Goal: Task Accomplishment & Management: Manage account settings

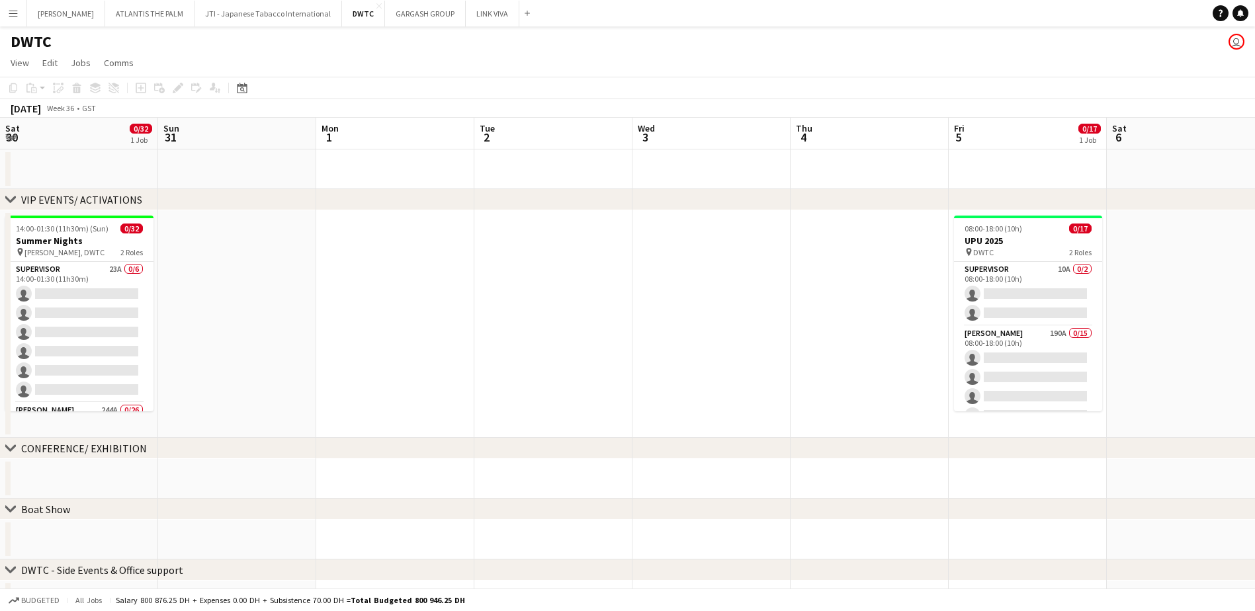
scroll to position [0, 396]
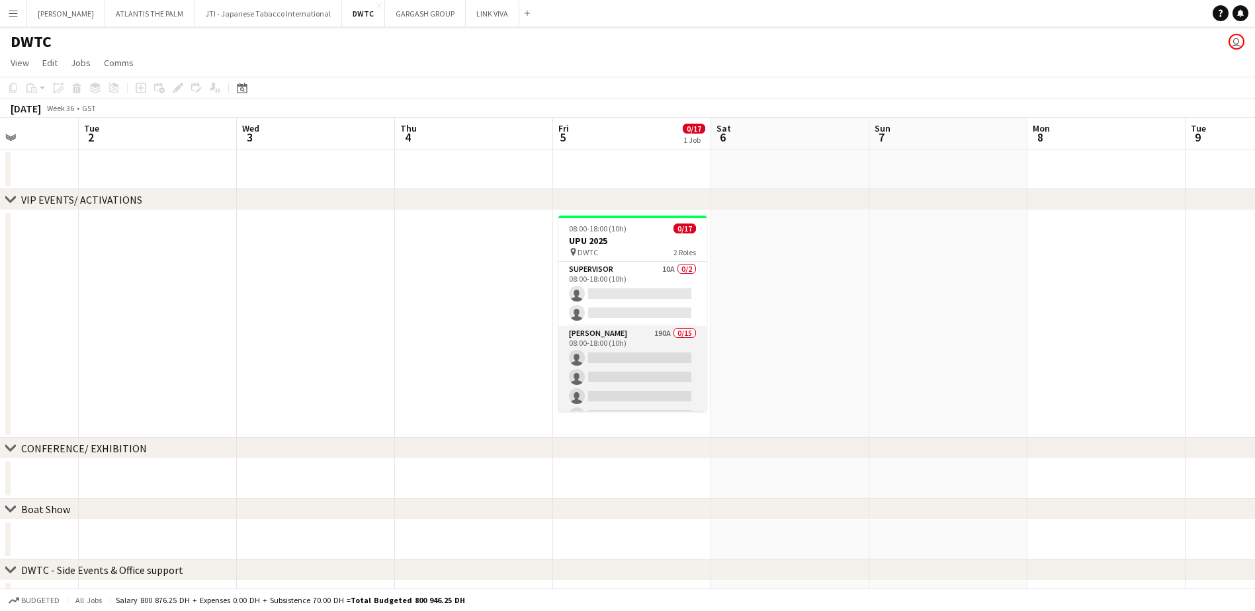
click at [653, 339] on app-card-role "[PERSON_NAME] 190A 0/15 08:00-18:00 (10h) single-neutral-actions single-neutral…" at bounding box center [632, 483] width 148 height 314
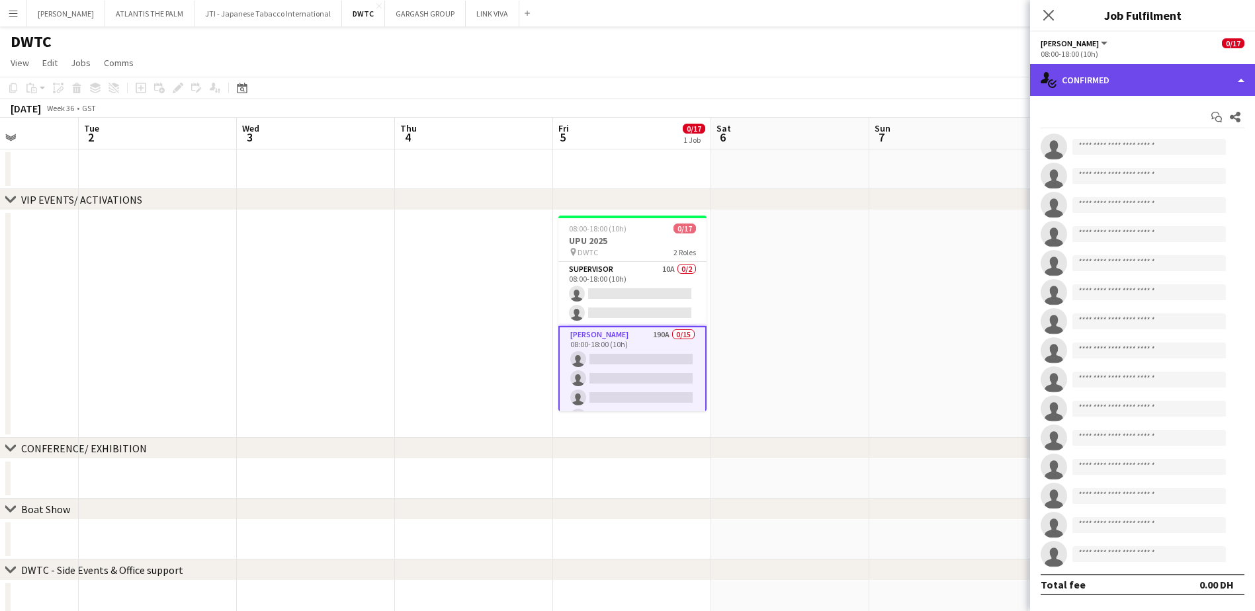
click at [1137, 88] on div "single-neutral-actions-check-2 Confirmed" at bounding box center [1142, 80] width 225 height 32
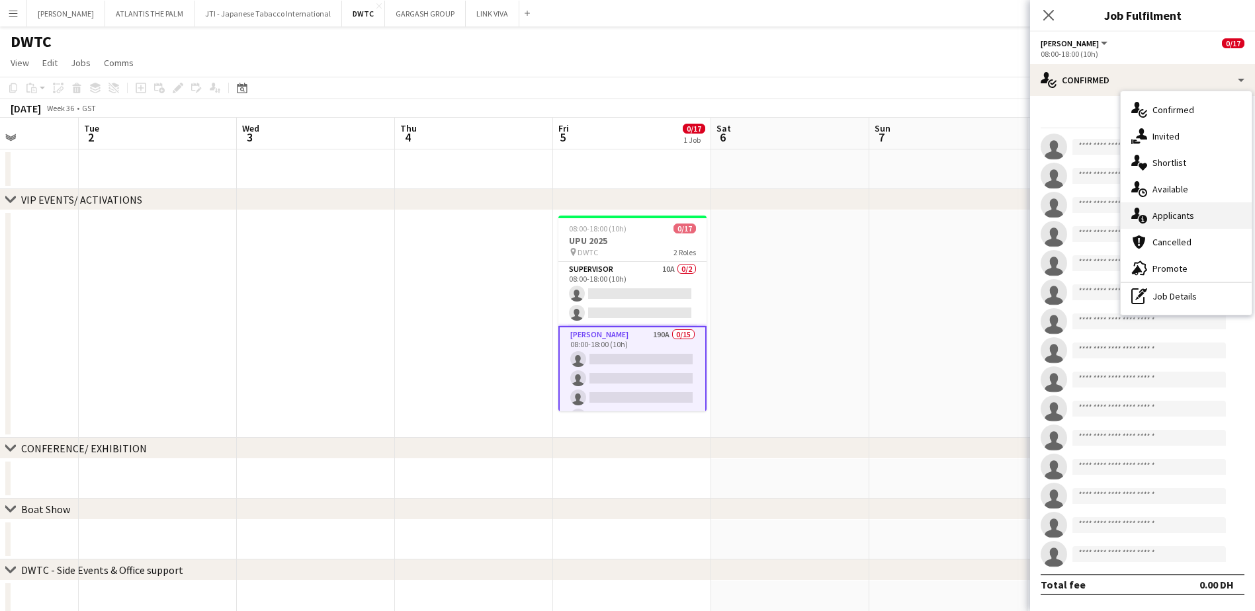
click at [1191, 210] on div "single-neutral-actions-information Applicants" at bounding box center [1186, 215] width 131 height 26
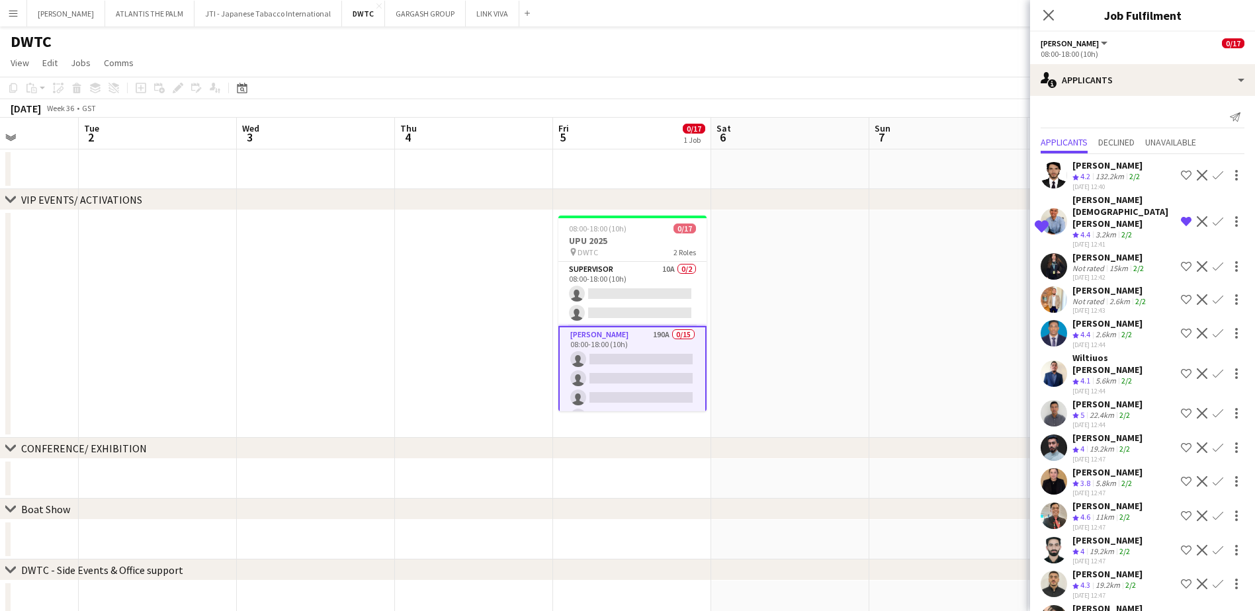
click at [1083, 210] on div "[PERSON_NAME][DEMOGRAPHIC_DATA] [PERSON_NAME]" at bounding box center [1124, 212] width 103 height 36
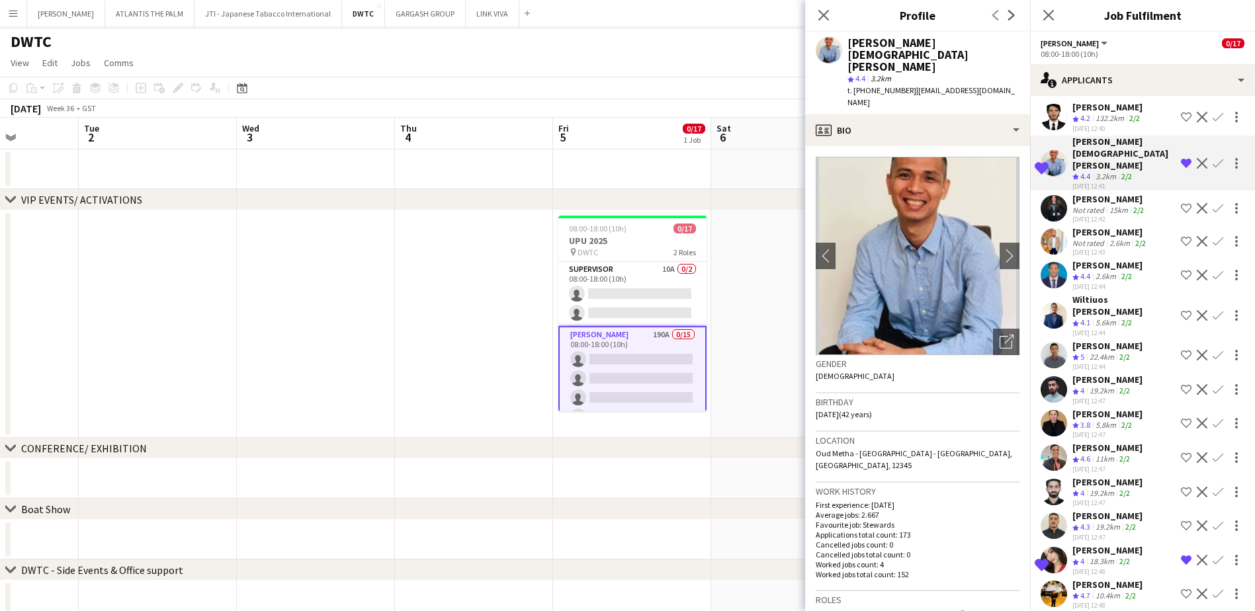
scroll to position [132, 0]
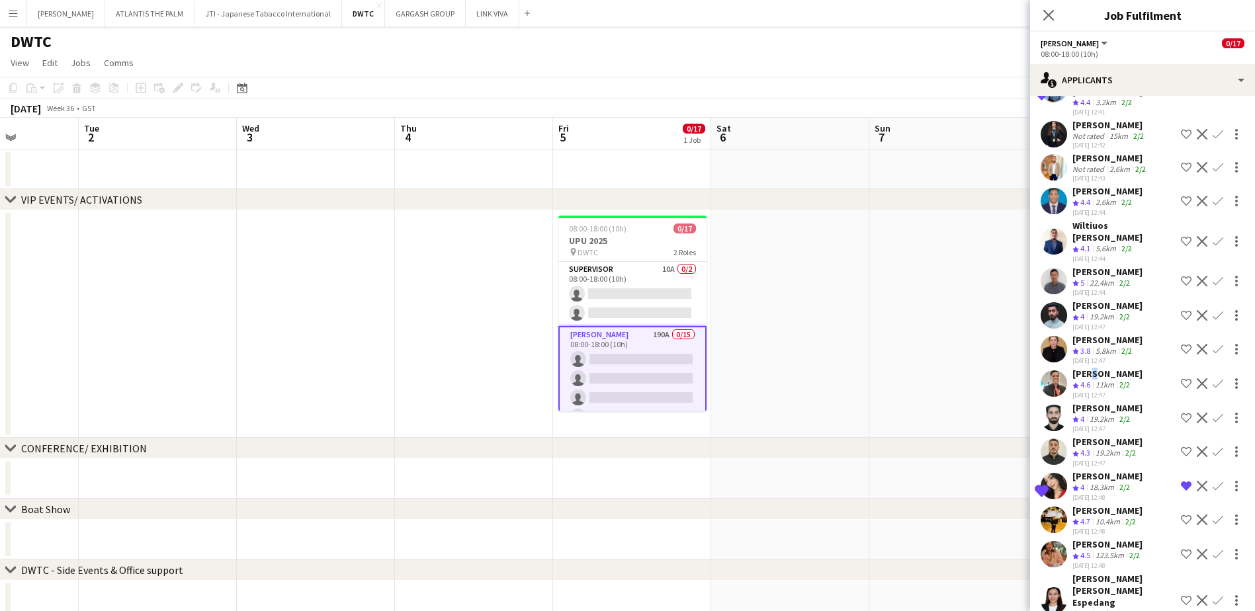
drag, startPoint x: 1088, startPoint y: 359, endPoint x: 1090, endPoint y: 366, distance: 7.7
click at [1090, 368] on div "[PERSON_NAME]" at bounding box center [1108, 374] width 70 height 12
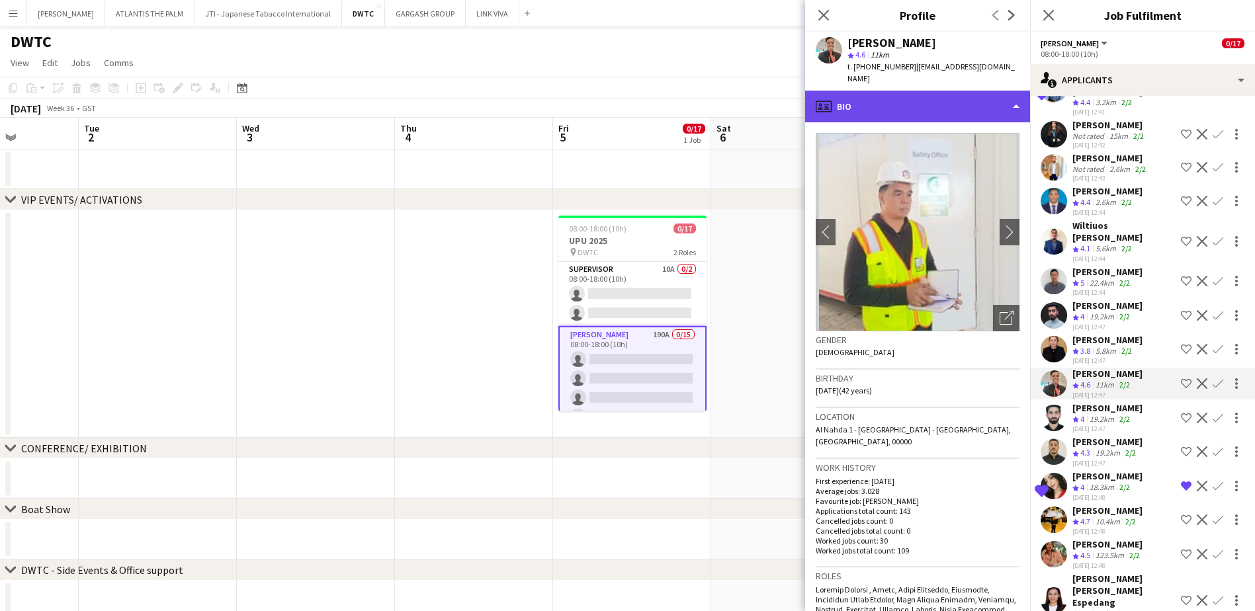
click at [893, 91] on div "profile Bio" at bounding box center [917, 107] width 225 height 32
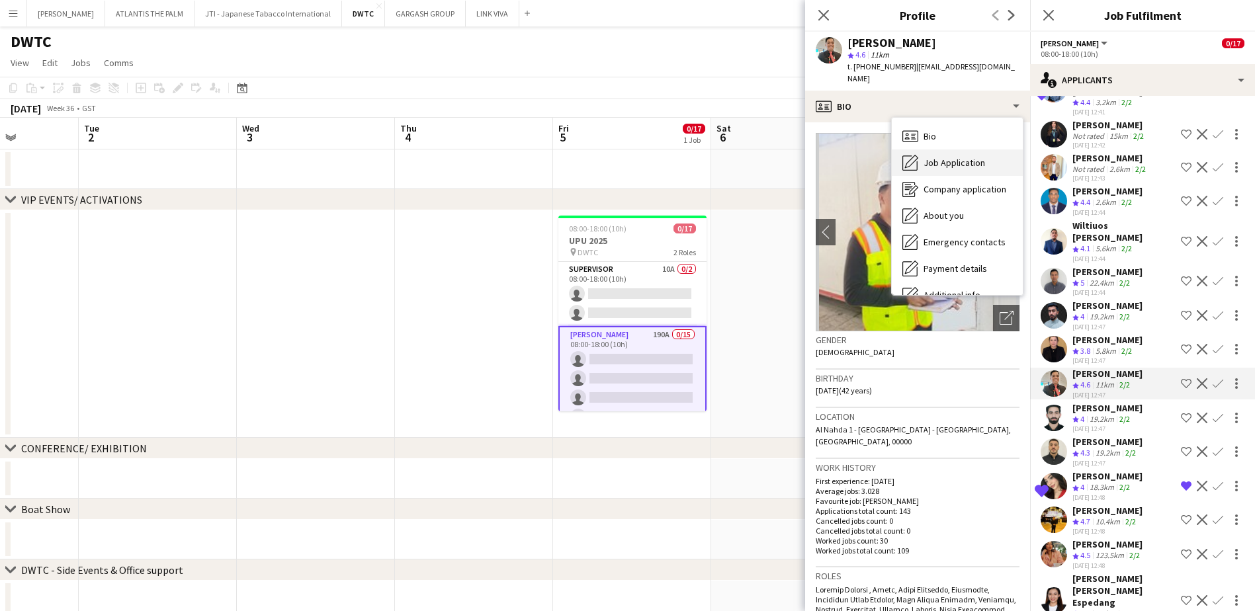
click at [926, 157] on span "Job Application" at bounding box center [955, 163] width 62 height 12
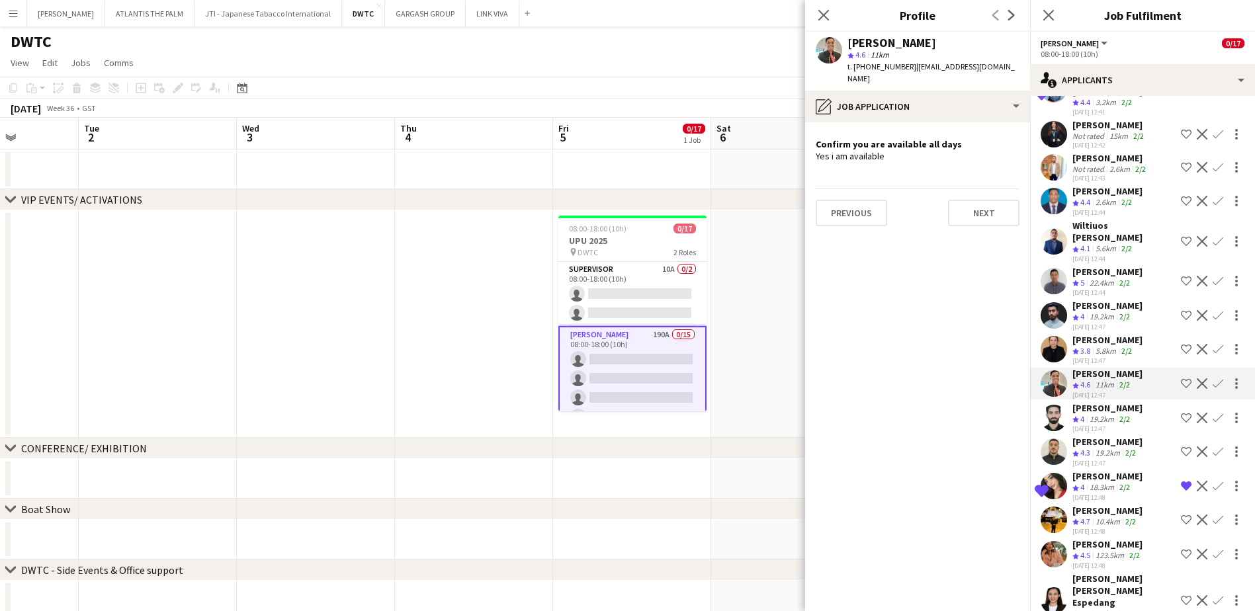
click at [1181, 378] on app-icon "Shortlist crew" at bounding box center [1186, 383] width 11 height 11
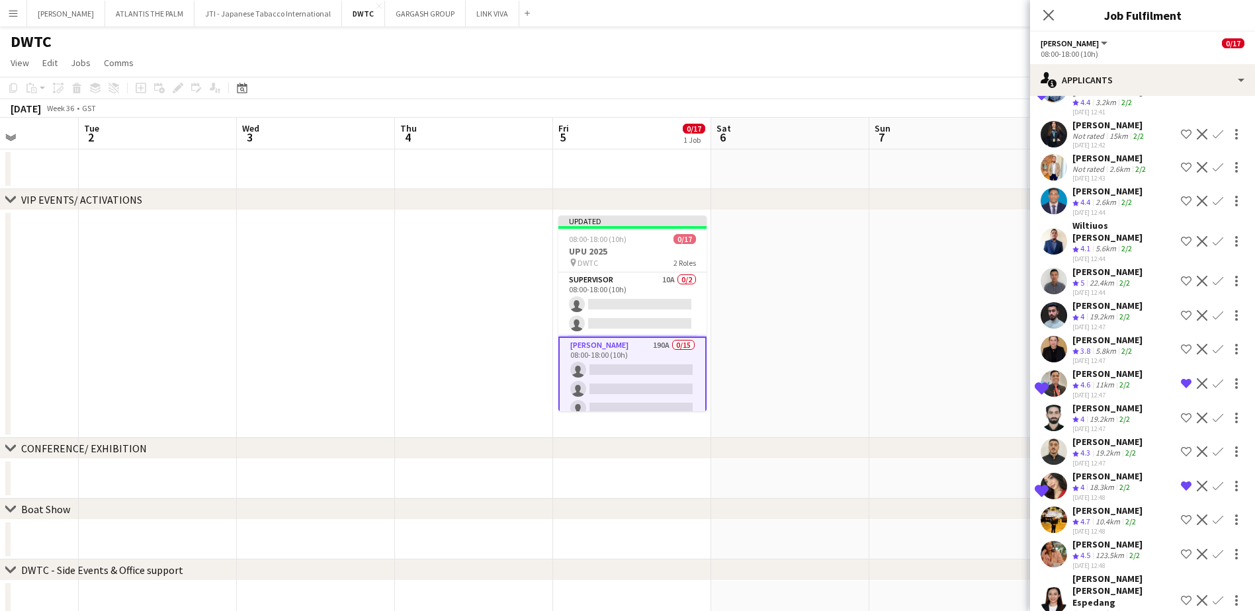
scroll to position [199, 0]
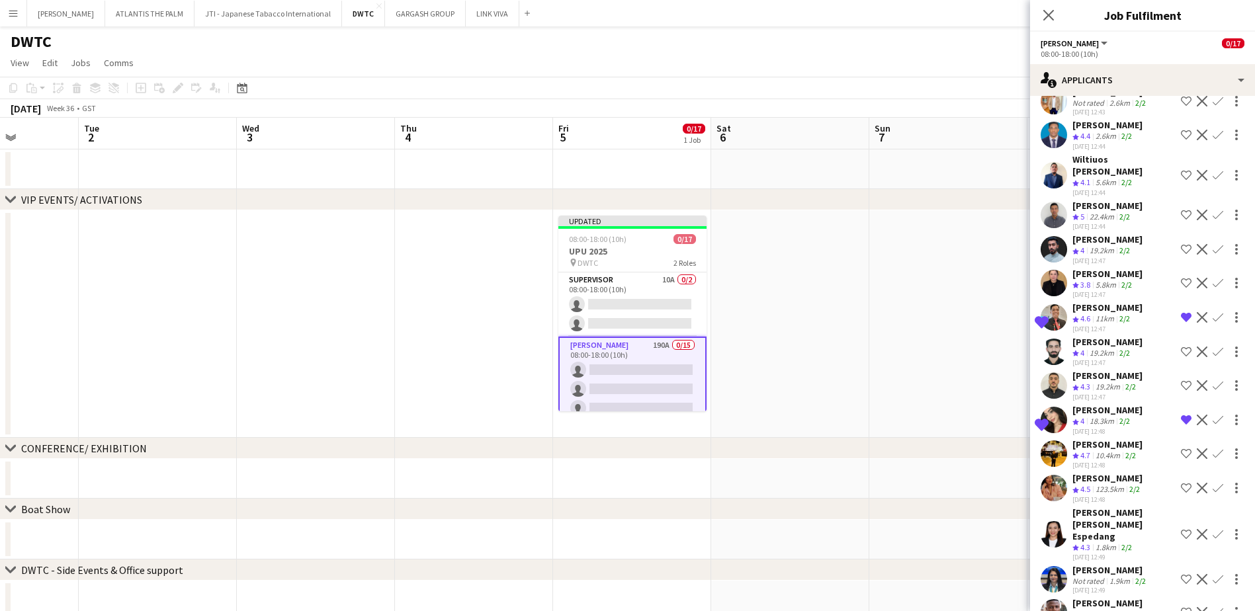
click at [1090, 416] on div "18.3km" at bounding box center [1102, 421] width 30 height 11
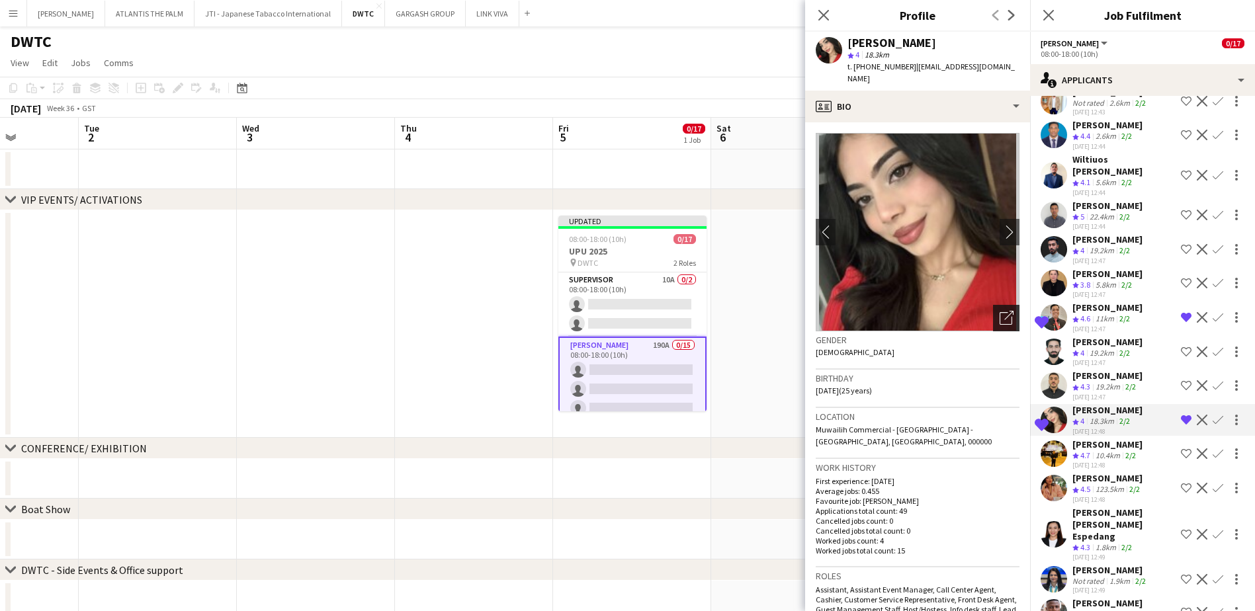
click at [993, 314] on div "Open photos pop-in" at bounding box center [1006, 318] width 26 height 26
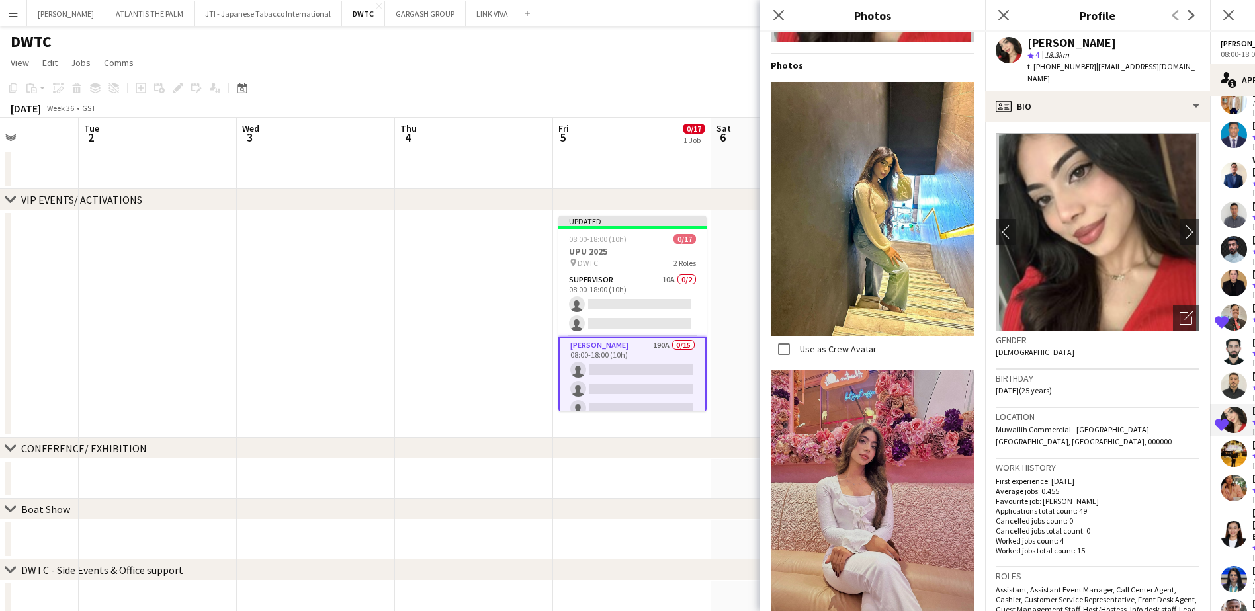
scroll to position [220, 0]
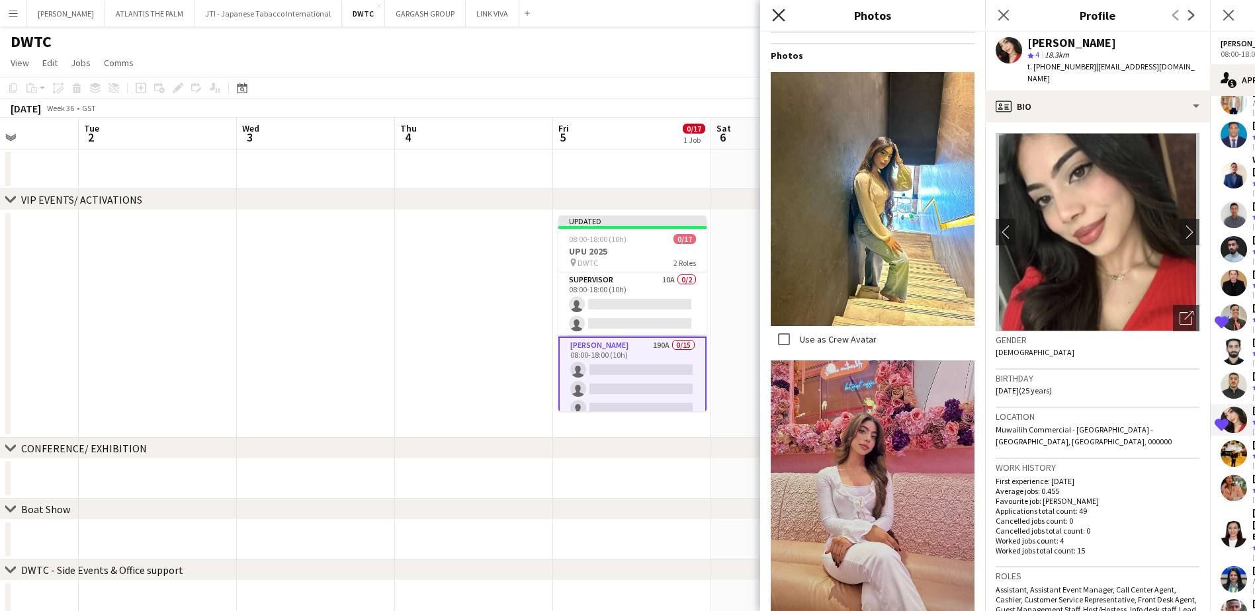
click at [779, 17] on icon at bounding box center [778, 15] width 13 height 13
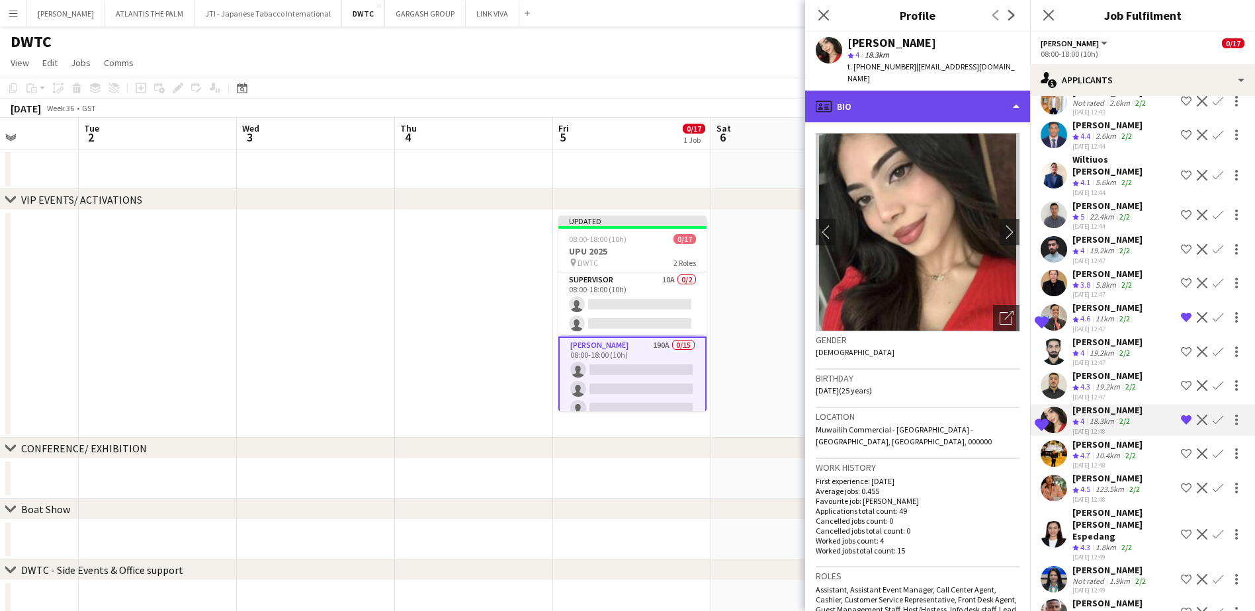
click at [908, 100] on div "profile Bio" at bounding box center [917, 107] width 225 height 32
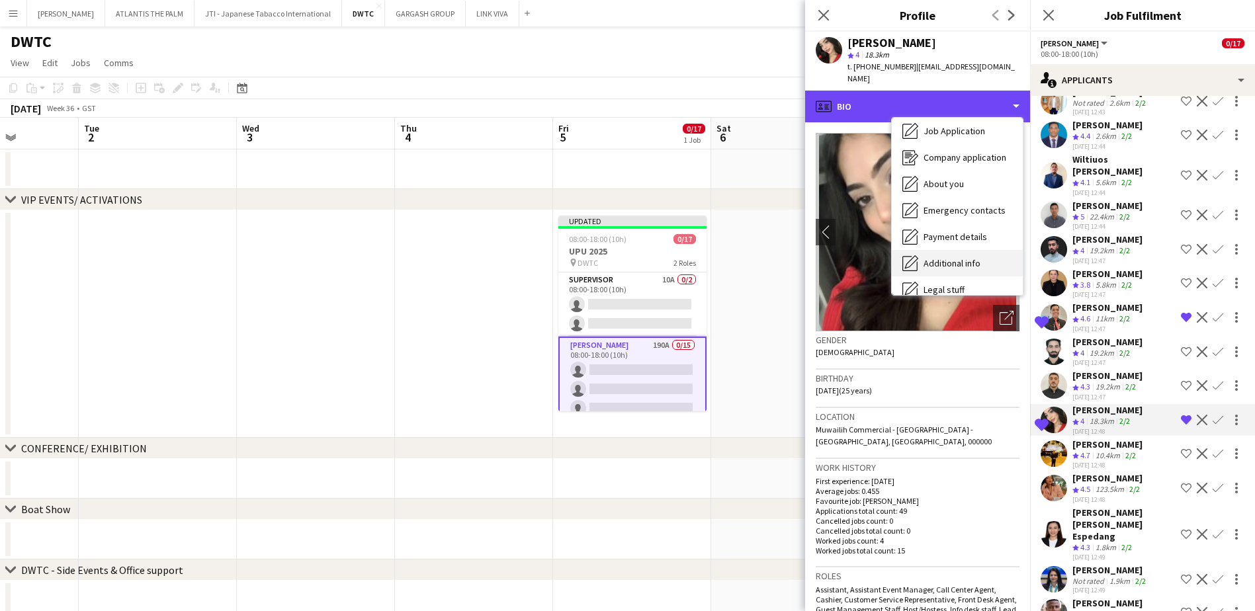
scroll to position [98, 0]
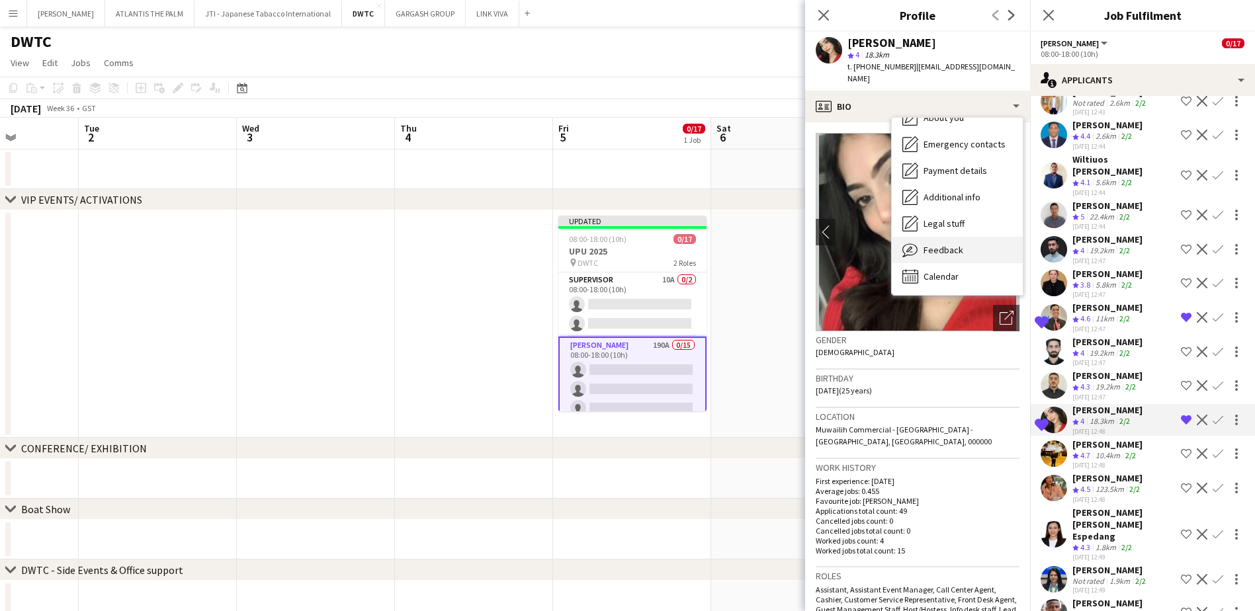
click at [956, 244] on span "Feedback" at bounding box center [944, 250] width 40 height 12
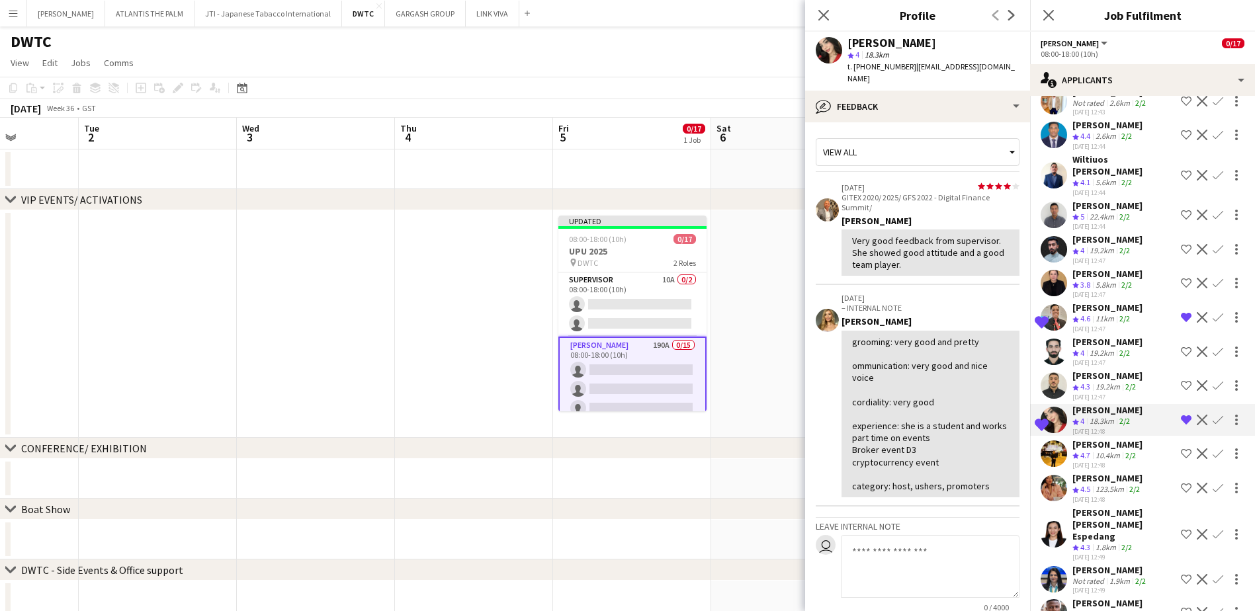
click at [1083, 484] on span "4.5" at bounding box center [1086, 489] width 10 height 10
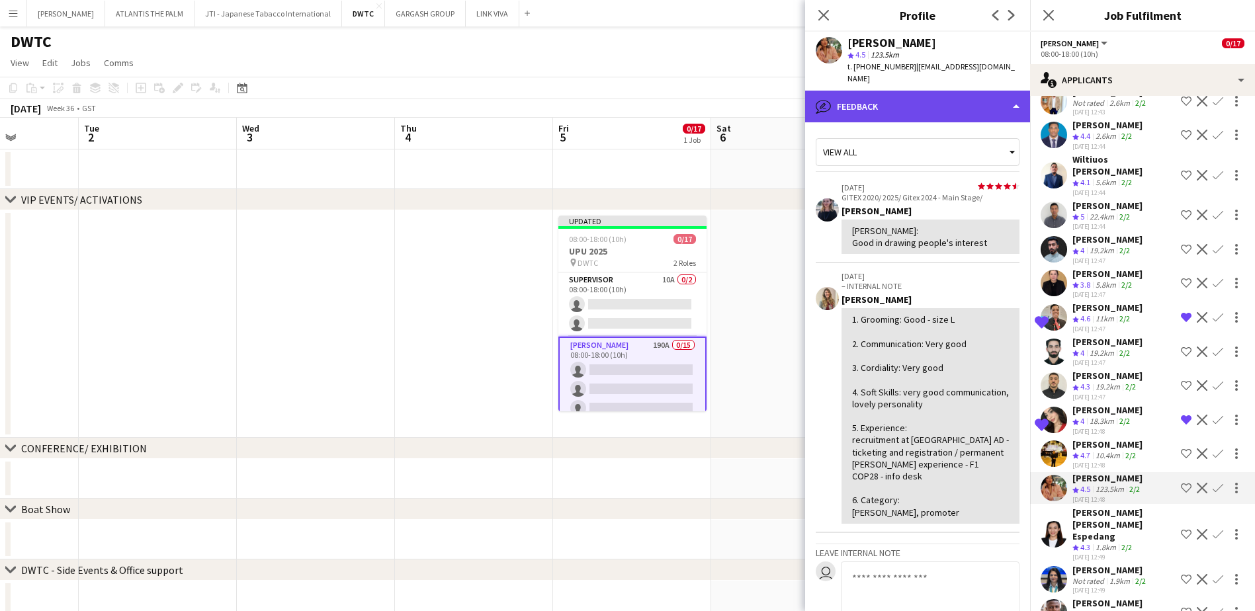
click at [864, 91] on div "bubble-pencil Feedback" at bounding box center [917, 107] width 225 height 32
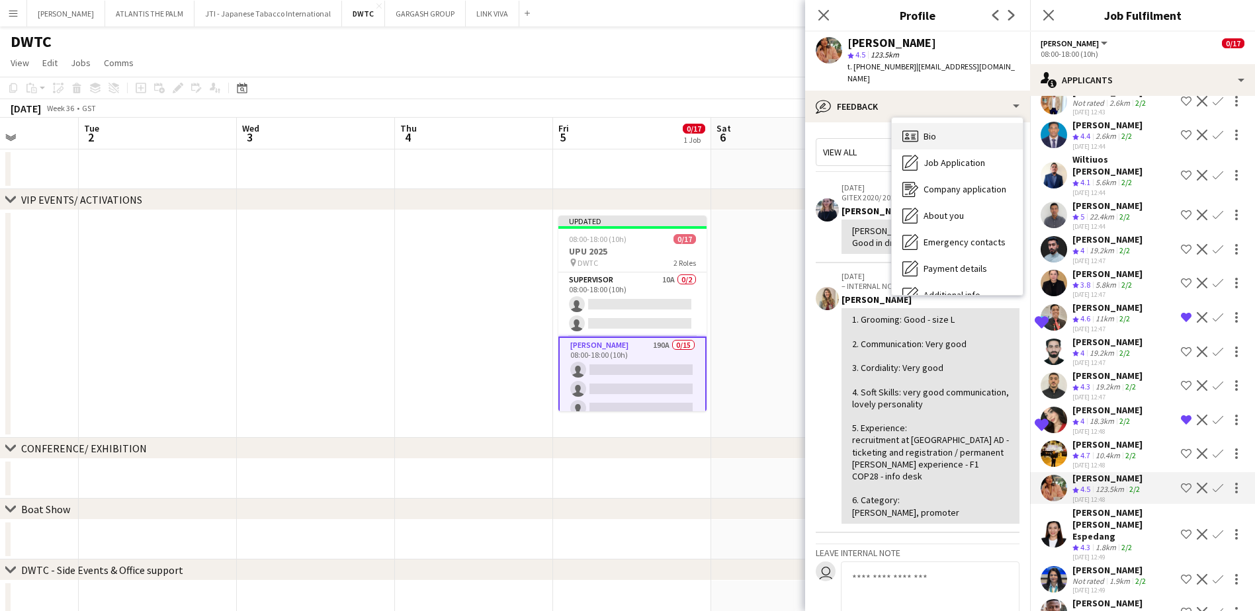
click at [922, 123] on div "Bio Bio" at bounding box center [957, 136] width 131 height 26
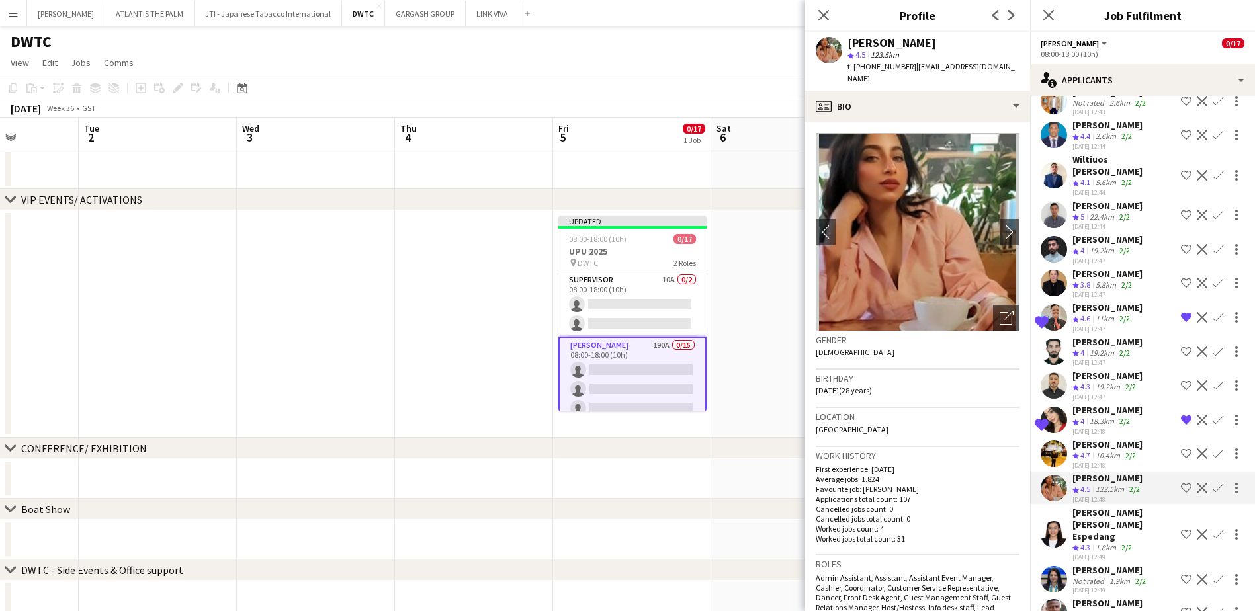
drag, startPoint x: 1174, startPoint y: 477, endPoint x: 1146, endPoint y: 486, distance: 29.1
click at [1181, 483] on app-icon "Shortlist crew" at bounding box center [1186, 488] width 11 height 11
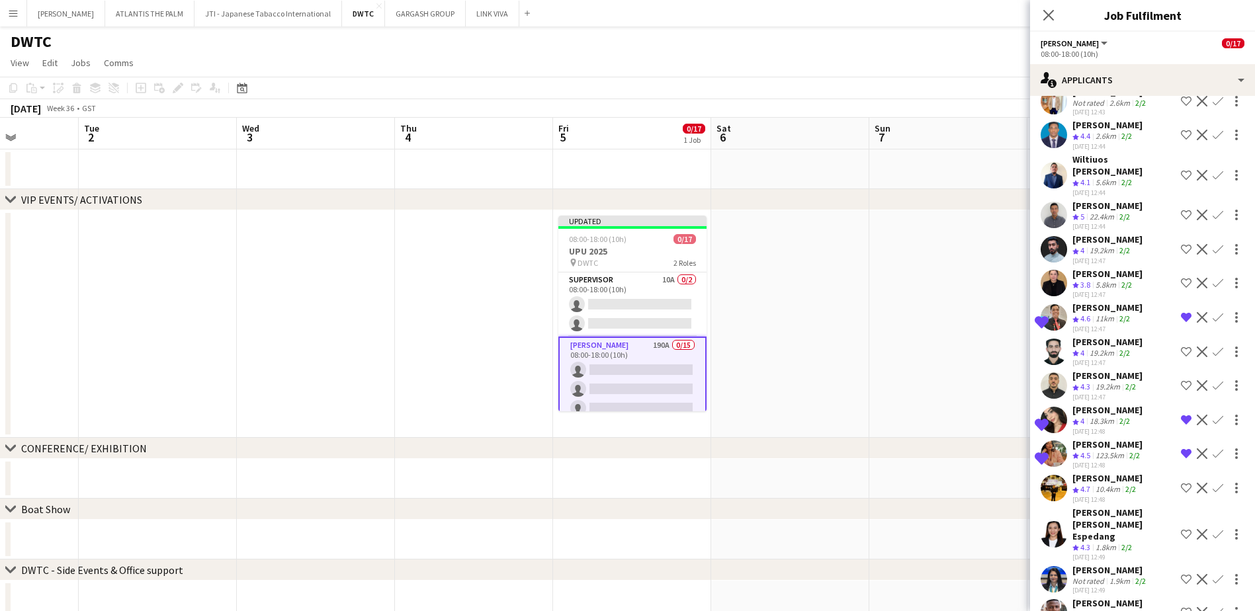
click at [1100, 543] on div "1.8km" at bounding box center [1106, 548] width 26 height 11
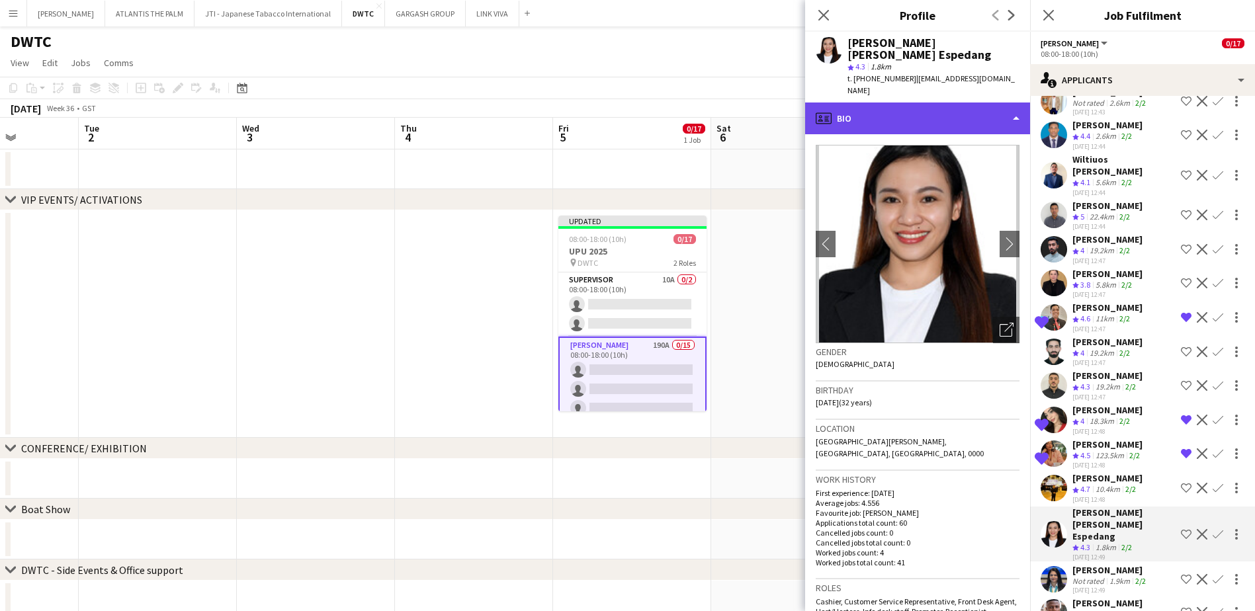
click at [873, 103] on div "profile Bio" at bounding box center [917, 119] width 225 height 32
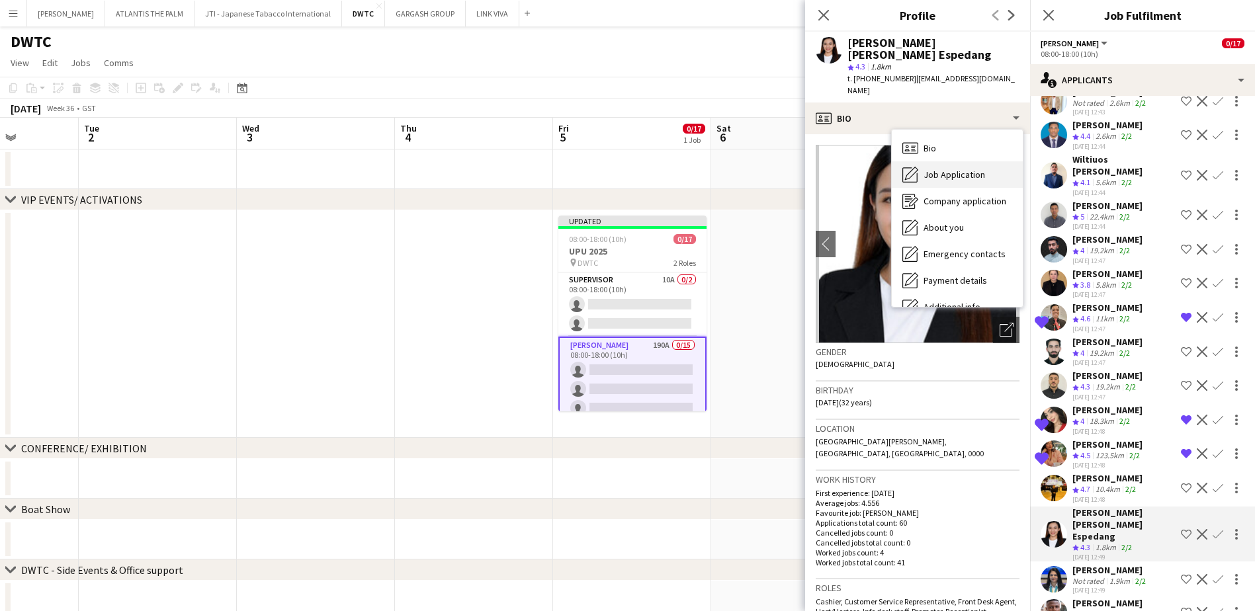
click at [910, 167] on icon "Job Application" at bounding box center [911, 175] width 16 height 16
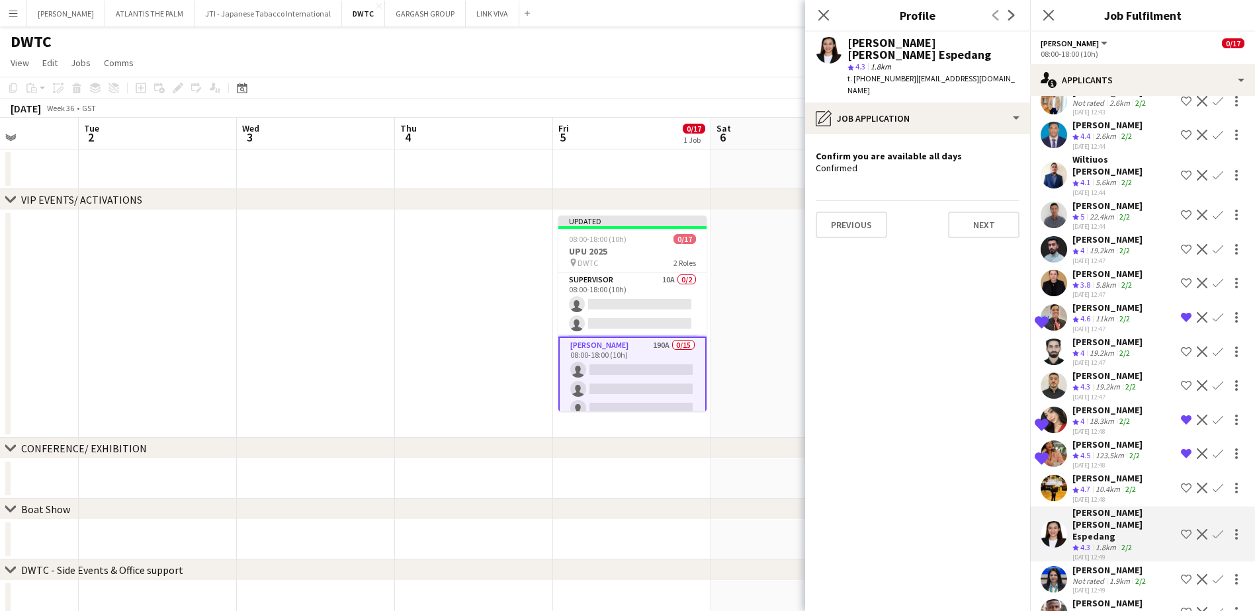
drag, startPoint x: 1174, startPoint y: 508, endPoint x: 1126, endPoint y: 453, distance: 72.6
click at [1181, 529] on app-icon "Shortlist crew" at bounding box center [1186, 534] width 11 height 11
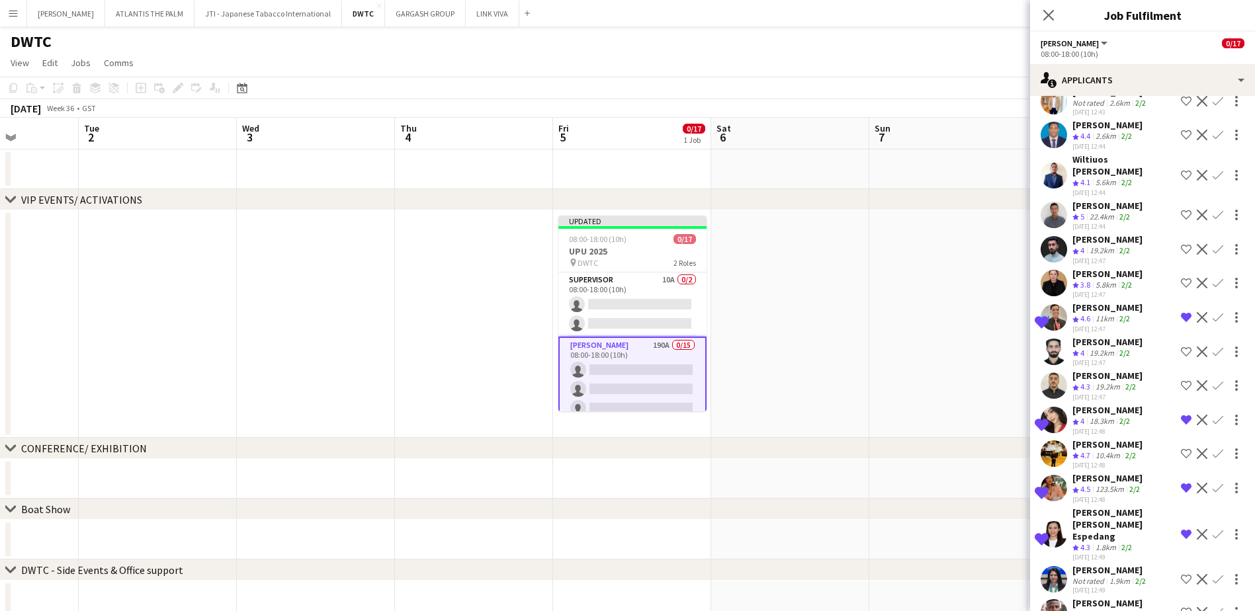
click at [1106, 484] on div "123.5km" at bounding box center [1110, 489] width 34 height 11
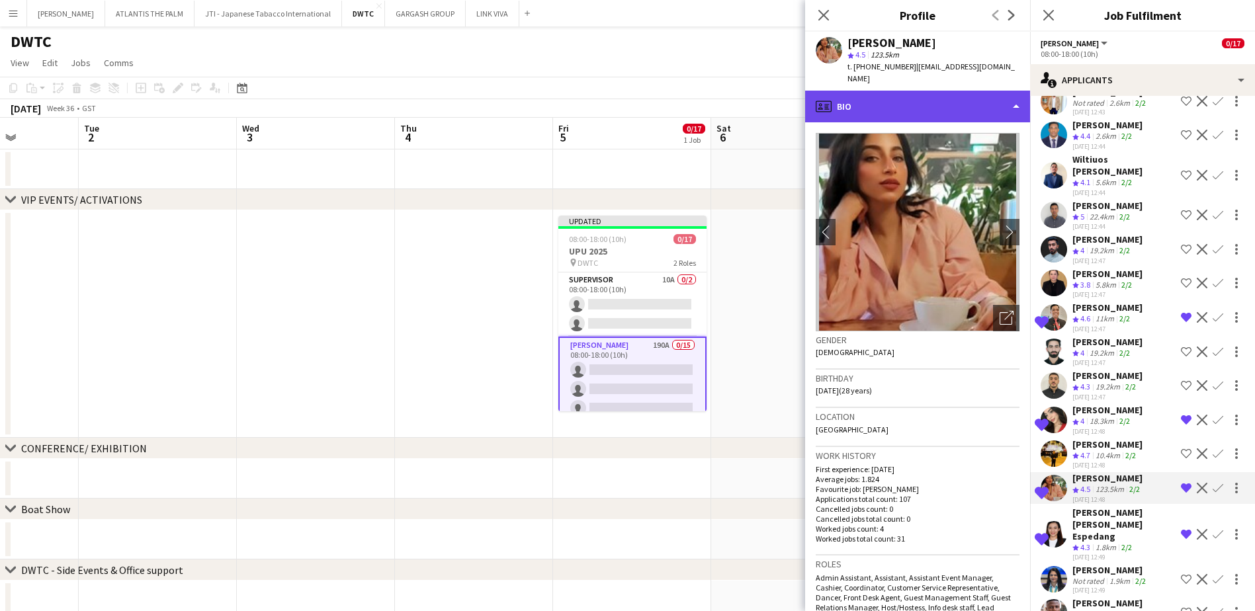
click at [866, 109] on div "profile Bio" at bounding box center [917, 107] width 225 height 32
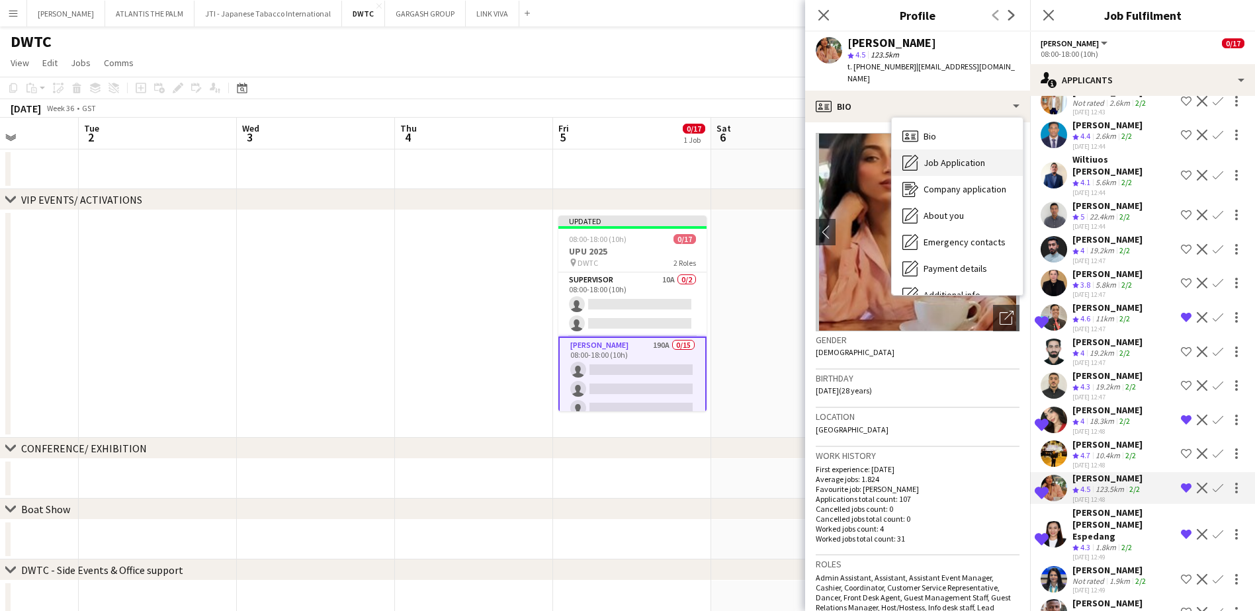
click at [919, 154] on div "Job Application Job Application" at bounding box center [957, 163] width 131 height 26
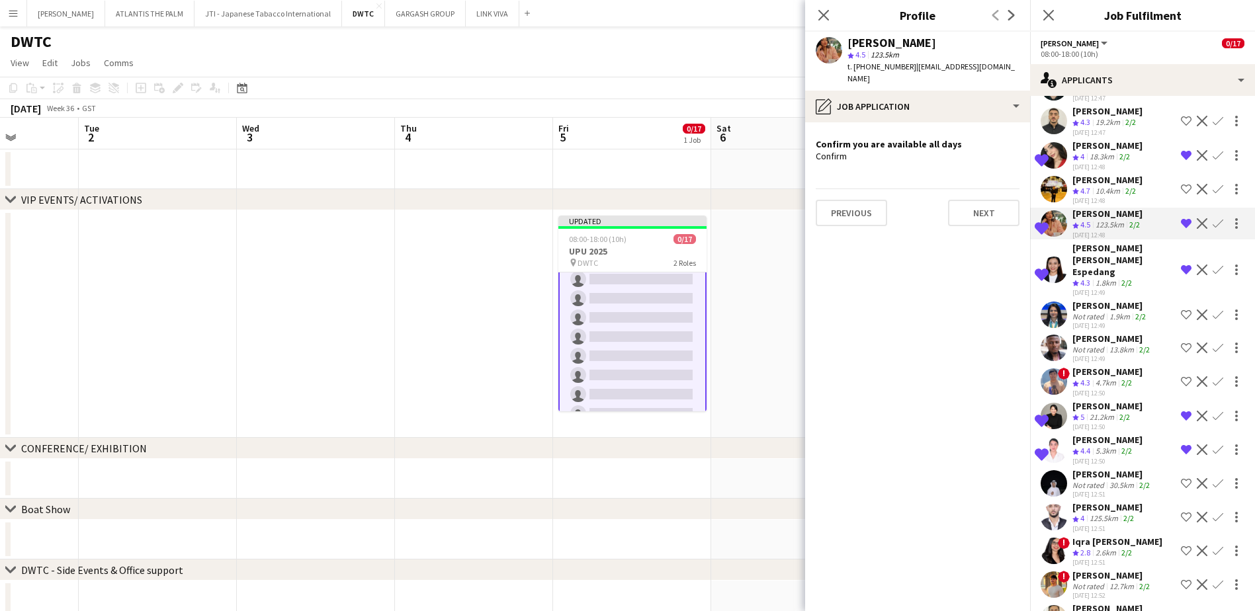
scroll to position [199, 0]
click at [1101, 300] on div "[PERSON_NAME]" at bounding box center [1111, 306] width 76 height 12
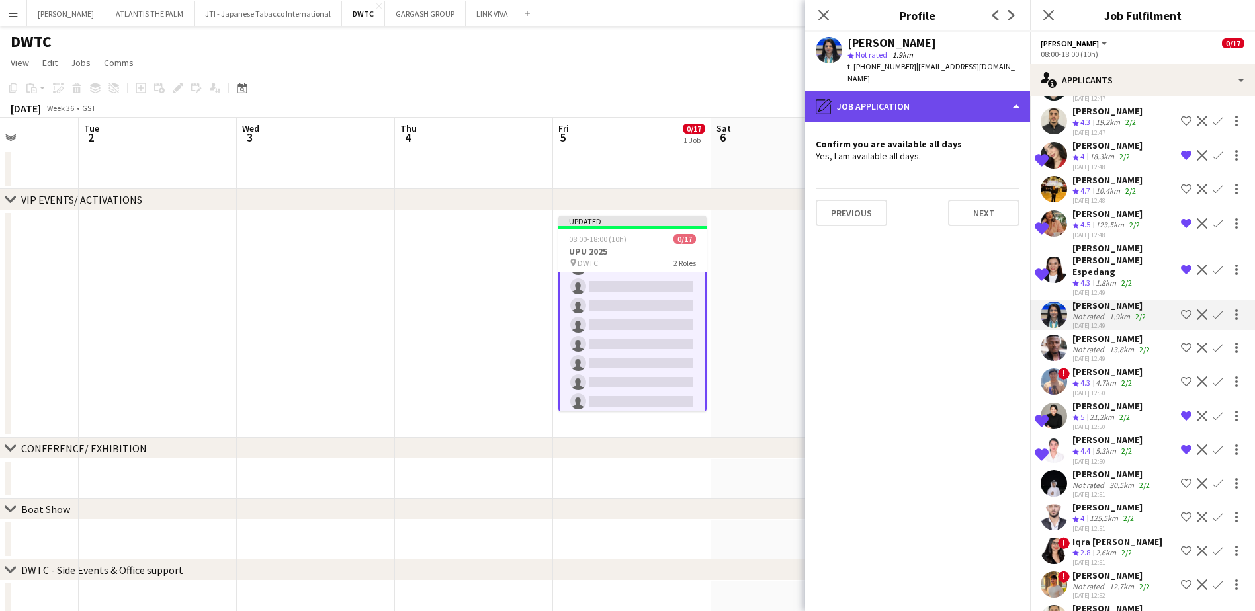
click at [906, 107] on div "pencil4 Job Application" at bounding box center [917, 107] width 225 height 32
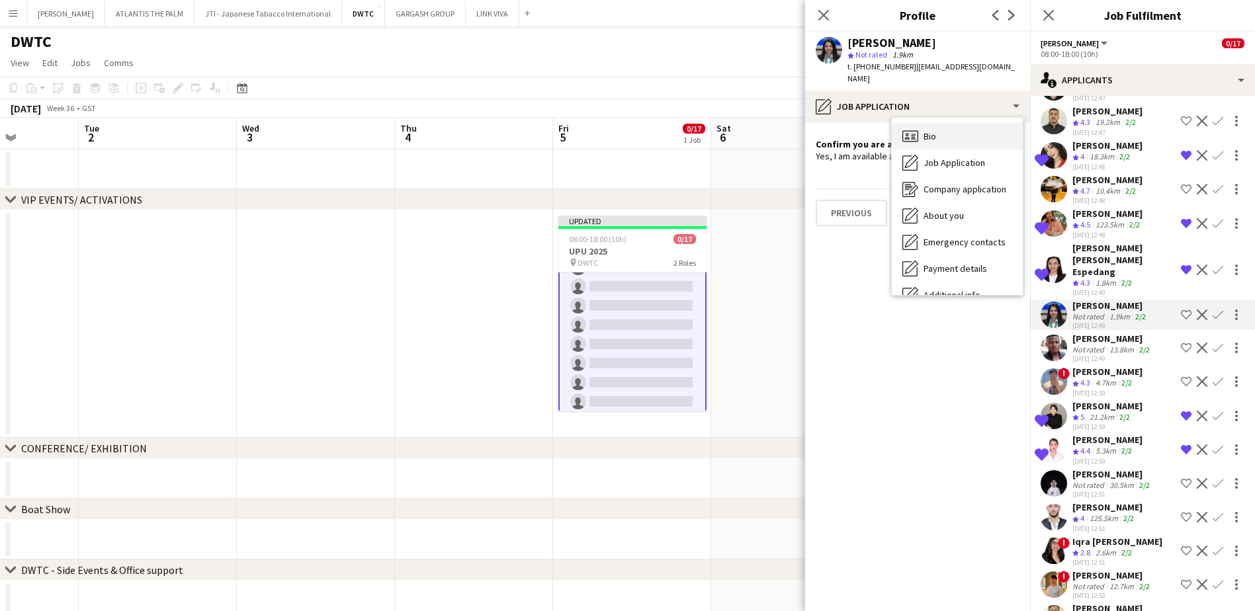
click at [945, 129] on div "Bio Bio" at bounding box center [957, 136] width 131 height 26
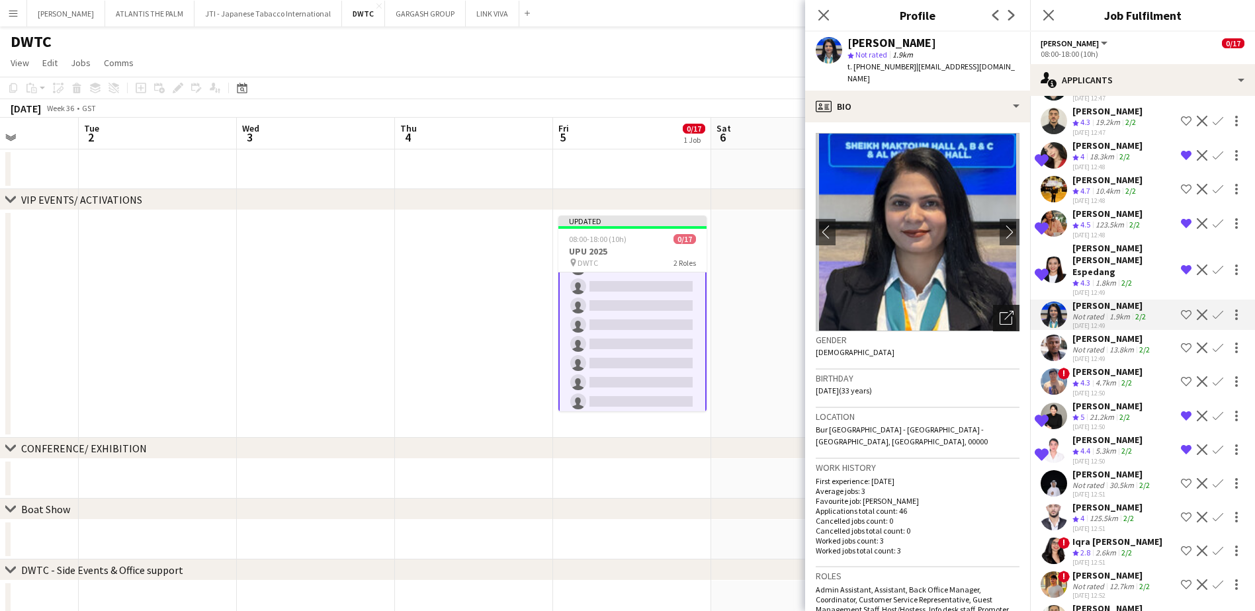
click at [1004, 311] on icon at bounding box center [1008, 315] width 9 height 9
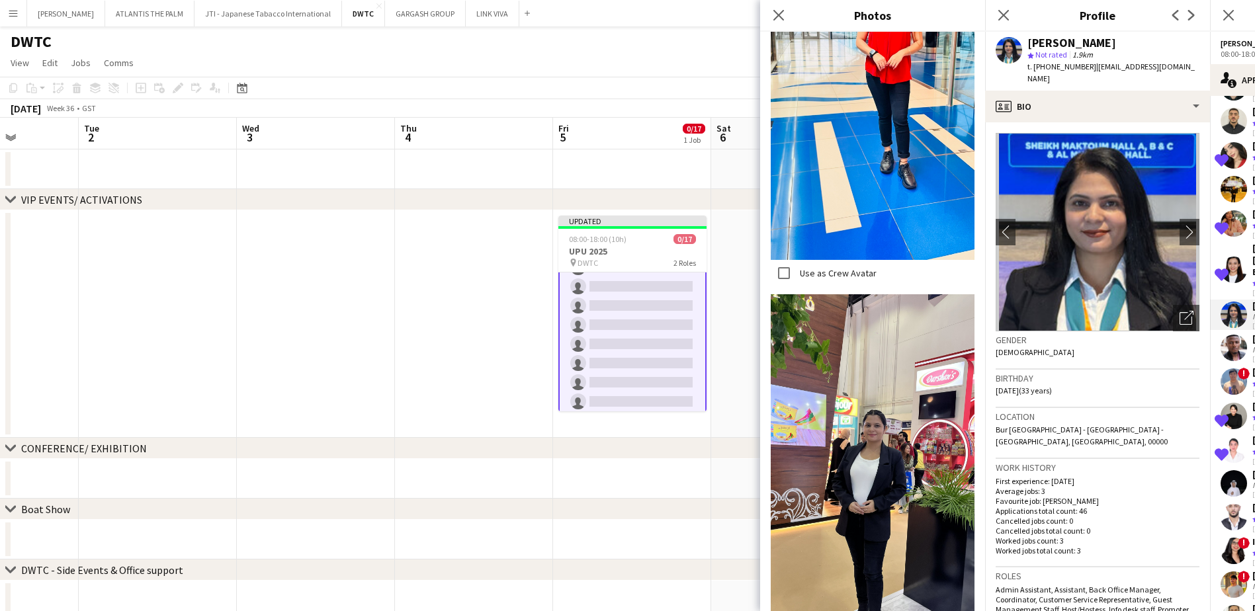
scroll to position [397, 0]
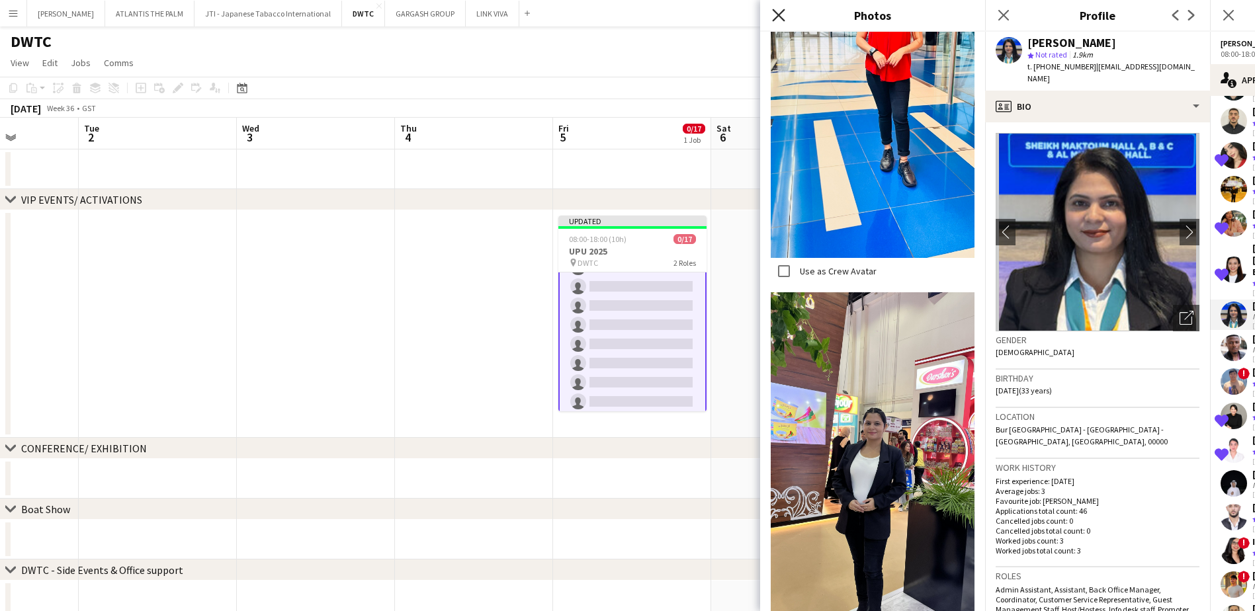
drag, startPoint x: 785, startPoint y: 9, endPoint x: 781, endPoint y: 29, distance: 20.9
click at [785, 9] on app-icon "Close pop-in" at bounding box center [779, 15] width 16 height 16
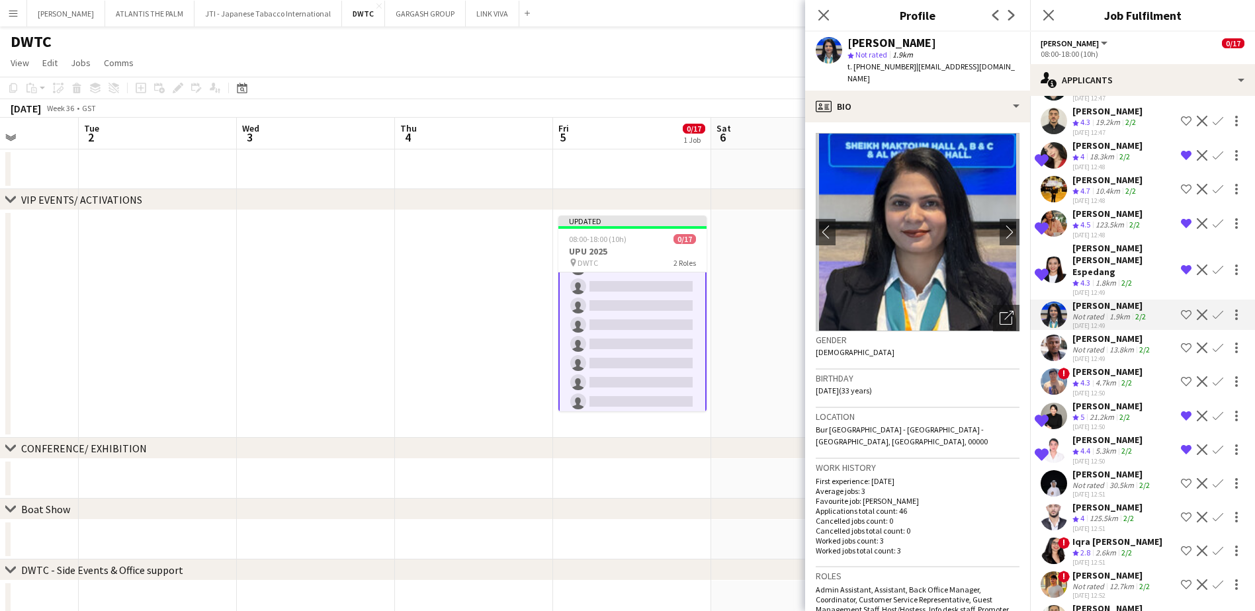
click at [1181, 310] on app-icon "Shortlist crew" at bounding box center [1186, 315] width 11 height 11
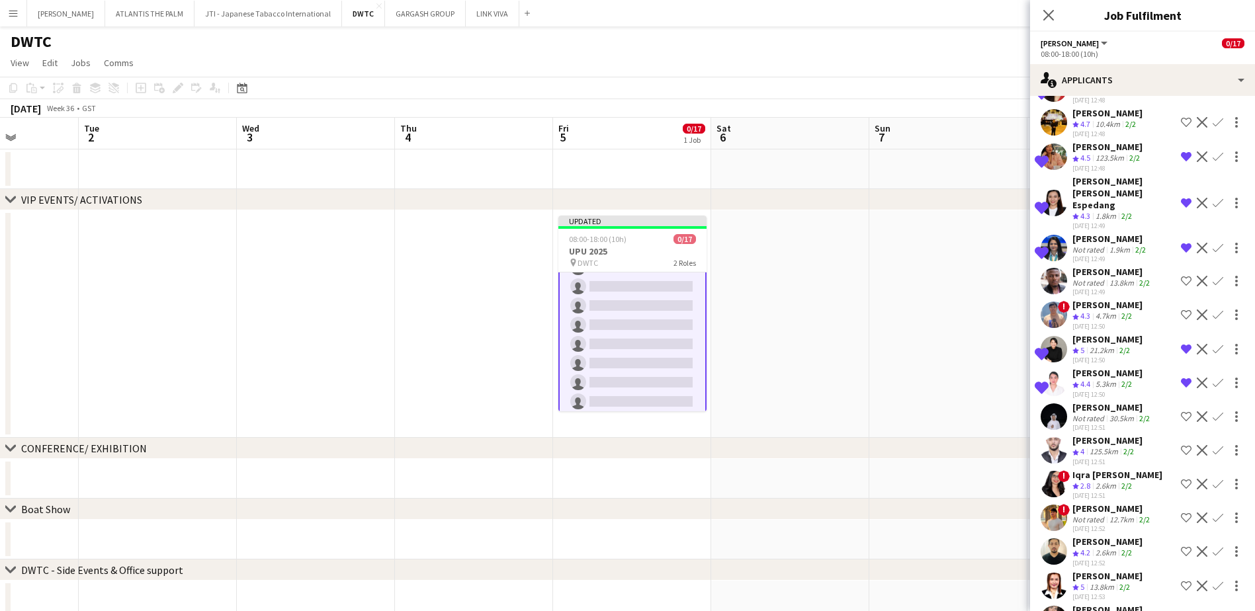
scroll to position [596, 0]
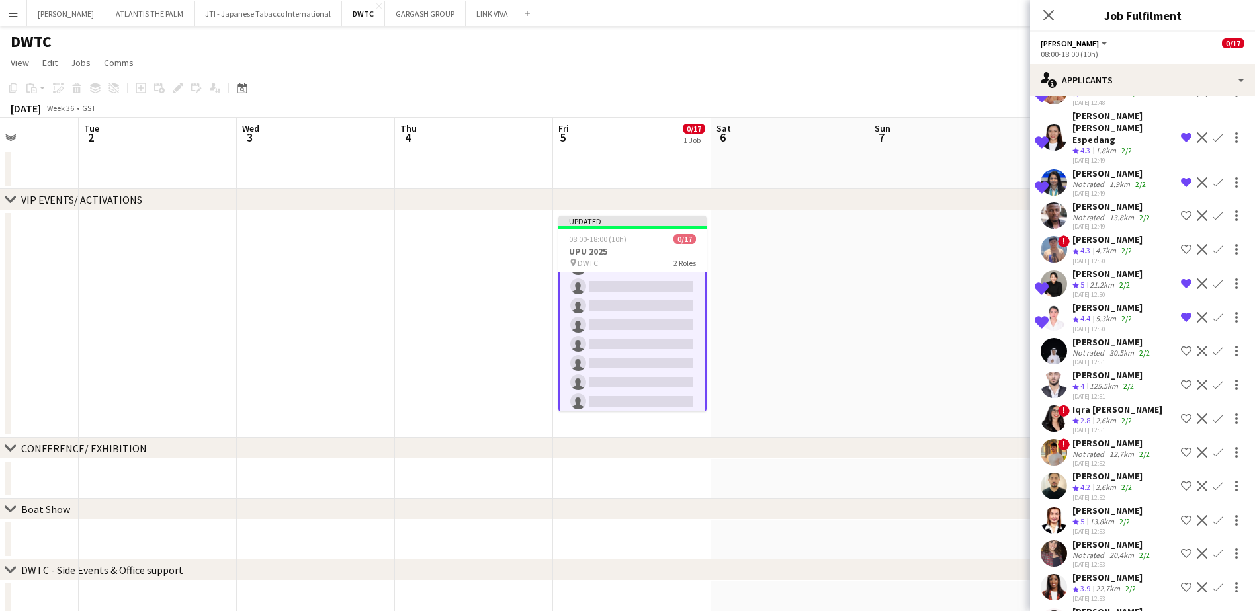
click at [1098, 268] on div "[PERSON_NAME]" at bounding box center [1108, 274] width 70 height 12
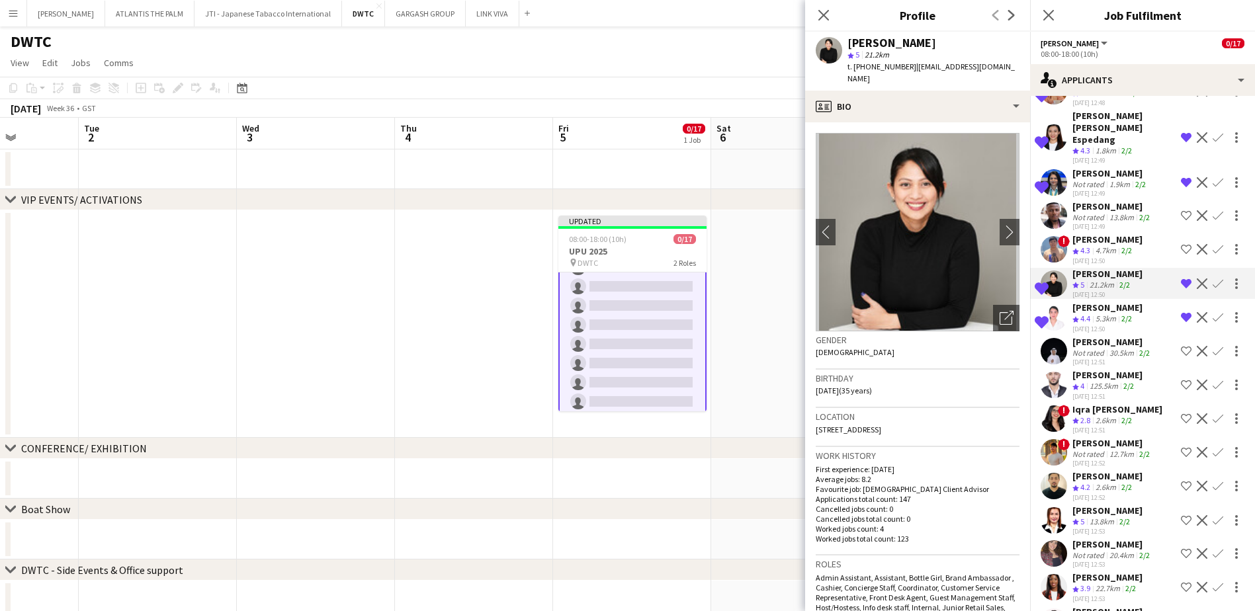
click at [1108, 314] on div "5.3km" at bounding box center [1106, 319] width 26 height 11
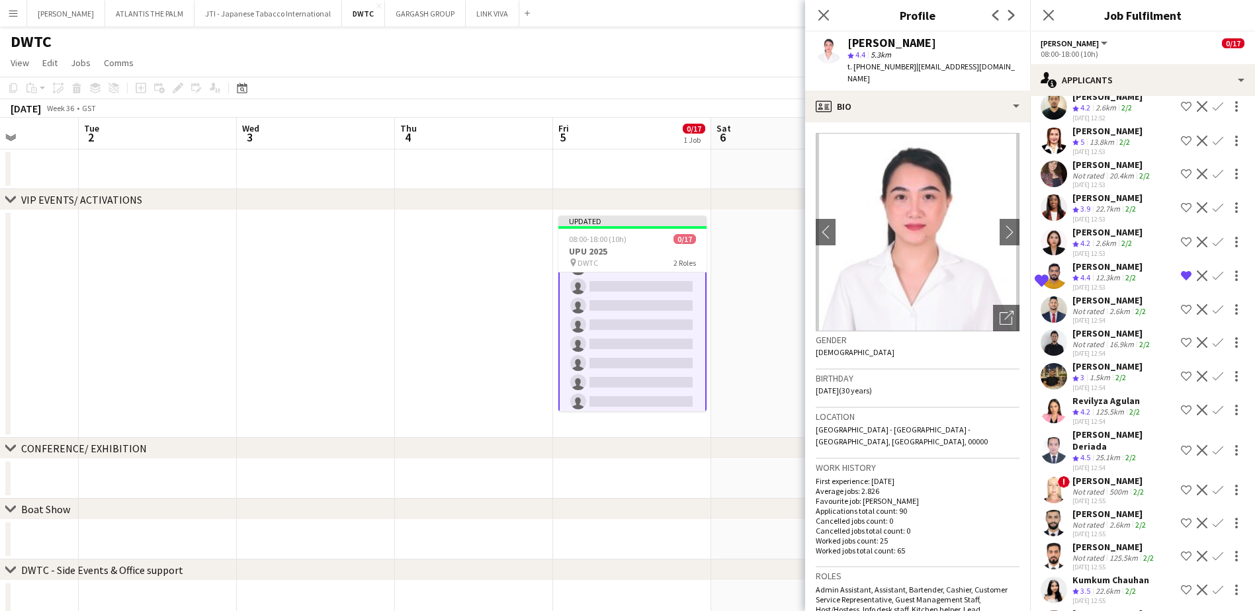
scroll to position [993, 0]
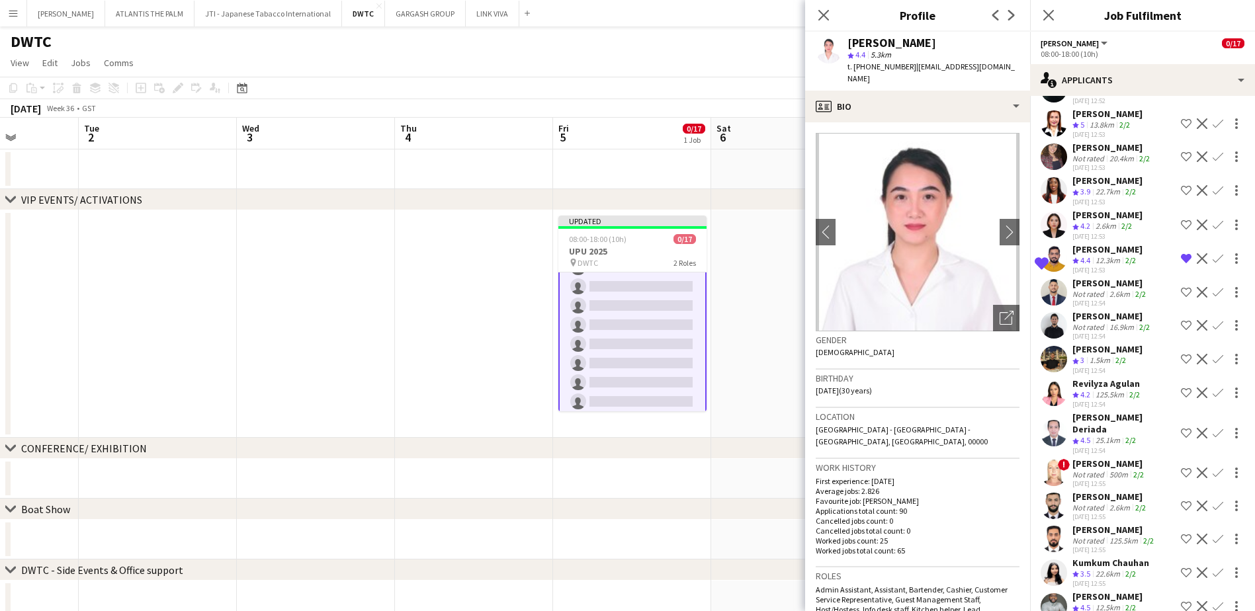
click at [1103, 209] on div "[PERSON_NAME]" at bounding box center [1108, 215] width 70 height 12
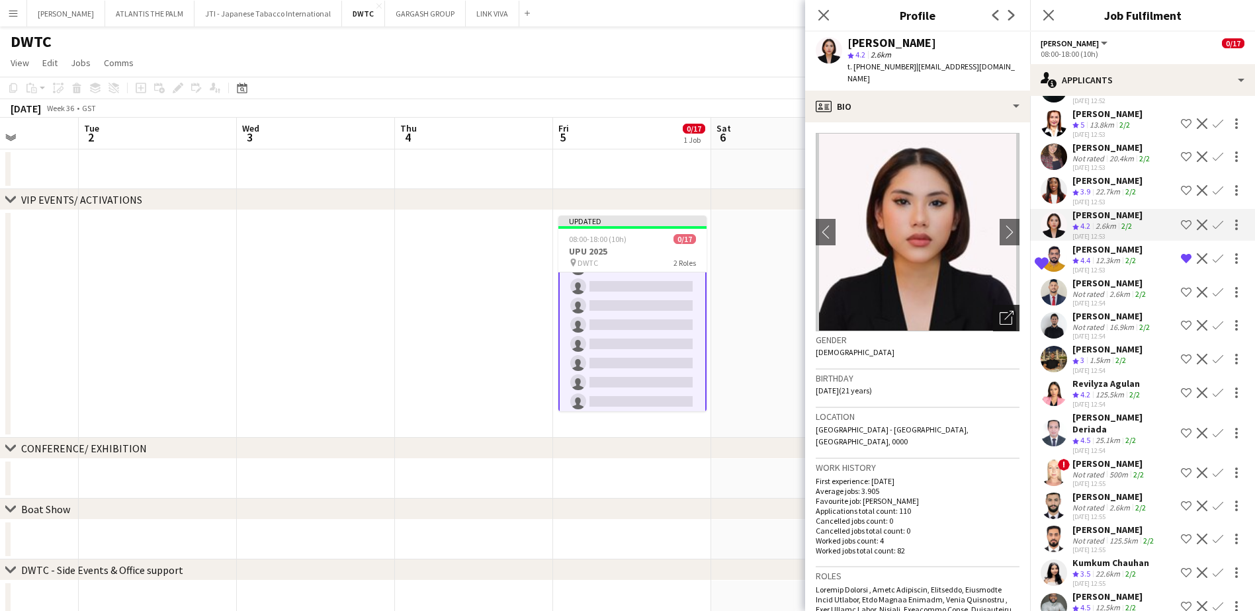
click at [1000, 320] on icon "Open photos pop-in" at bounding box center [1007, 318] width 14 height 14
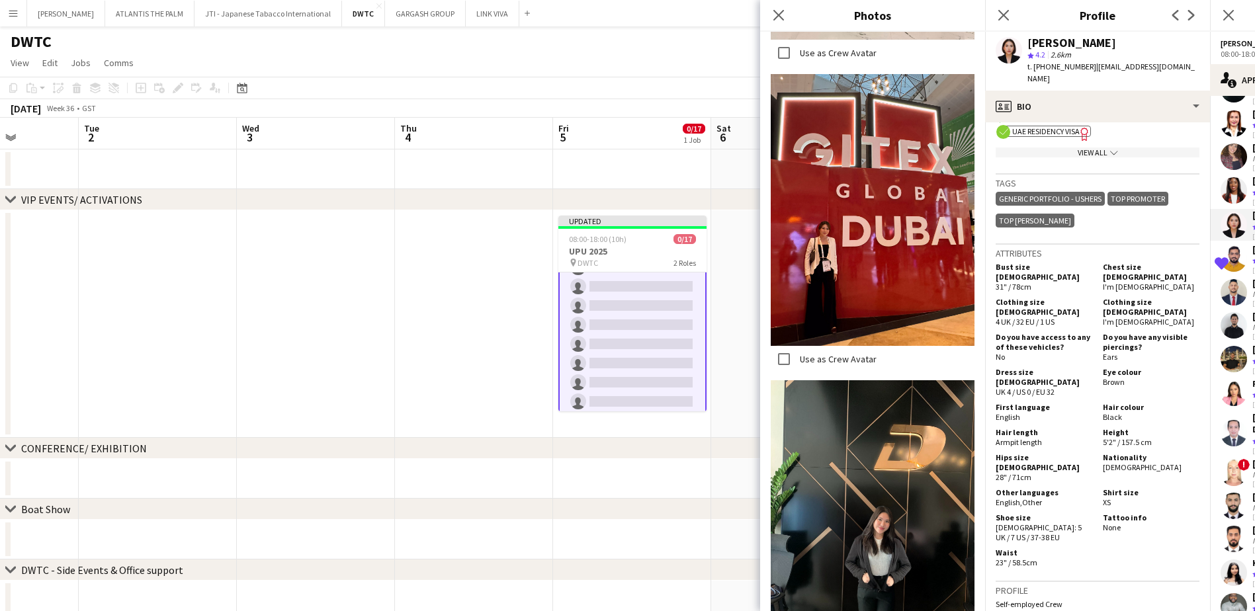
scroll to position [728, 0]
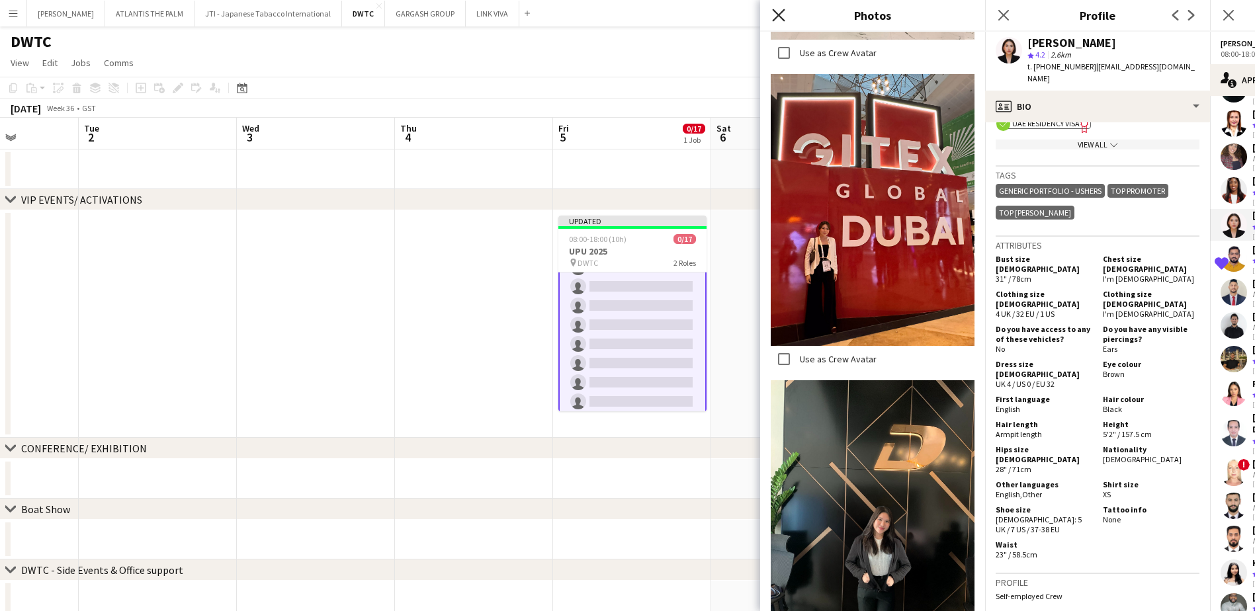
click at [774, 11] on icon "Close pop-in" at bounding box center [778, 15] width 13 height 13
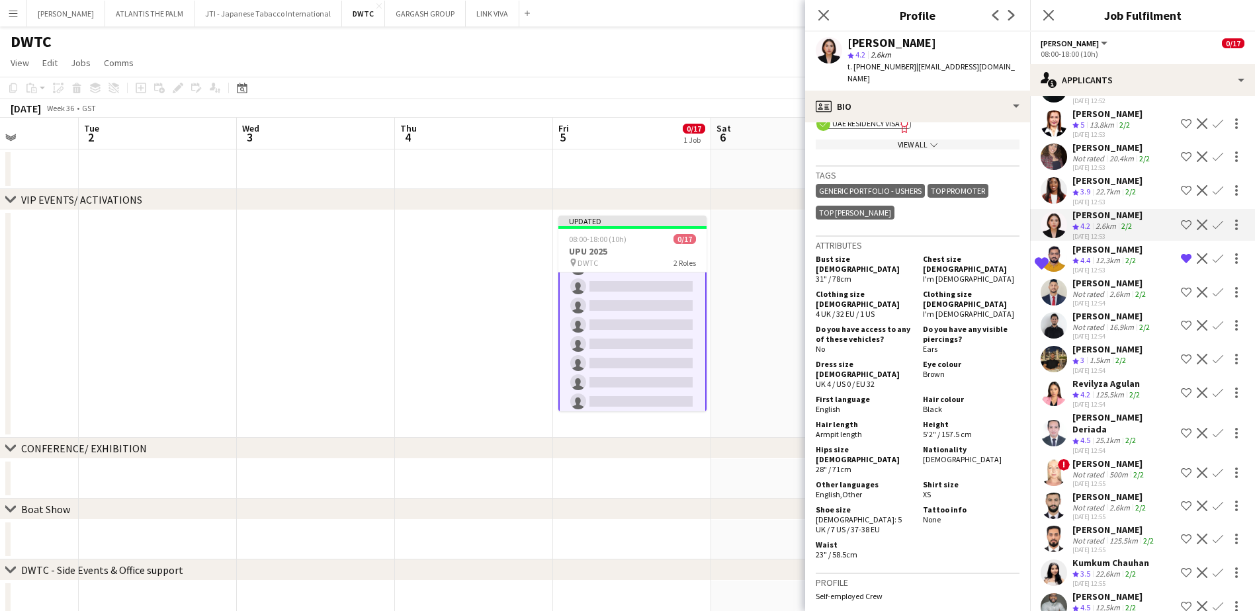
click at [1181, 220] on app-icon "Shortlist crew" at bounding box center [1186, 225] width 11 height 11
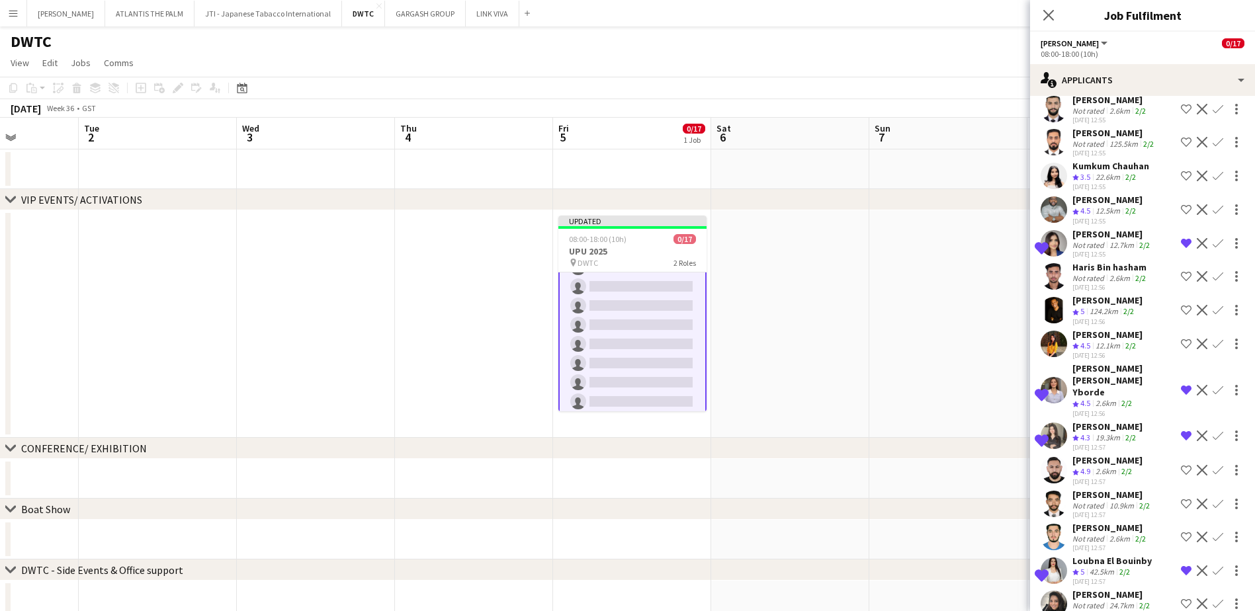
scroll to position [1456, 0]
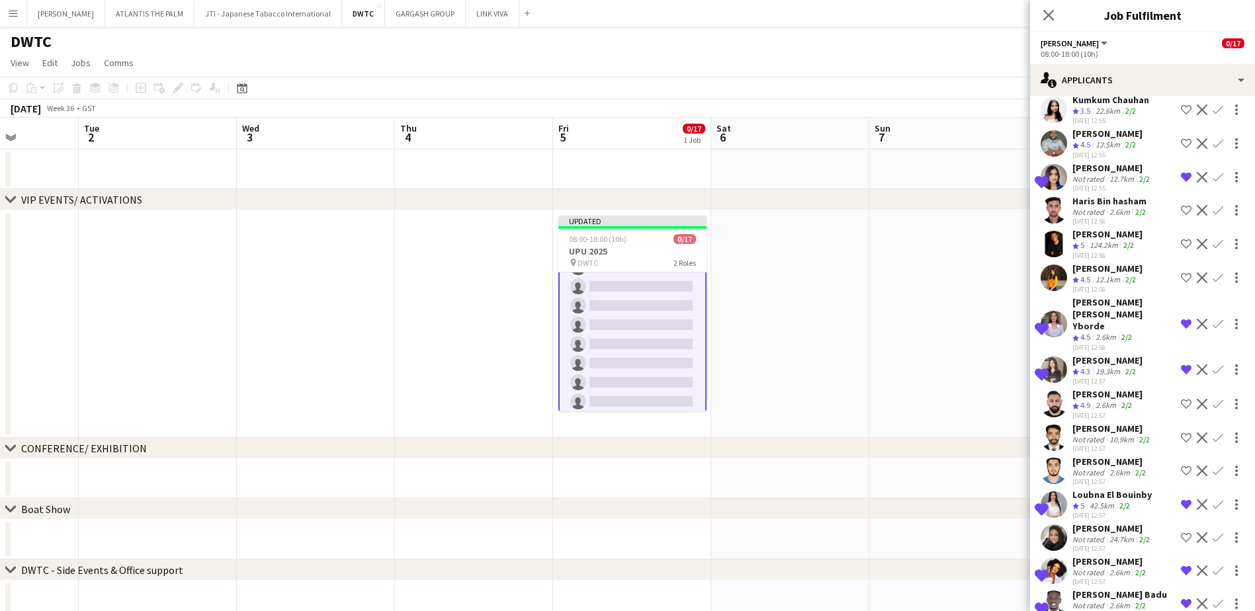
click at [1178, 362] on button "Remove crew from shortlist" at bounding box center [1186, 370] width 16 height 16
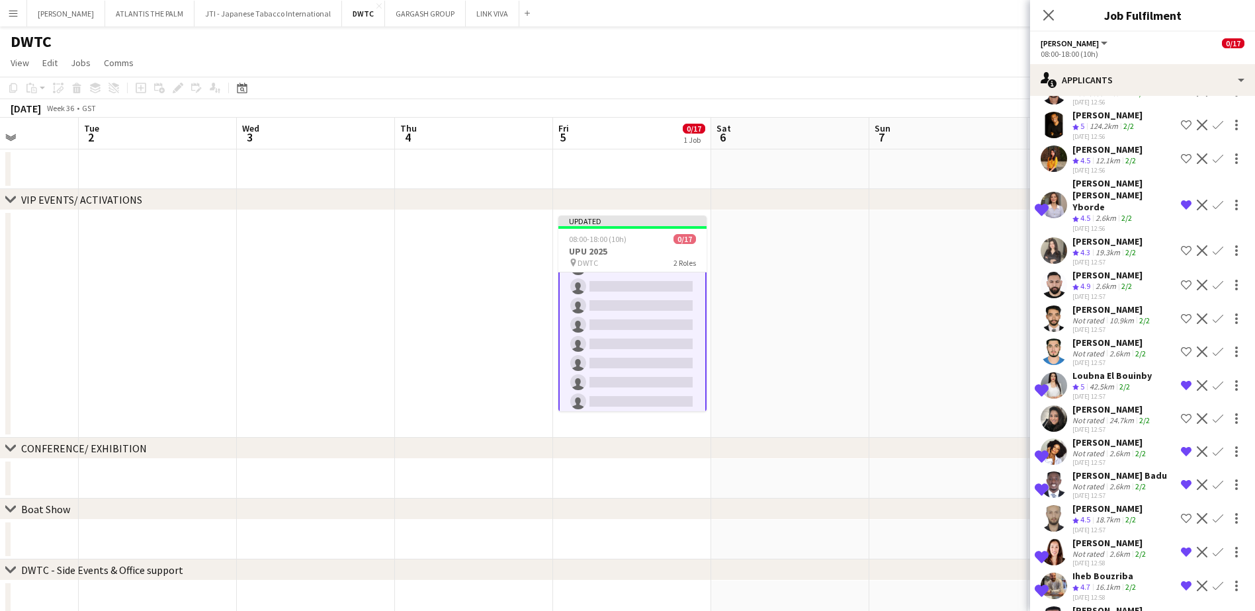
scroll to position [1588, 0]
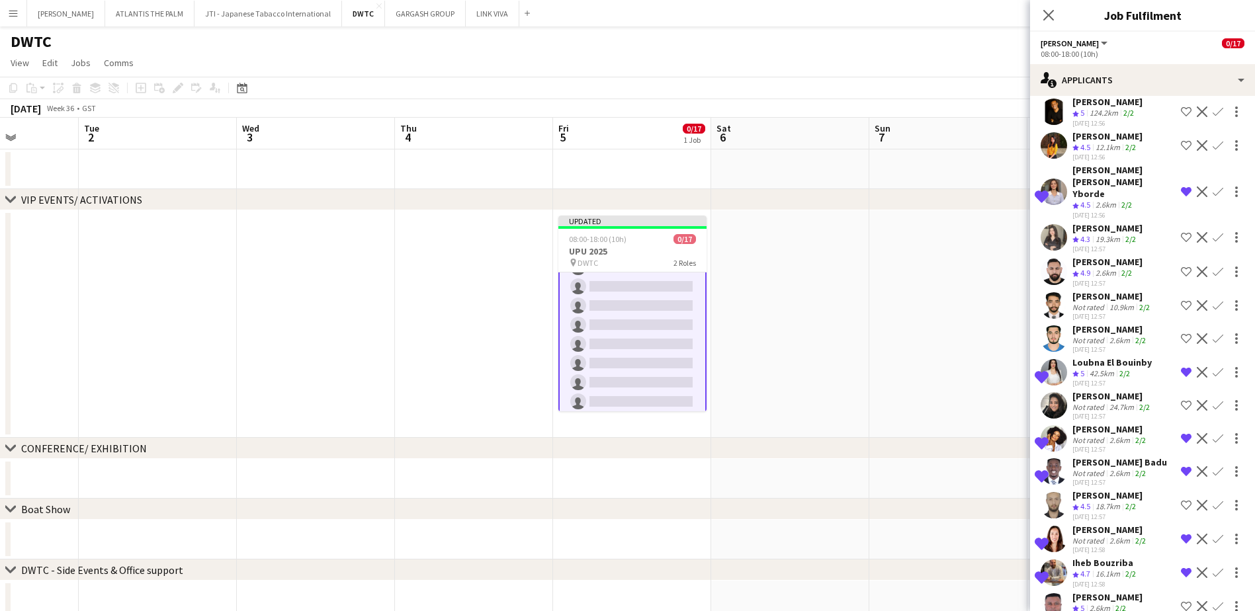
click at [1084, 369] on span "5" at bounding box center [1083, 374] width 4 height 10
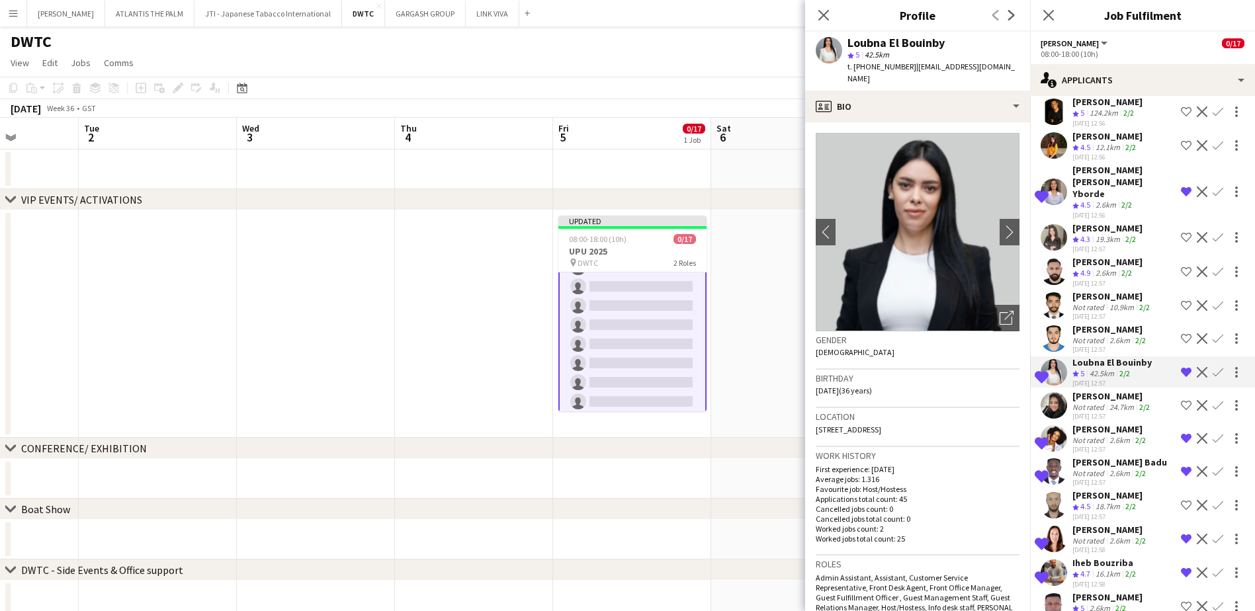
click at [1181, 367] on app-icon "Remove crew from shortlist" at bounding box center [1186, 372] width 11 height 11
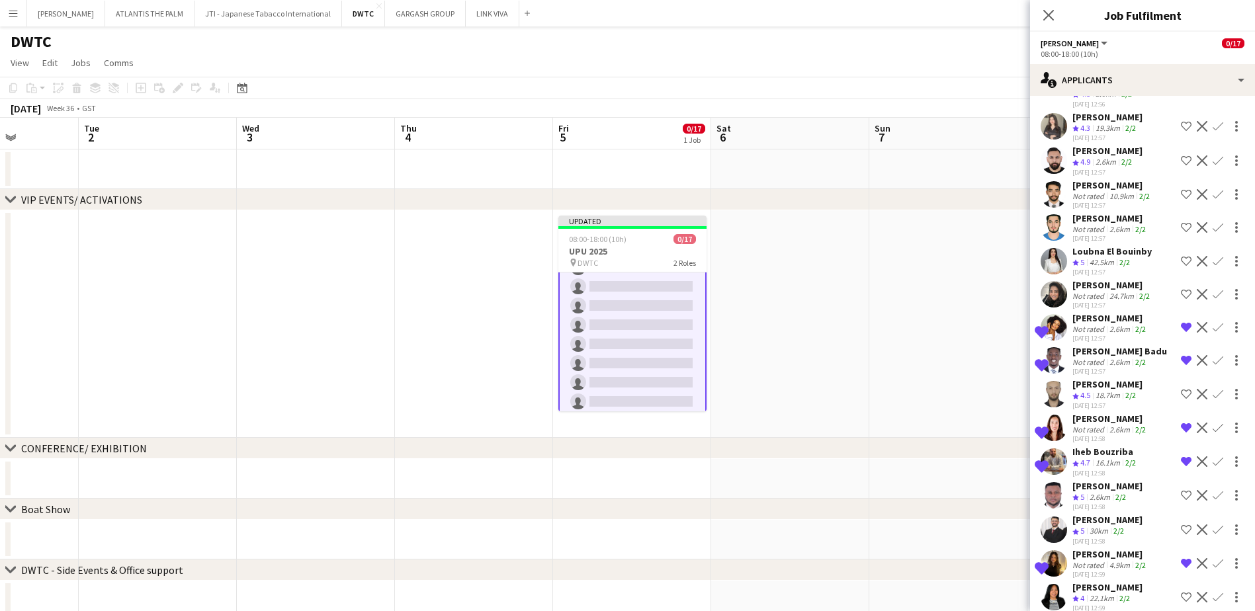
scroll to position [1720, 0]
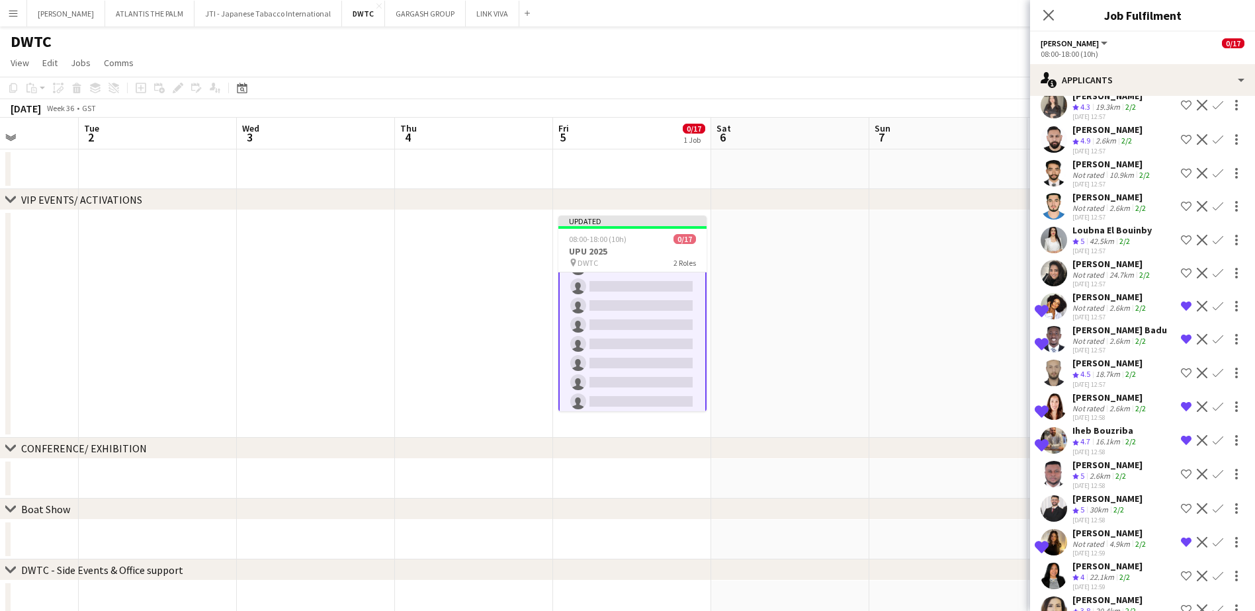
click at [1100, 303] on div "Not rated" at bounding box center [1090, 308] width 34 height 10
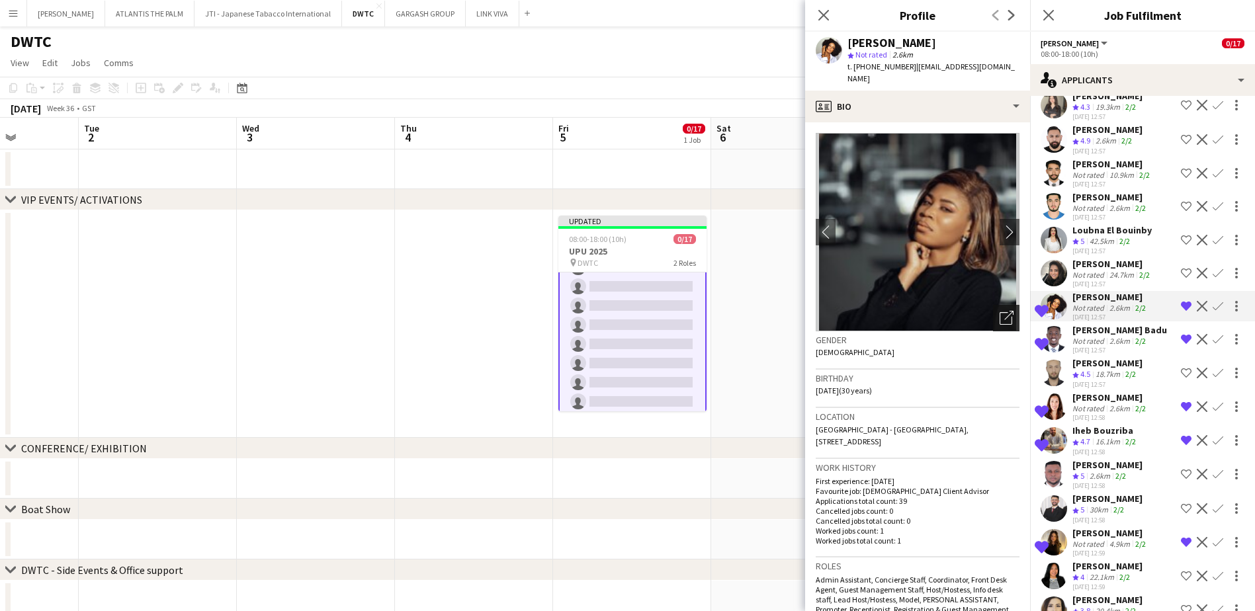
click at [1000, 311] on icon "Open photos pop-in" at bounding box center [1007, 318] width 14 height 14
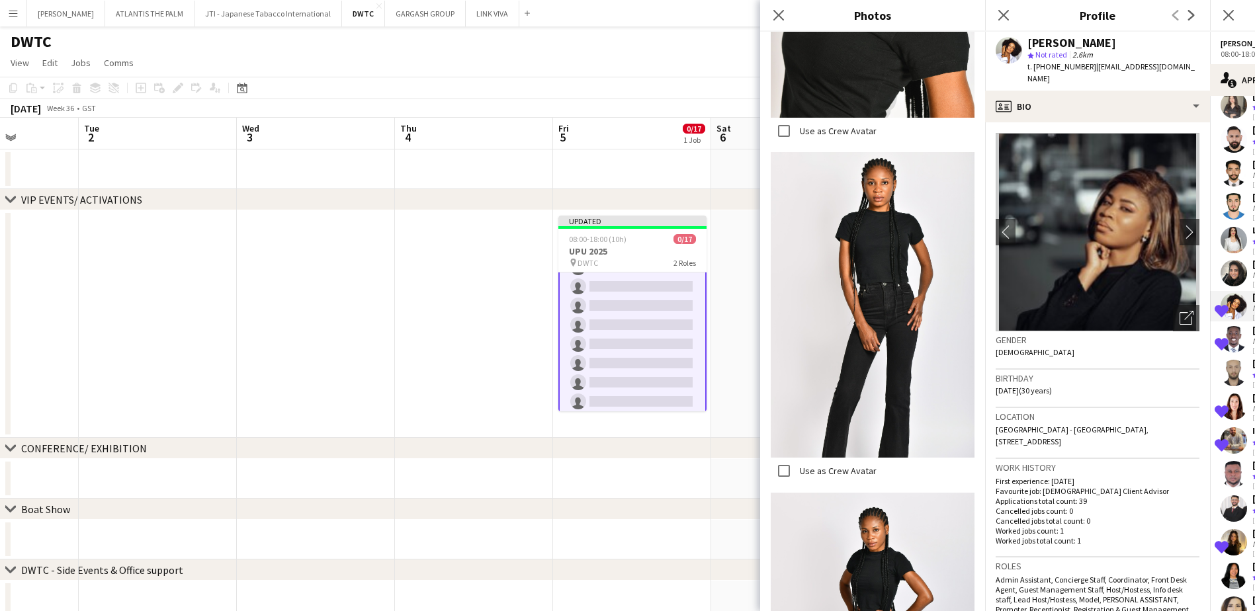
scroll to position [1456, 0]
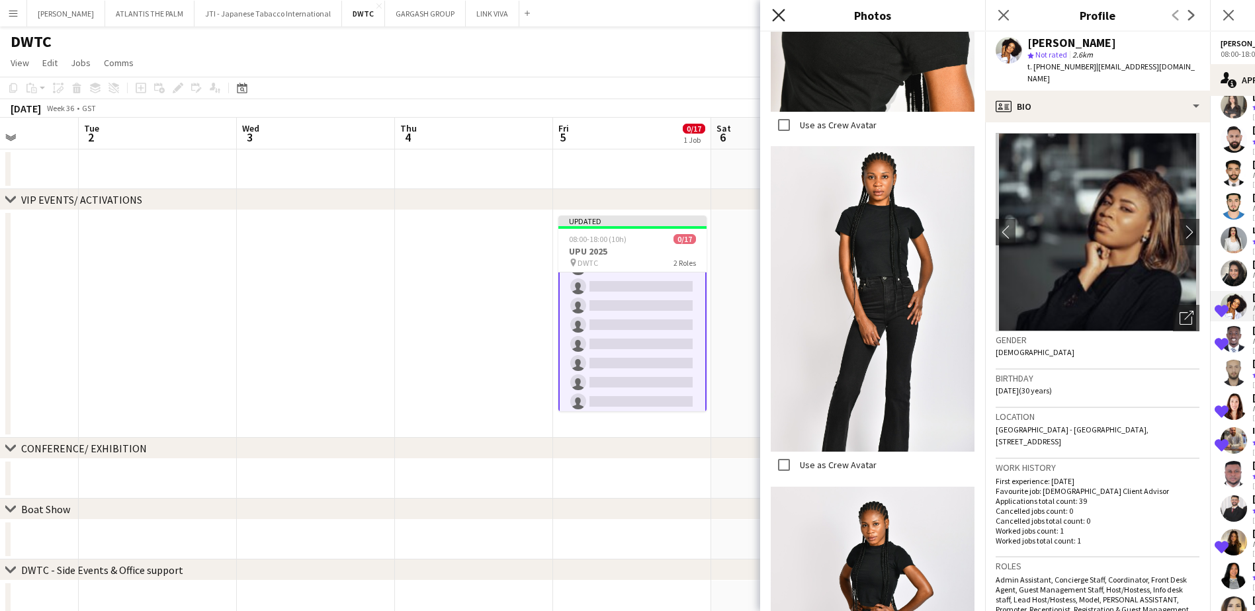
click at [777, 13] on icon at bounding box center [778, 15] width 13 height 13
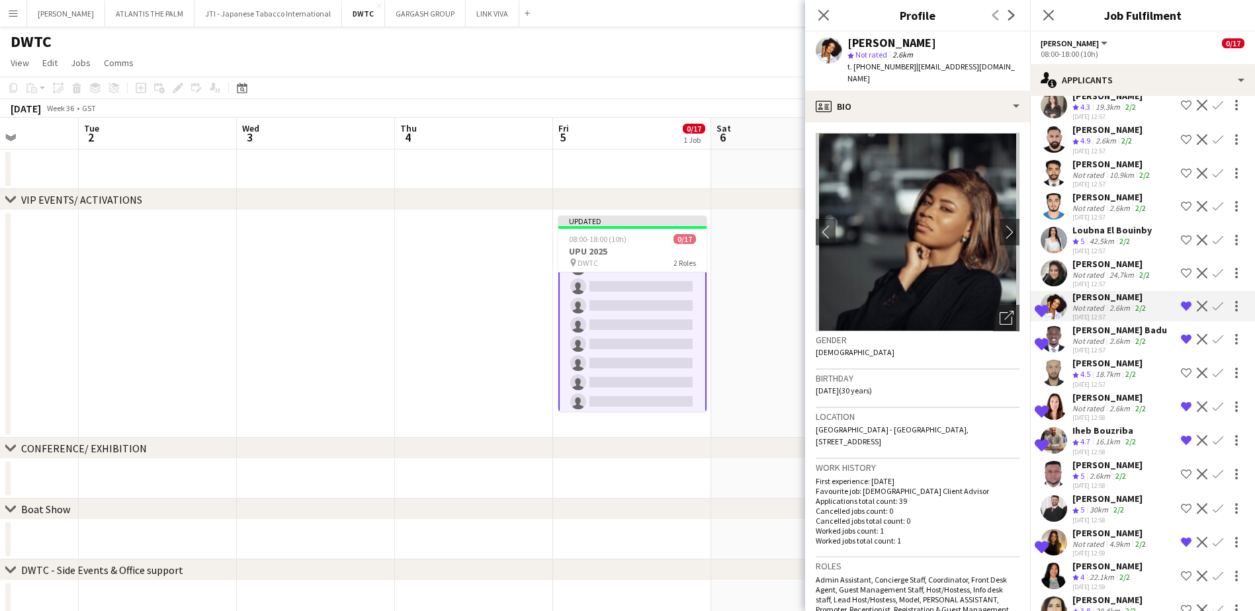
click at [1181, 301] on app-icon "Remove crew from shortlist" at bounding box center [1186, 306] width 11 height 11
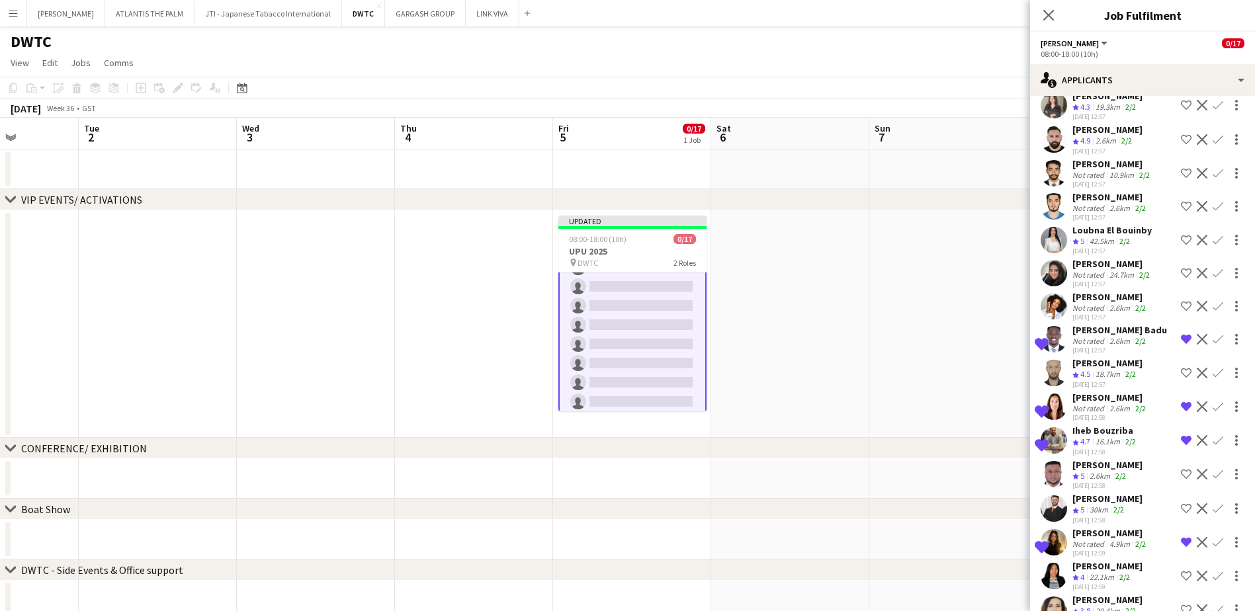
click at [1181, 402] on app-icon "Remove crew from shortlist" at bounding box center [1186, 407] width 11 height 11
click at [1181, 435] on app-icon "Remove crew from shortlist" at bounding box center [1186, 440] width 11 height 11
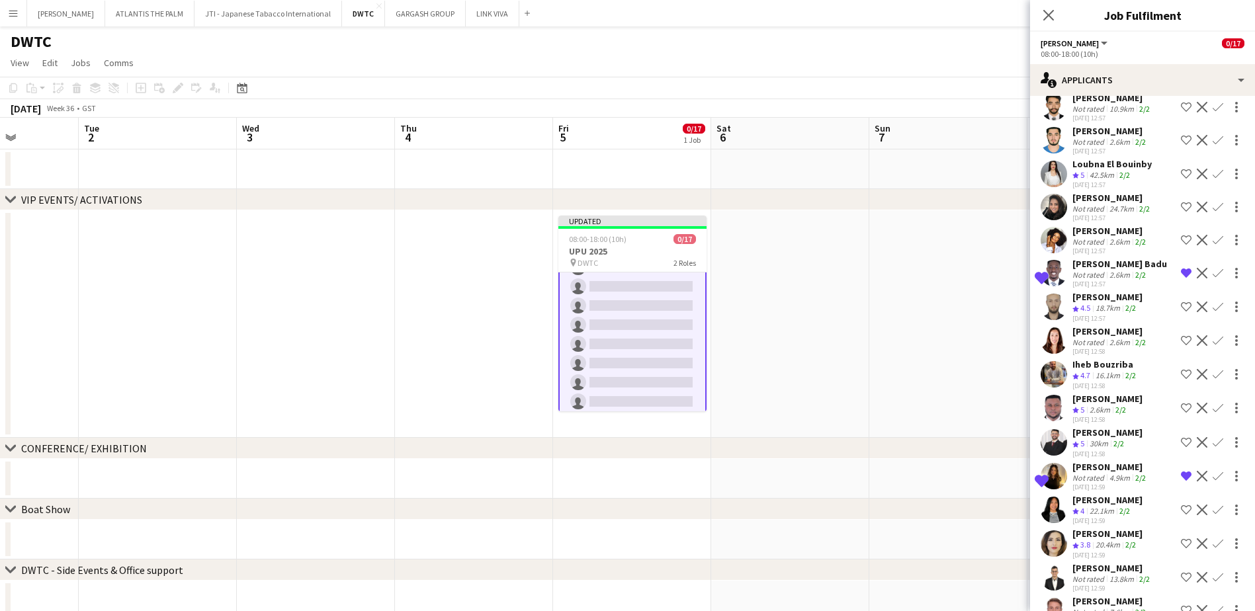
click at [1103, 461] on div "[PERSON_NAME]" at bounding box center [1111, 467] width 76 height 12
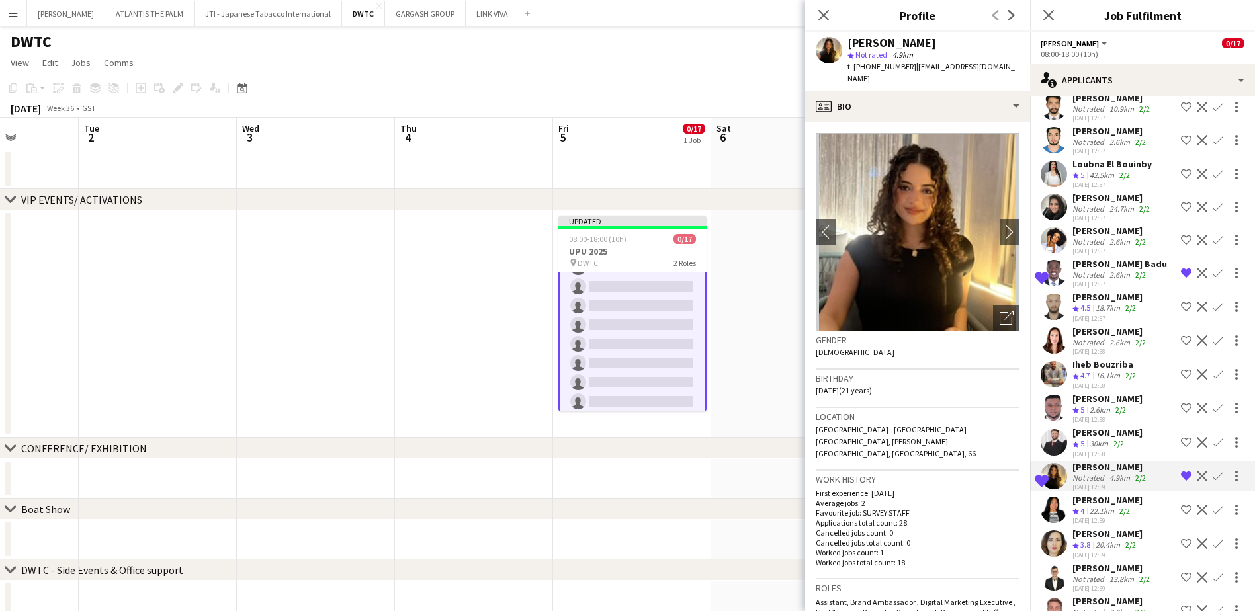
click at [1181, 403] on app-icon "Shortlist crew" at bounding box center [1186, 408] width 11 height 11
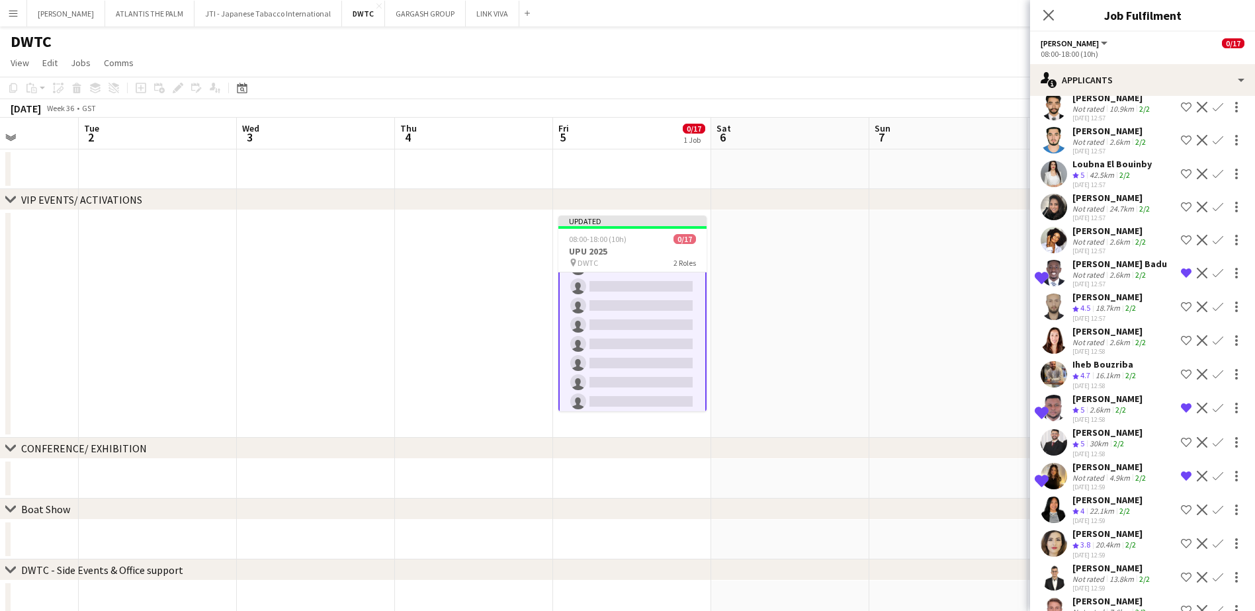
click at [1094, 473] on div "Not rated" at bounding box center [1090, 478] width 34 height 10
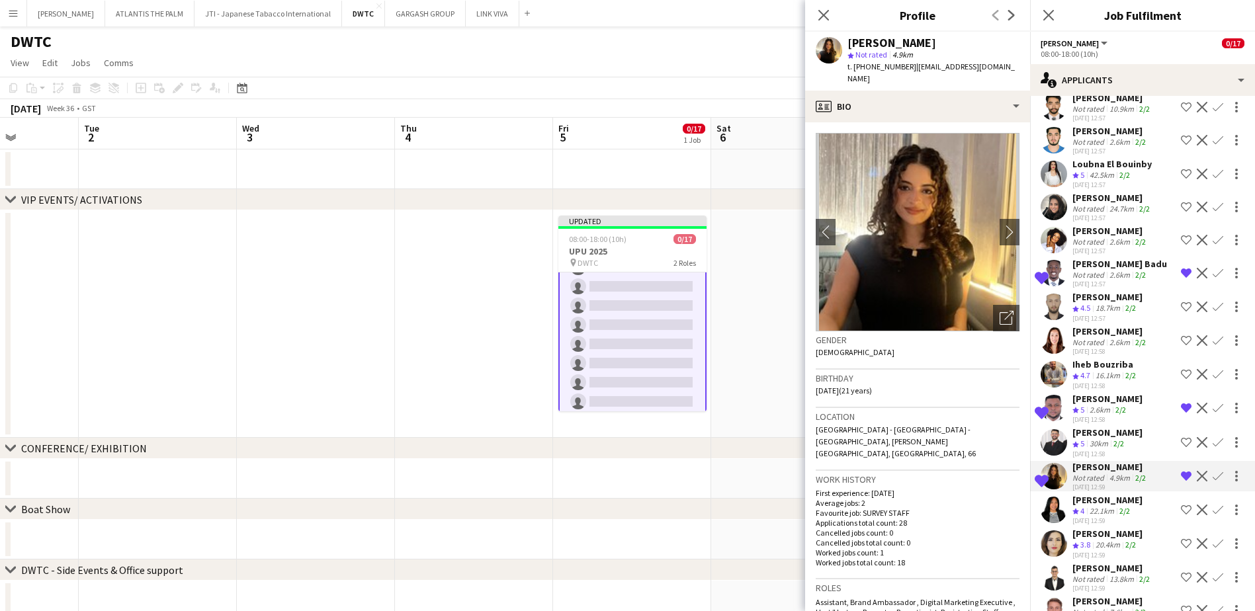
click at [1088, 439] on div "Crew rating 5 30km 2/2" at bounding box center [1108, 444] width 70 height 11
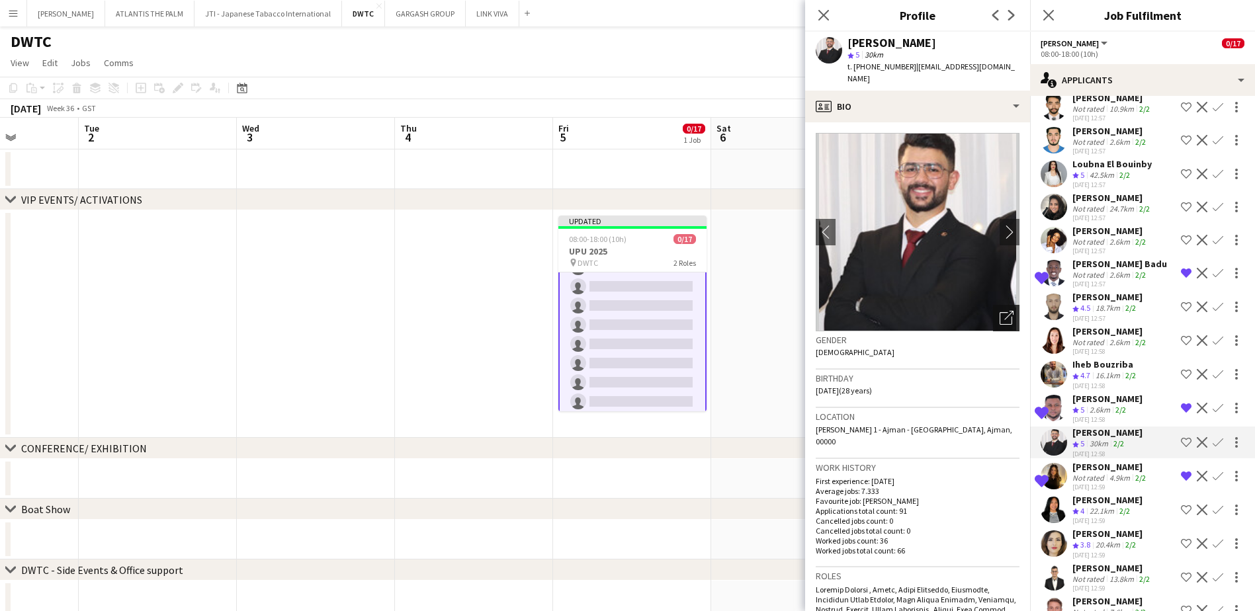
click at [1002, 311] on icon "Open photos pop-in" at bounding box center [1007, 318] width 14 height 14
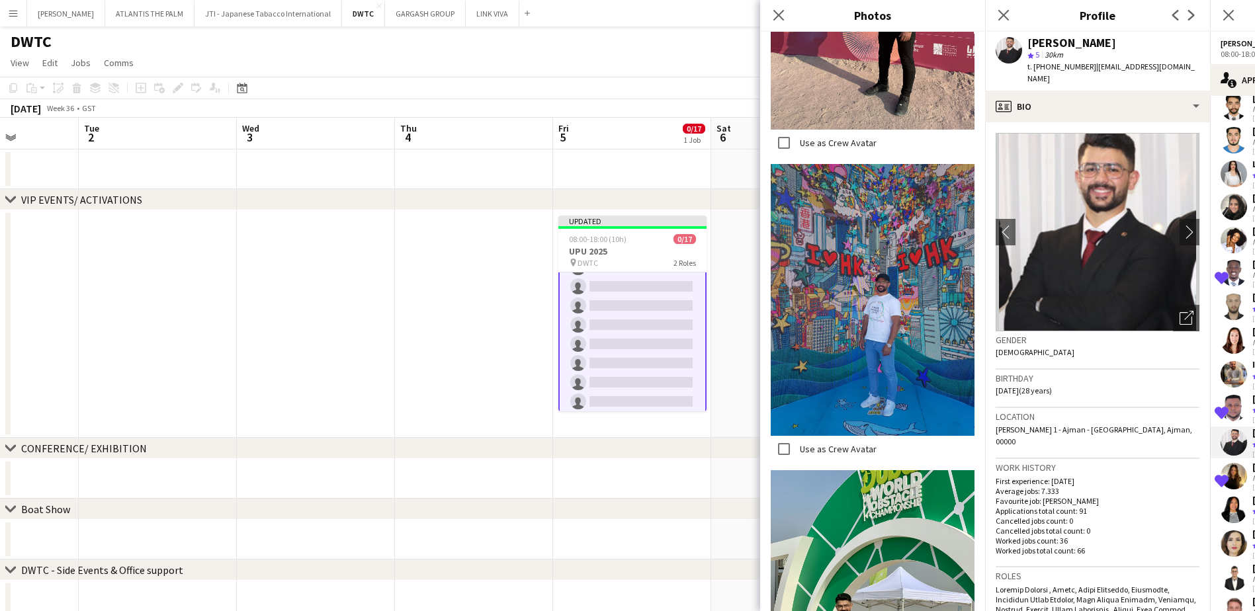
scroll to position [1059, 0]
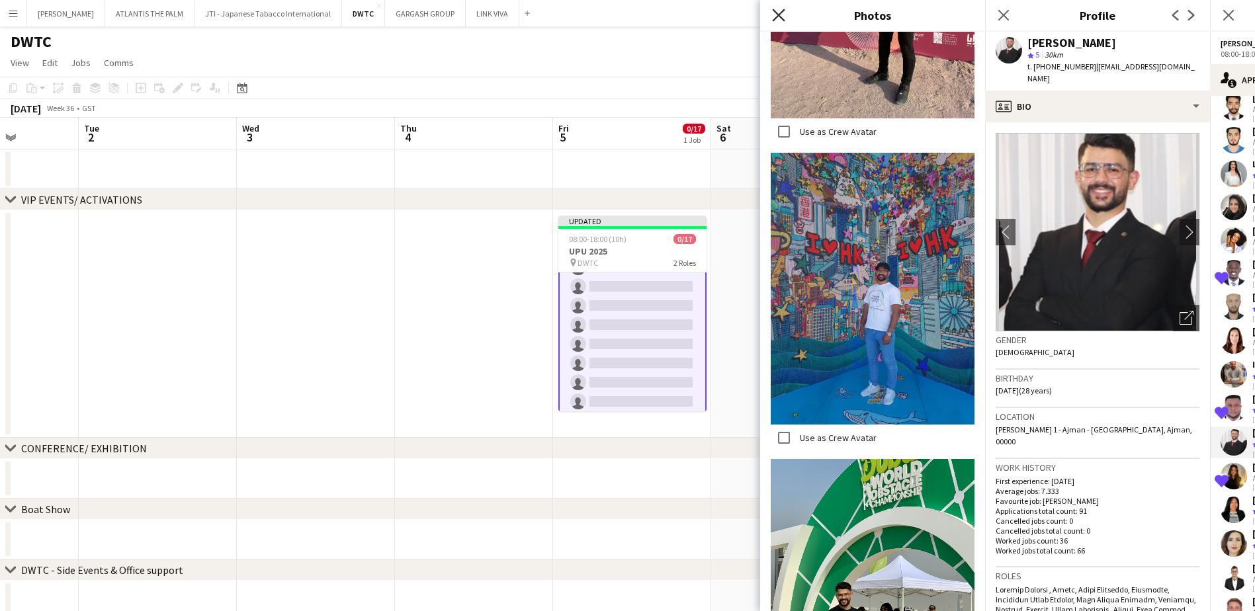
click at [780, 9] on icon "Close pop-in" at bounding box center [778, 15] width 13 height 13
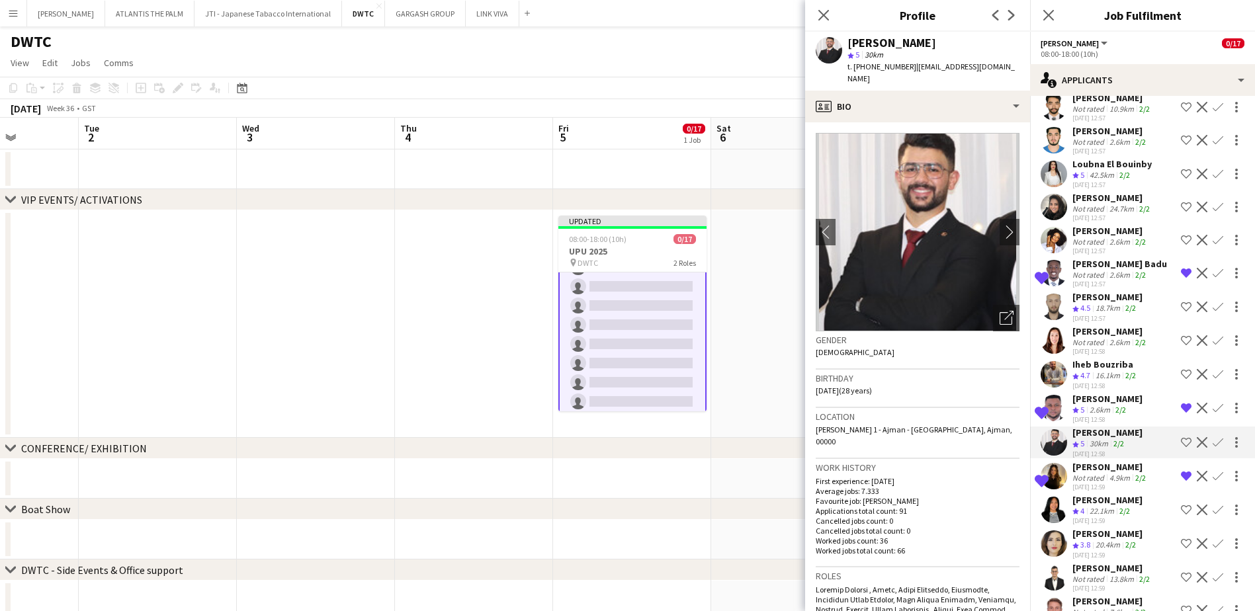
click at [1181, 437] on app-icon "Shortlist crew" at bounding box center [1186, 442] width 11 height 11
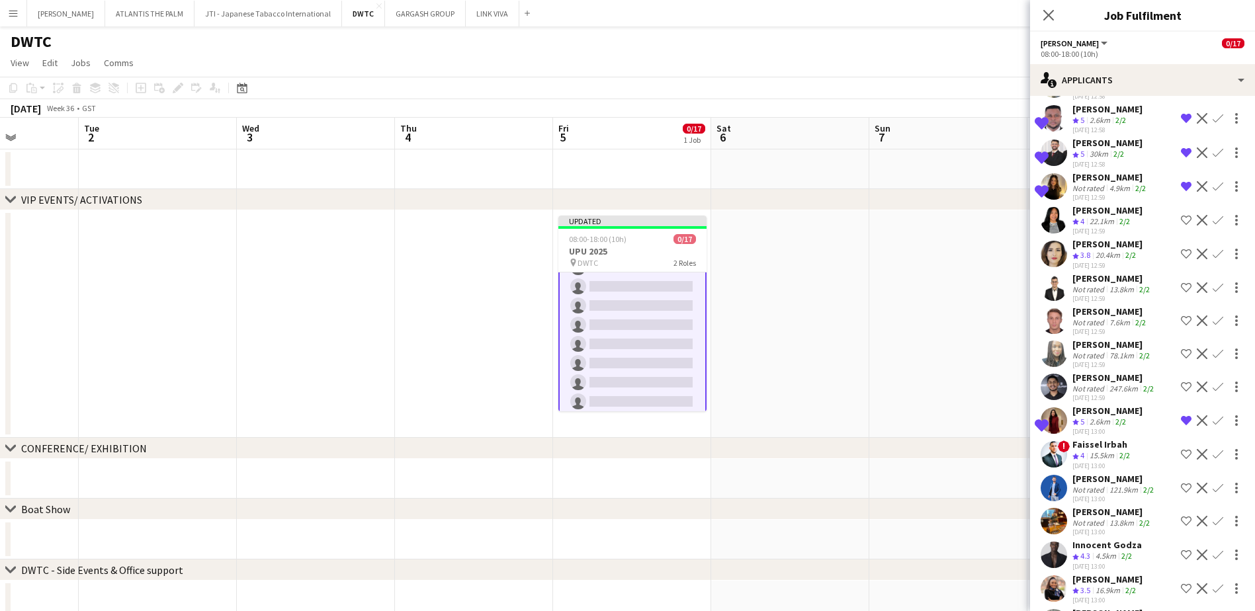
scroll to position [2117, 0]
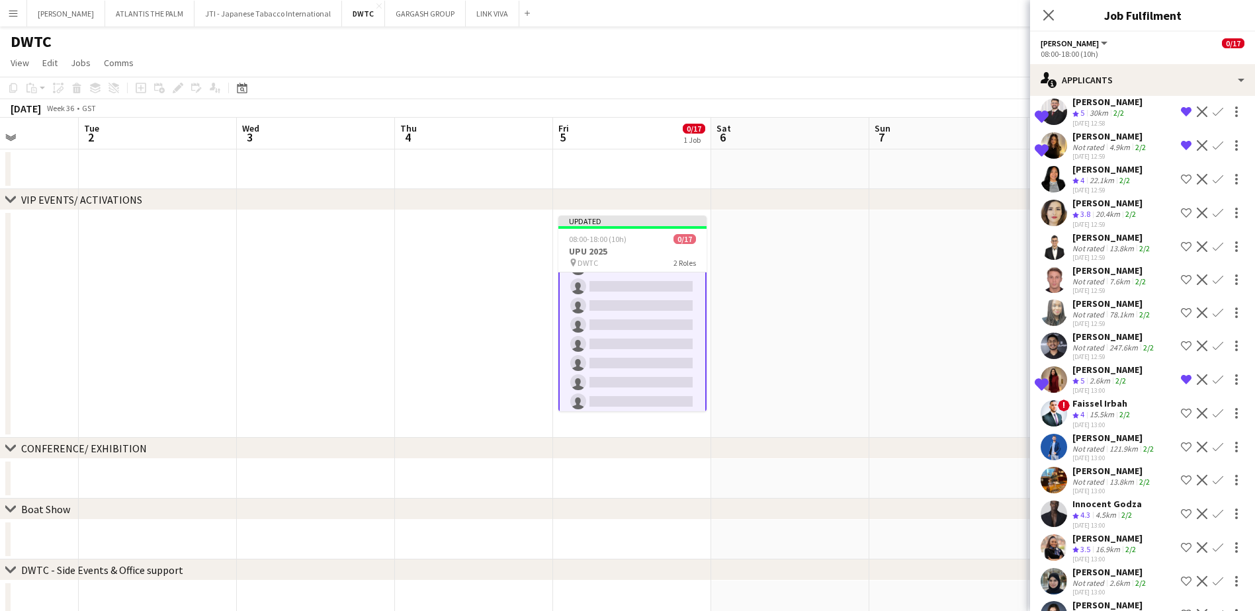
click at [1098, 277] on div "Not rated" at bounding box center [1090, 282] width 34 height 10
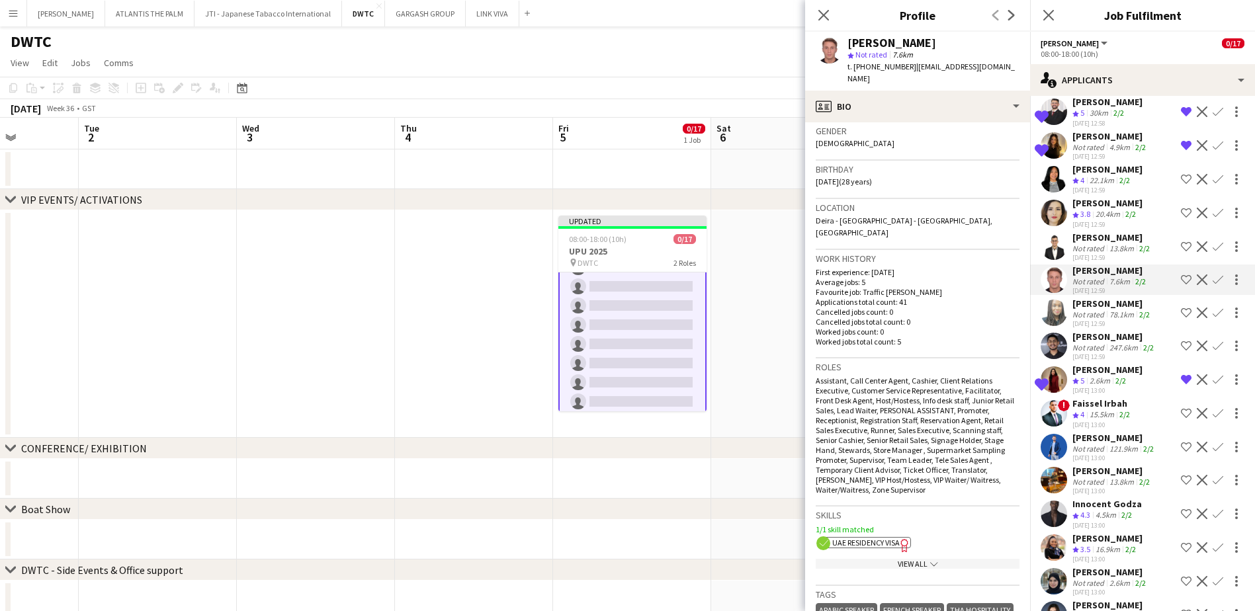
scroll to position [0, 0]
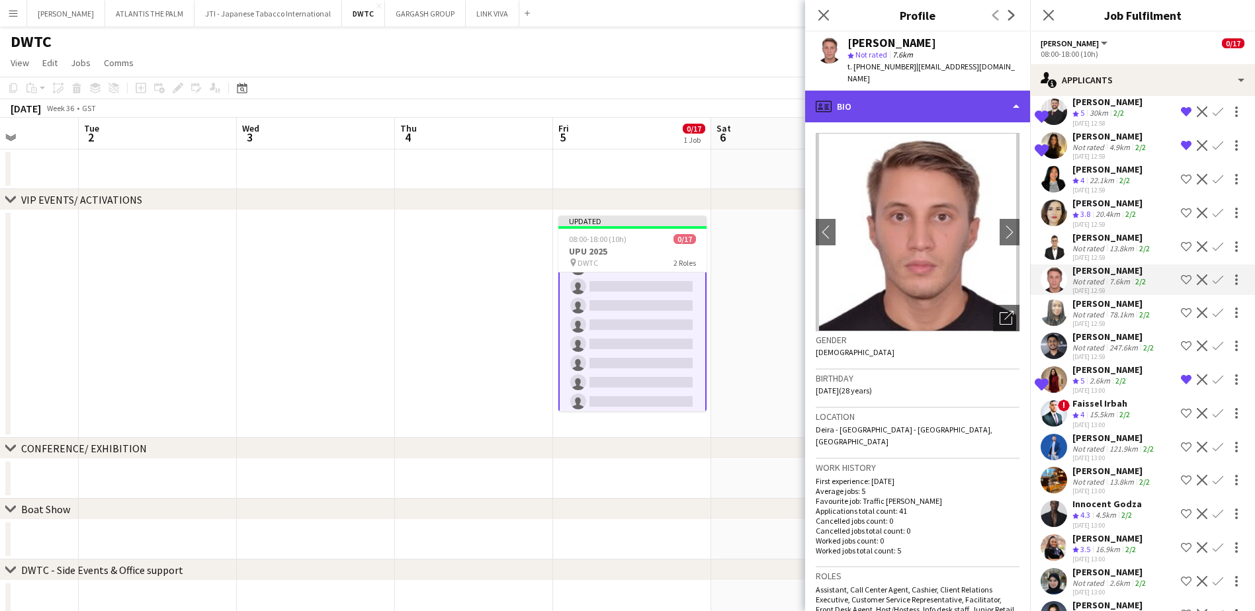
click at [899, 91] on div "profile Bio" at bounding box center [917, 107] width 225 height 32
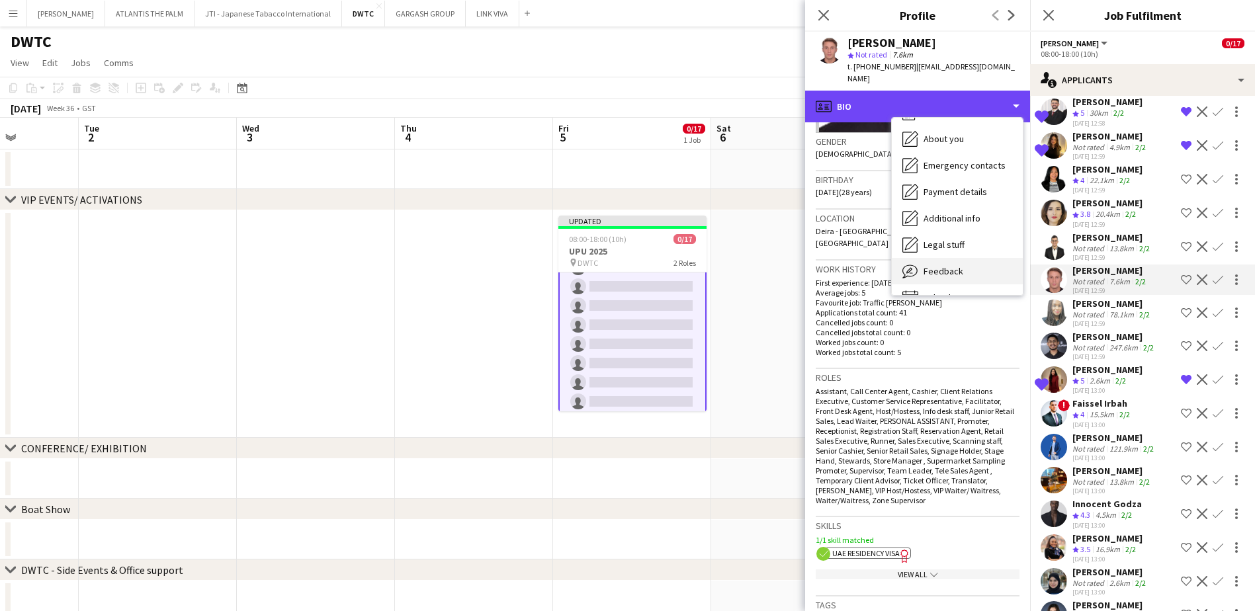
scroll to position [98, 0]
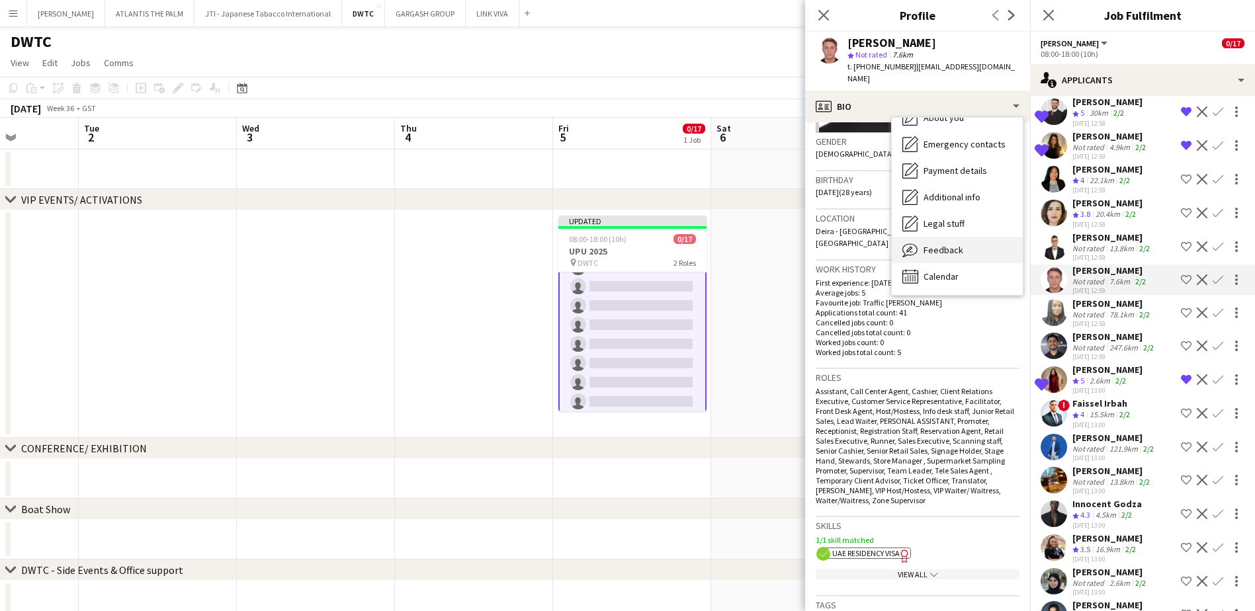
click at [964, 241] on div "Feedback Feedback" at bounding box center [957, 250] width 131 height 26
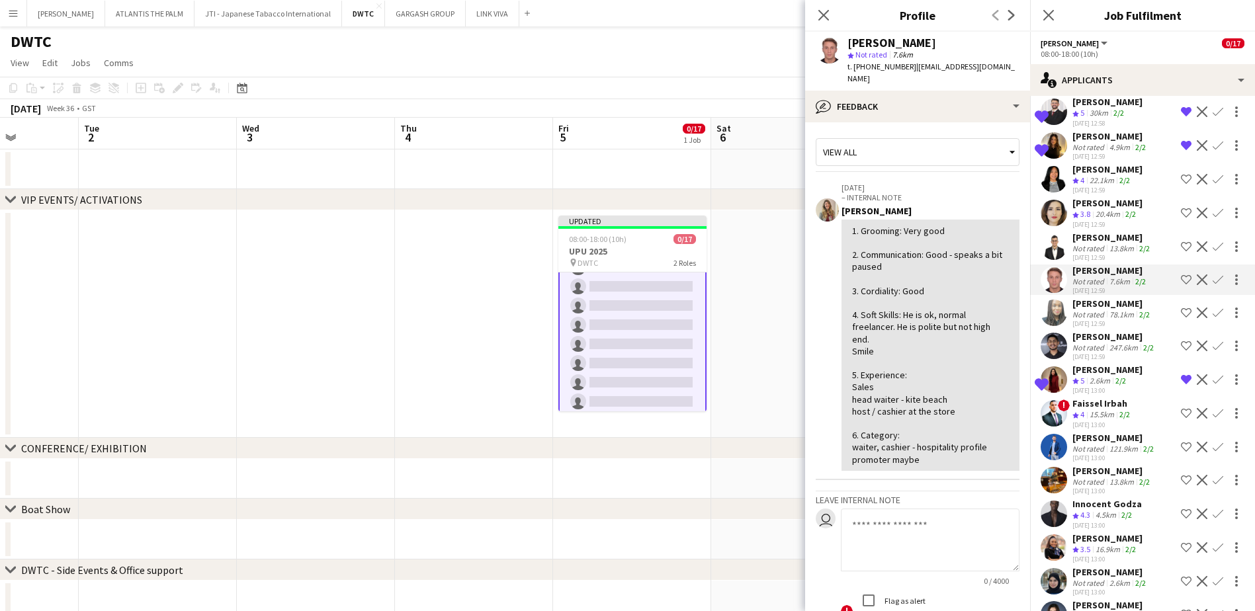
click at [1181, 275] on app-icon "Shortlist crew" at bounding box center [1186, 280] width 11 height 11
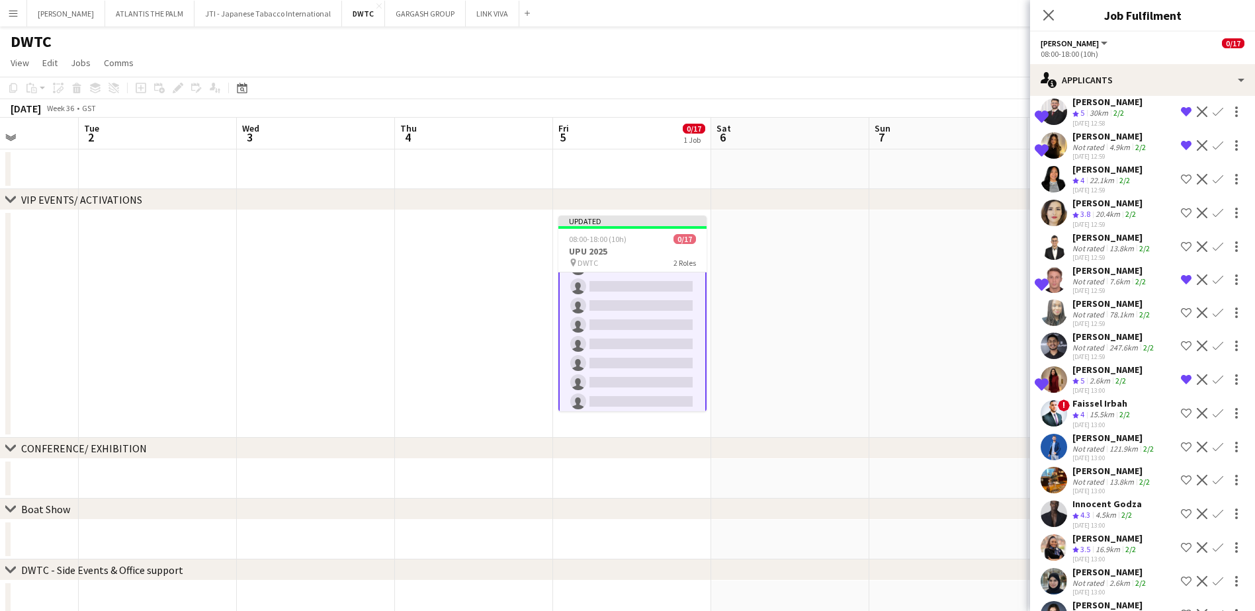
click at [1086, 343] on div "Not rated" at bounding box center [1090, 348] width 34 height 10
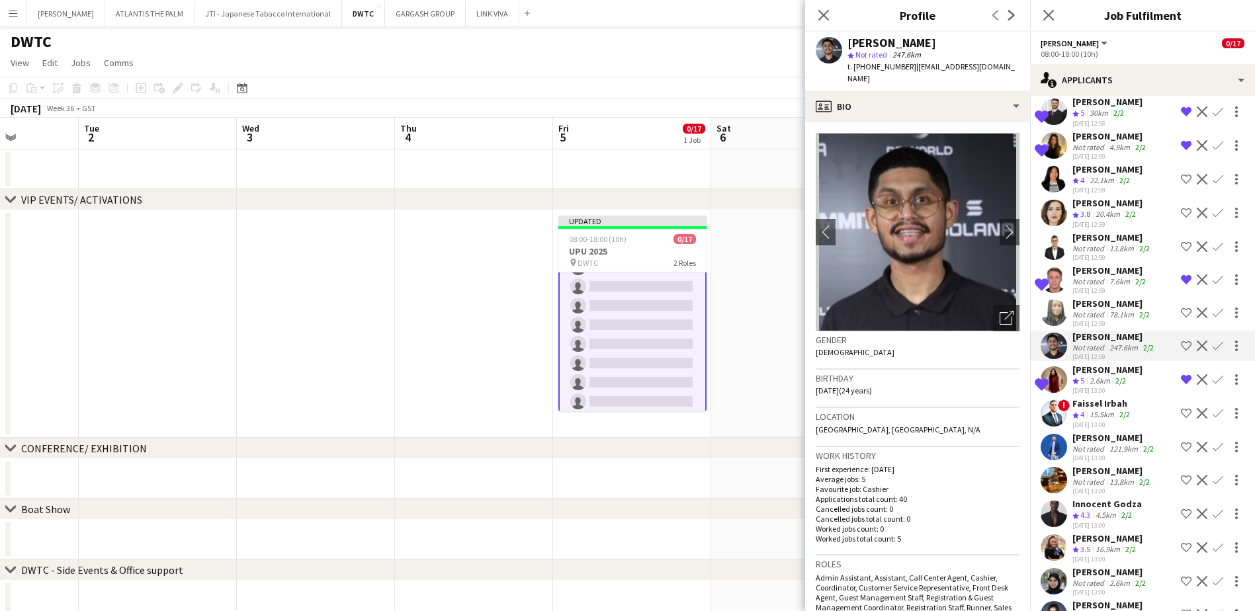
click at [1118, 376] on app-skills-label "2/2" at bounding box center [1121, 381] width 11 height 10
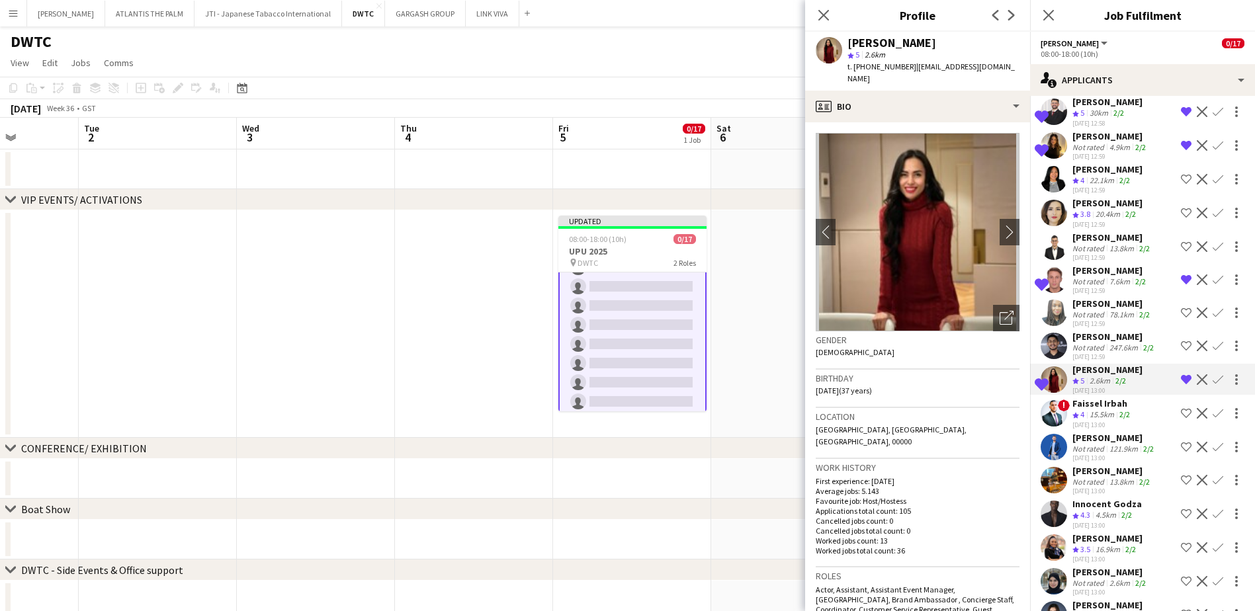
click at [1181, 375] on app-icon "Remove crew from shortlist" at bounding box center [1186, 380] width 11 height 11
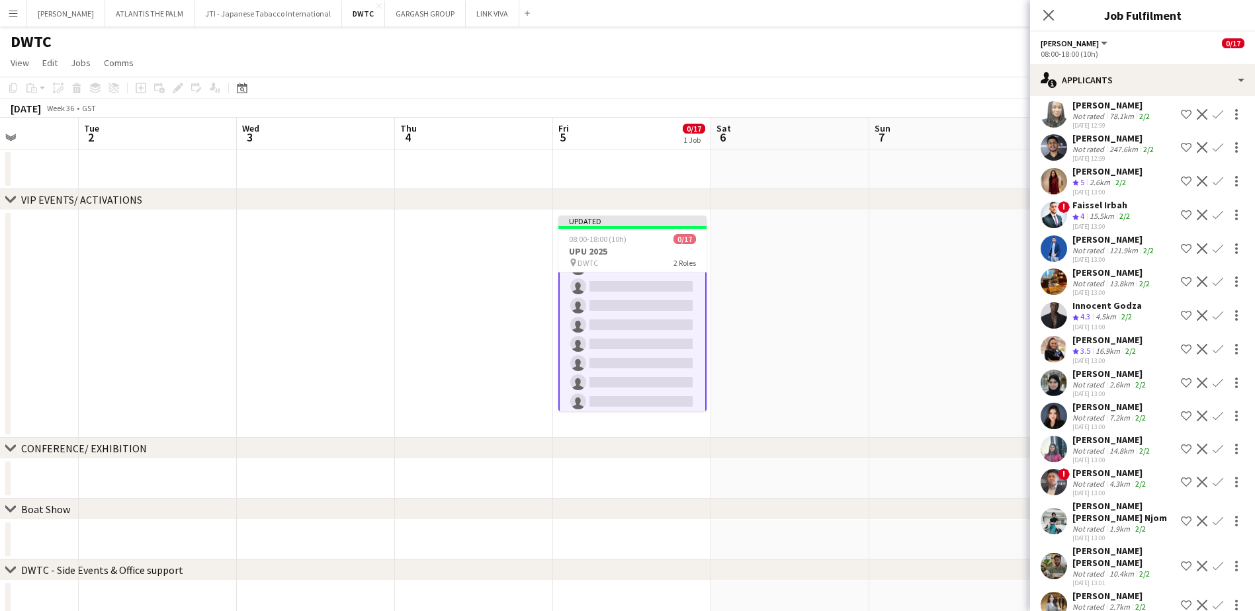
scroll to position [2382, 0]
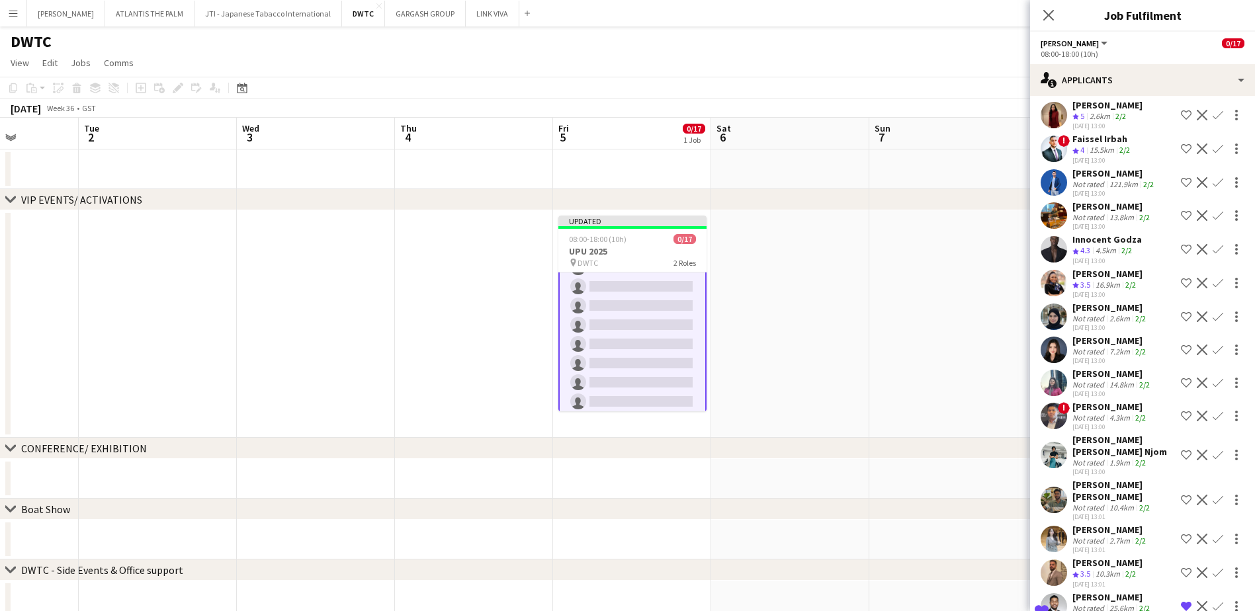
click at [1109, 314] on div "2.6km" at bounding box center [1120, 319] width 26 height 10
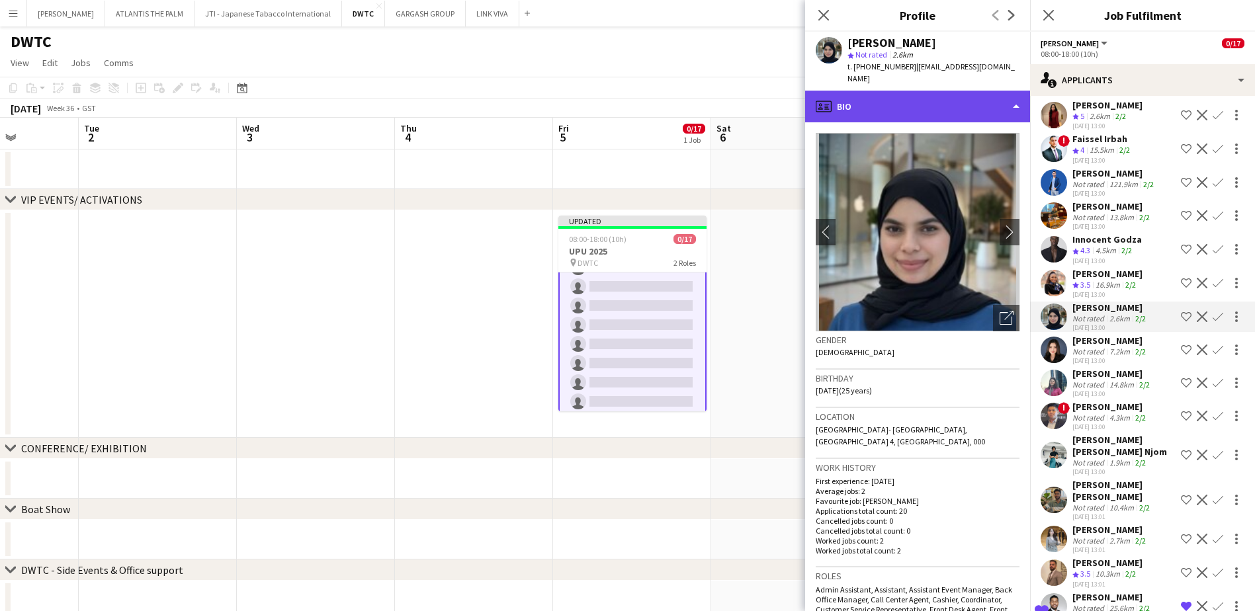
click at [934, 95] on div "profile Bio" at bounding box center [917, 107] width 225 height 32
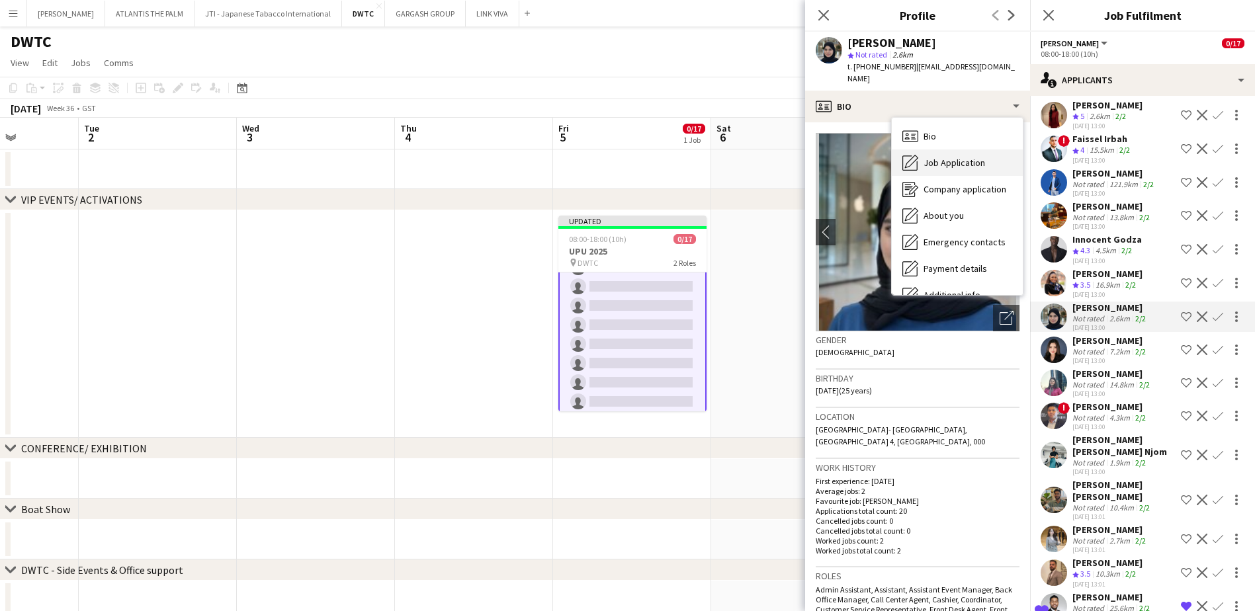
click at [941, 157] on span "Job Application" at bounding box center [955, 163] width 62 height 12
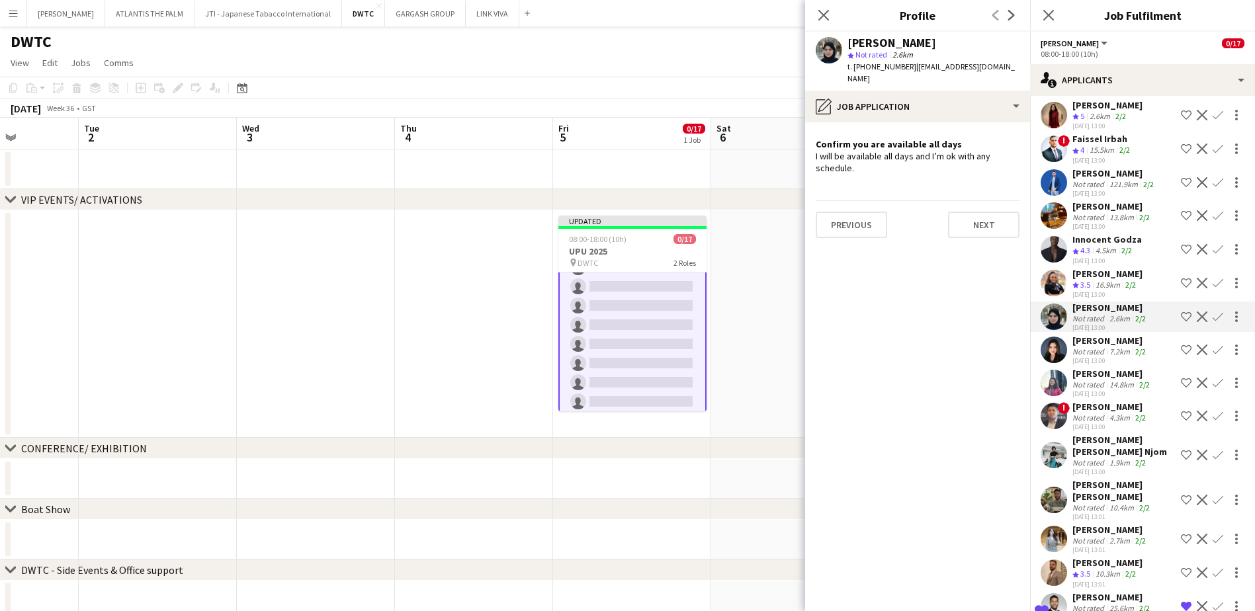
drag, startPoint x: 1175, startPoint y: 255, endPoint x: 1086, endPoint y: 271, distance: 90.7
click at [1181, 312] on app-icon "Shortlist crew" at bounding box center [1186, 317] width 11 height 11
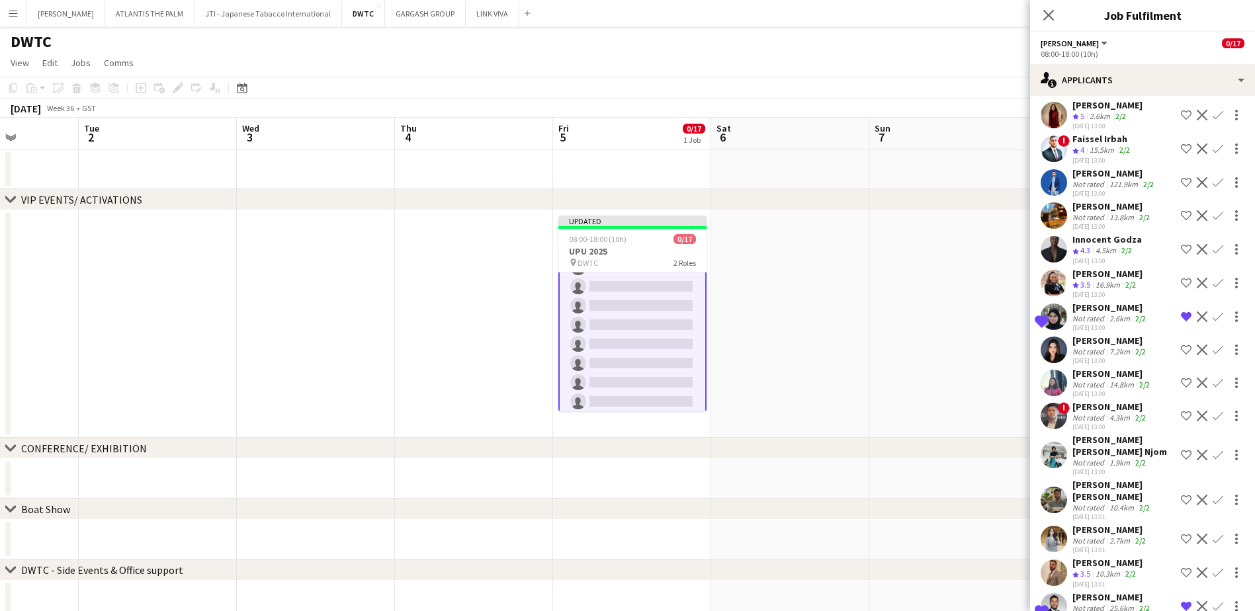
click at [1088, 335] on div "[PERSON_NAME]" at bounding box center [1111, 341] width 76 height 12
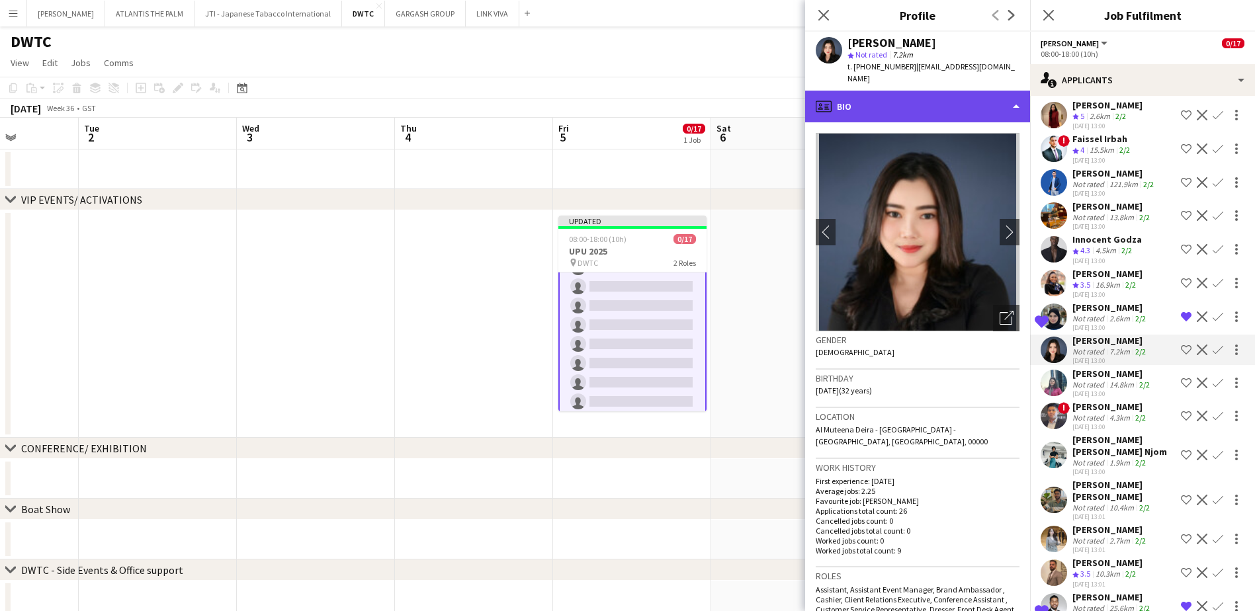
click at [955, 95] on div "profile Bio" at bounding box center [917, 107] width 225 height 32
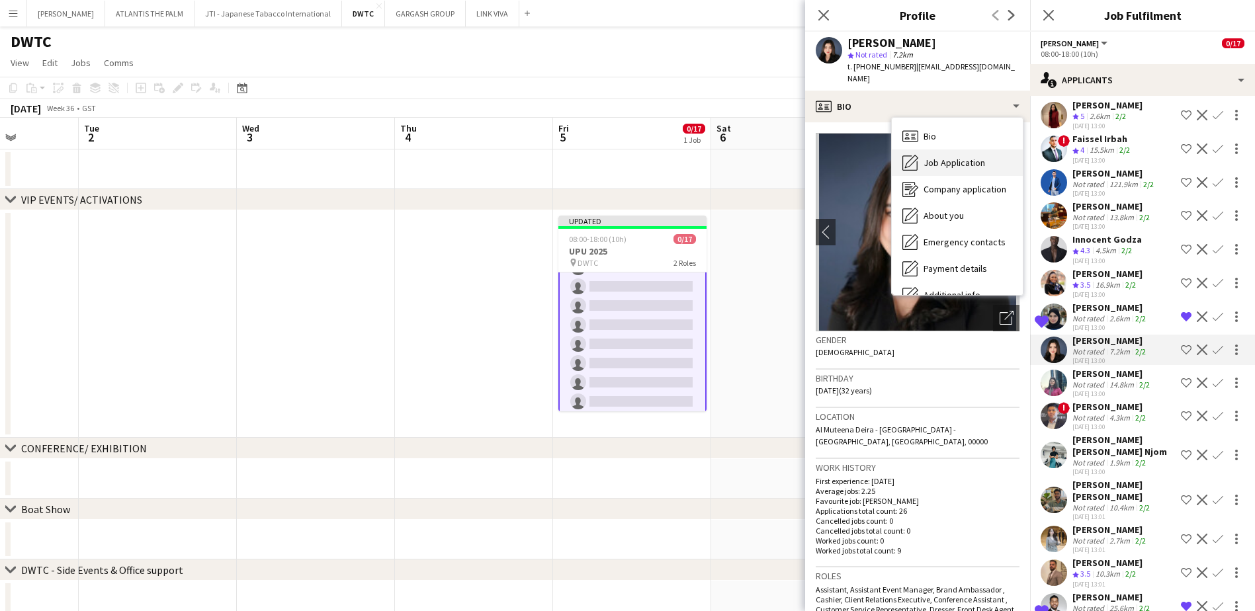
click at [978, 157] on span "Job Application" at bounding box center [955, 163] width 62 height 12
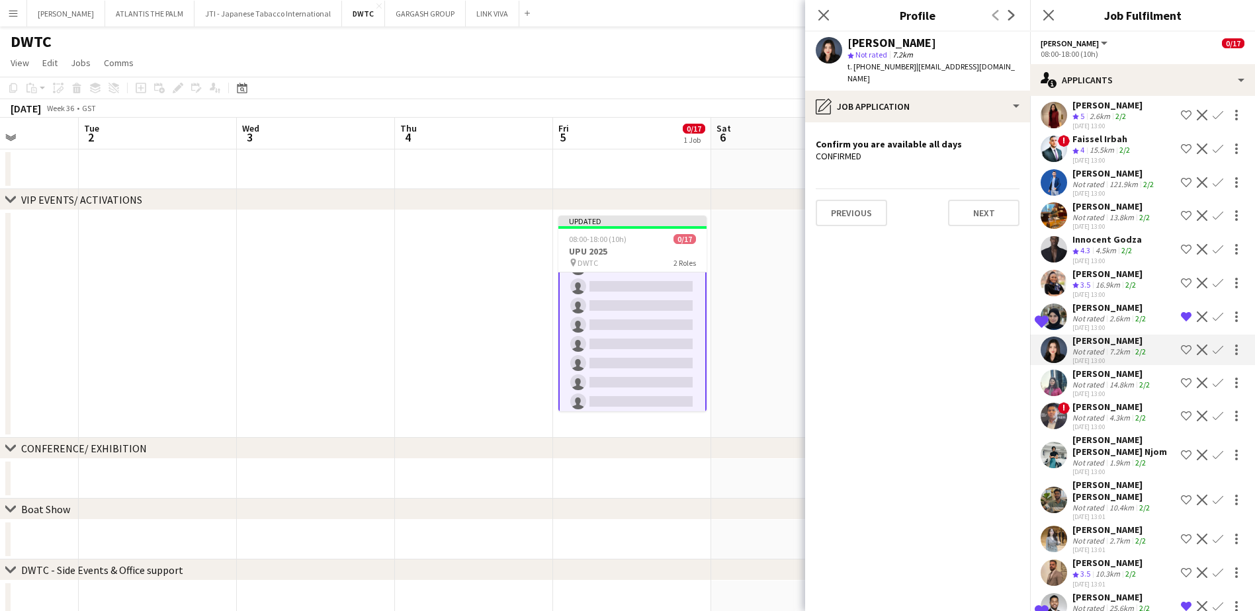
click at [1181, 345] on app-icon "Shortlist crew" at bounding box center [1186, 350] width 11 height 11
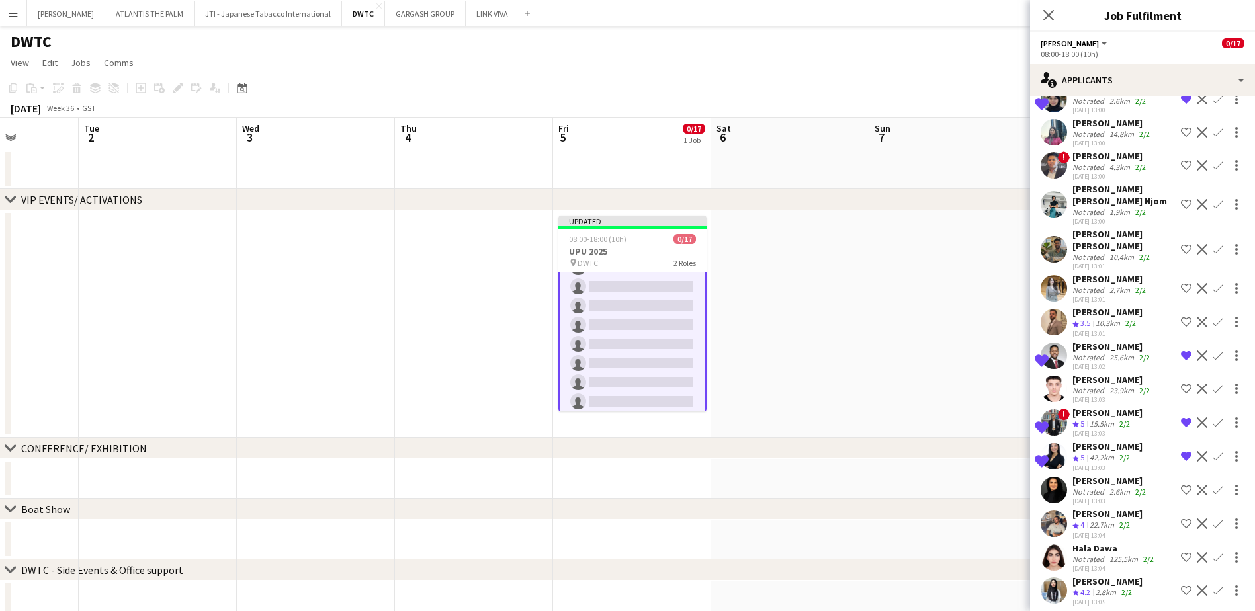
scroll to position [2647, 0]
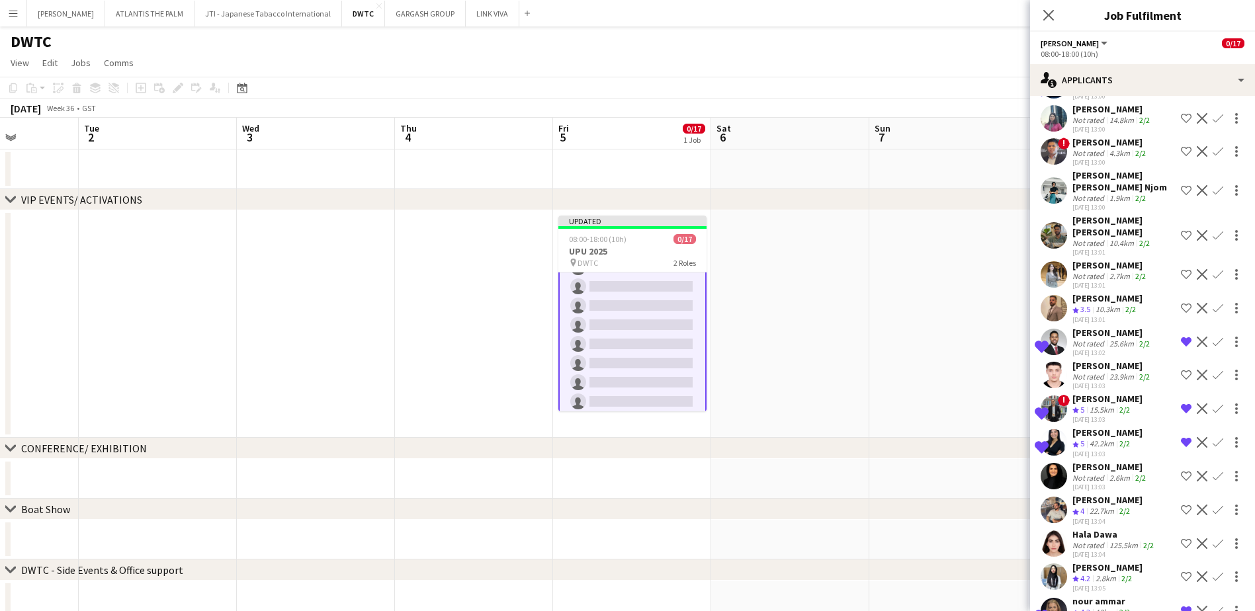
click at [1093, 169] on div "[PERSON_NAME] [PERSON_NAME] Njom" at bounding box center [1124, 181] width 103 height 24
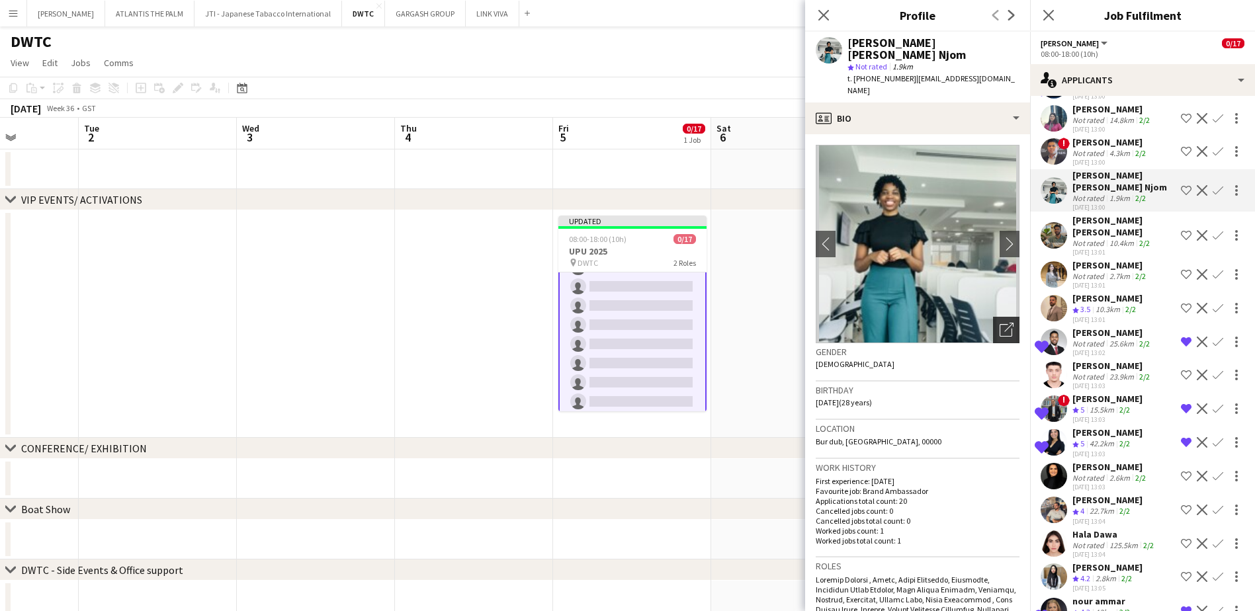
click at [1000, 323] on icon "Open photos pop-in" at bounding box center [1007, 330] width 14 height 14
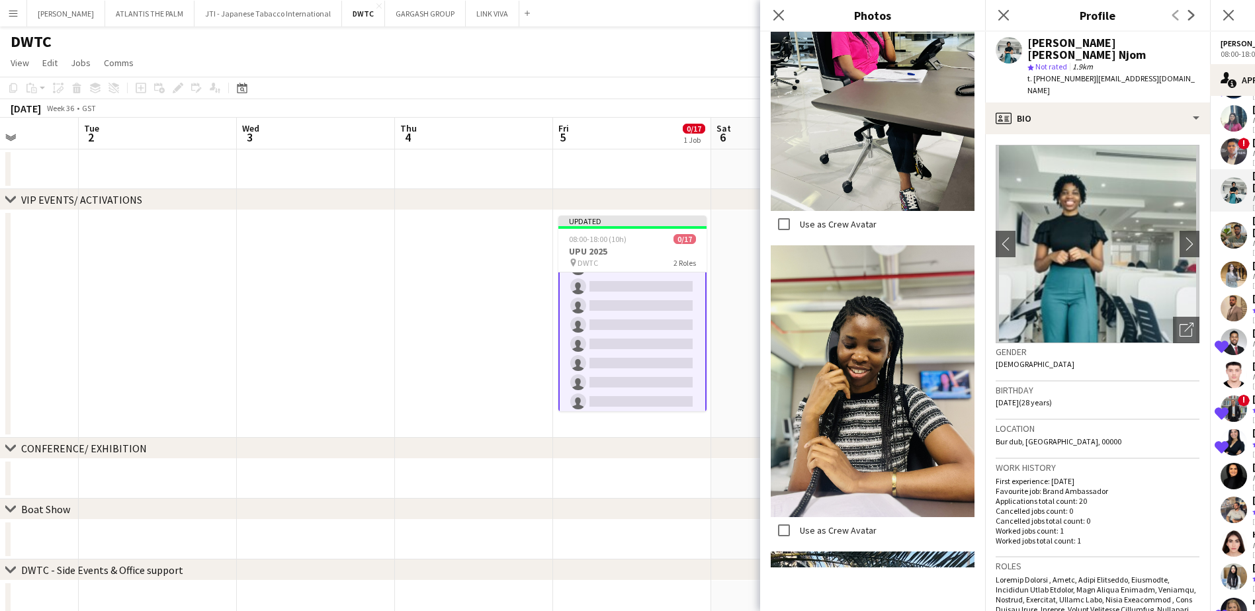
scroll to position [2184, 0]
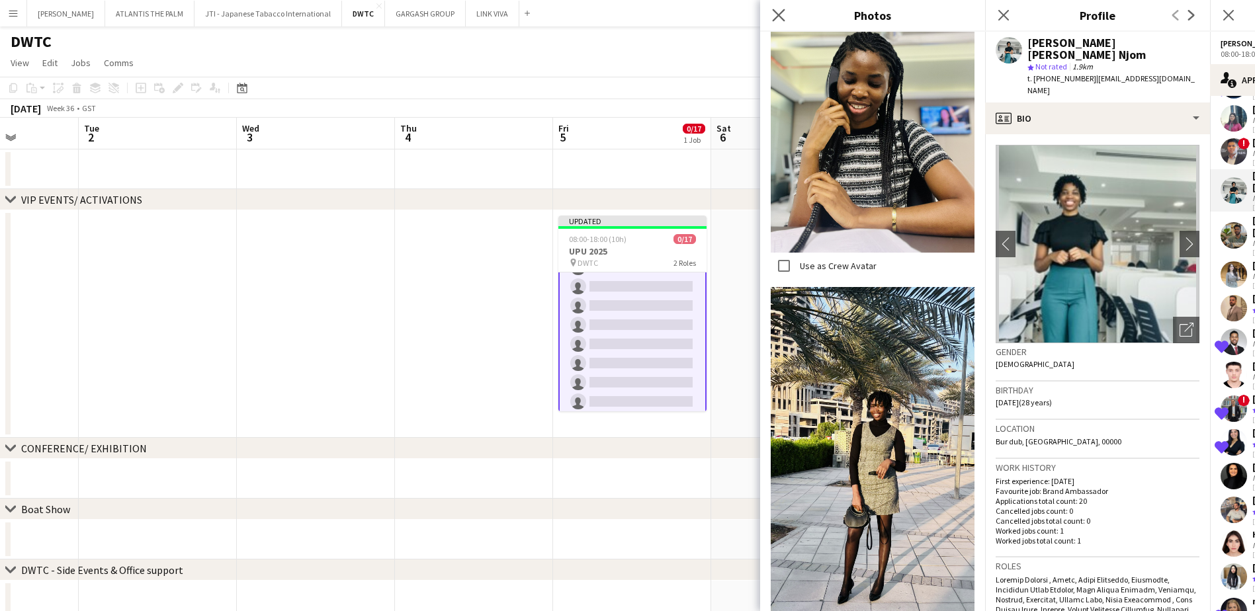
click at [786, 17] on app-icon "Close pop-in" at bounding box center [779, 15] width 19 height 19
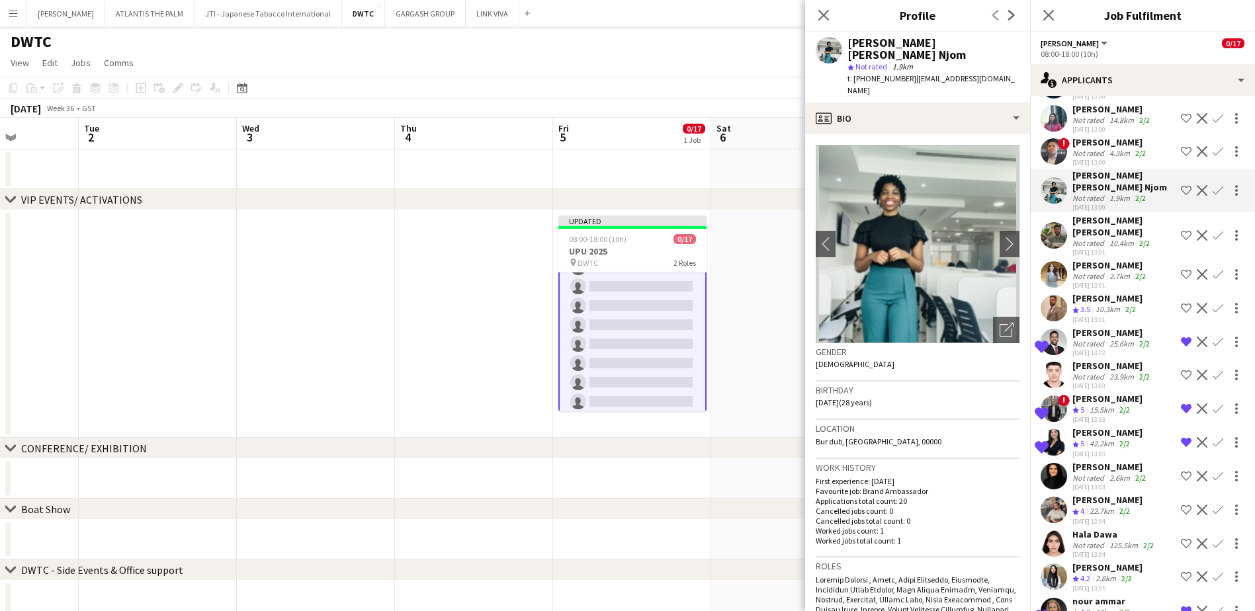
click at [1181, 185] on app-icon "Shortlist crew" at bounding box center [1186, 190] width 11 height 11
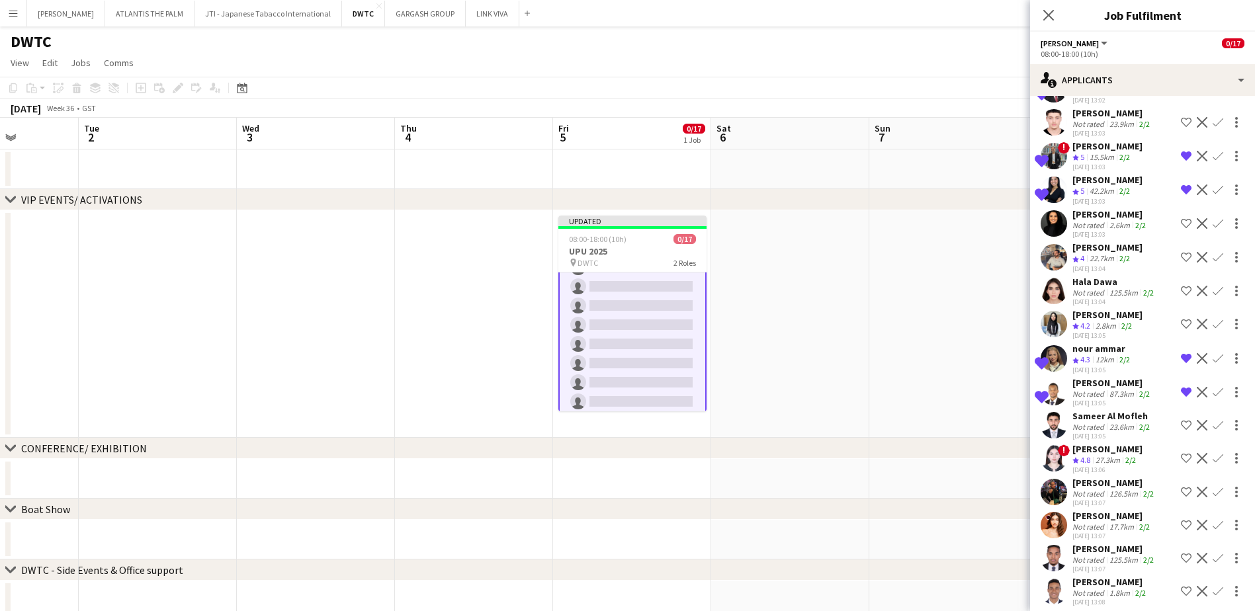
scroll to position [2911, 0]
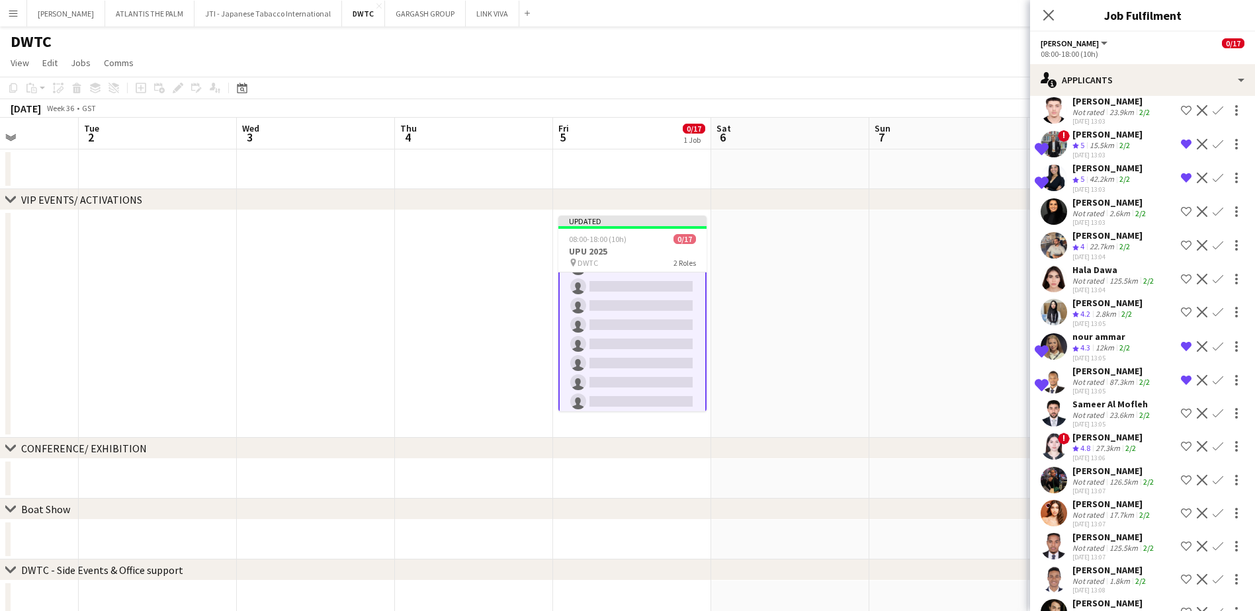
click at [1112, 343] on div "12km" at bounding box center [1105, 348] width 24 height 11
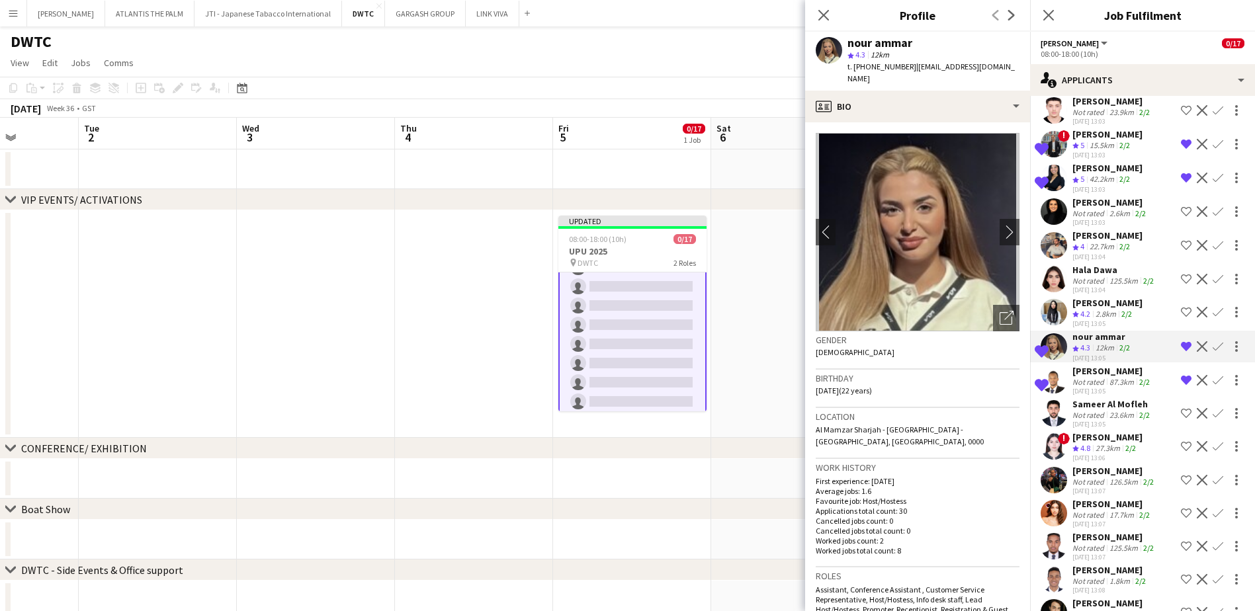
click at [1181, 341] on app-icon "Remove crew from shortlist" at bounding box center [1186, 346] width 11 height 11
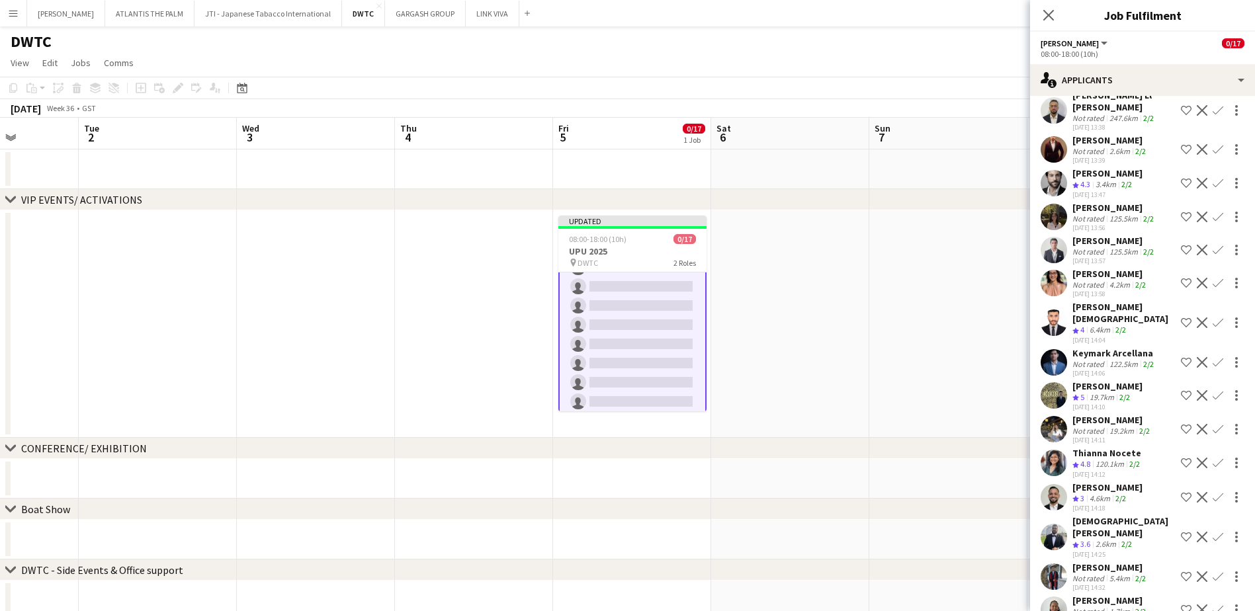
scroll to position [4102, 0]
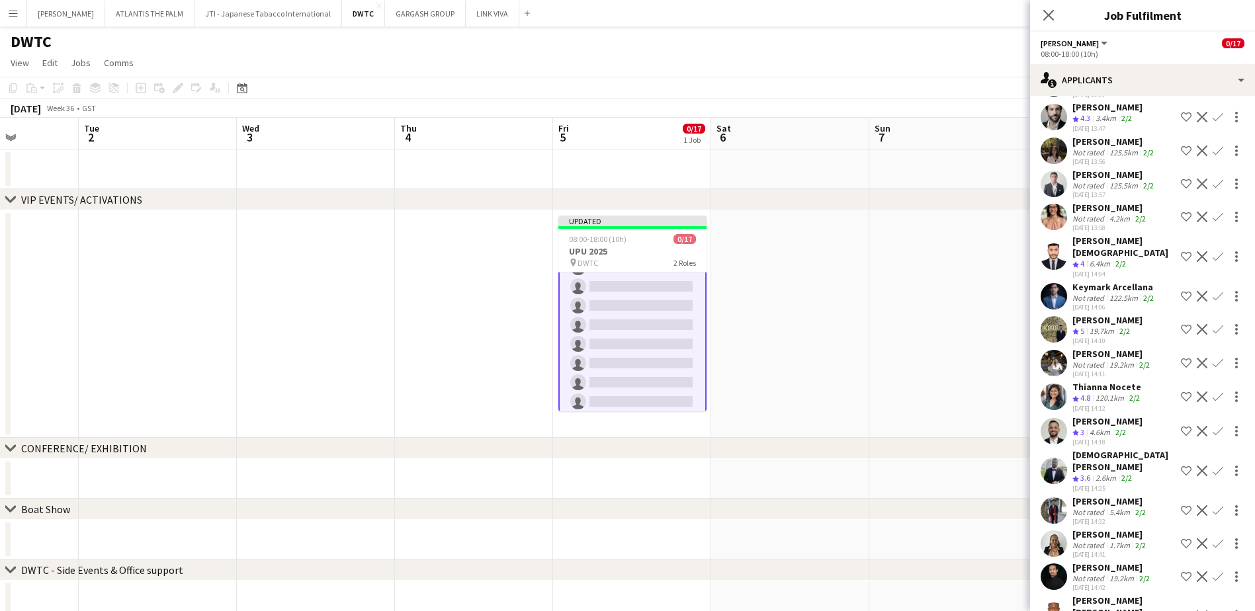
click at [1181, 392] on app-icon "Shortlist crew" at bounding box center [1186, 397] width 11 height 11
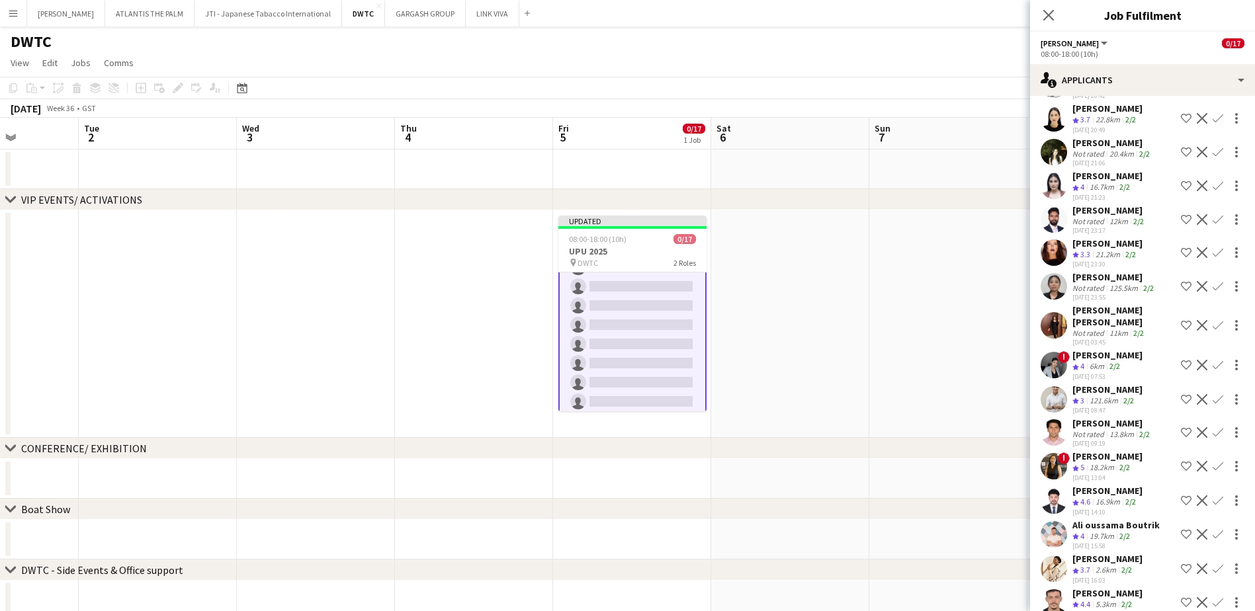
scroll to position [5757, 0]
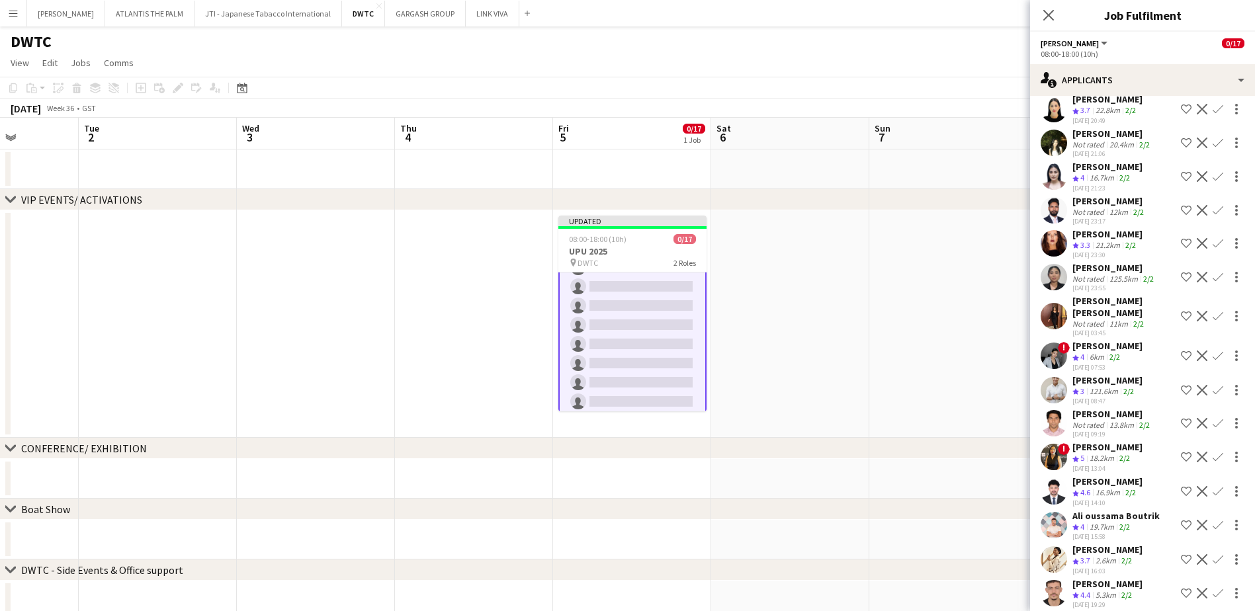
click at [1106, 441] on div "[PERSON_NAME]" at bounding box center [1108, 447] width 70 height 12
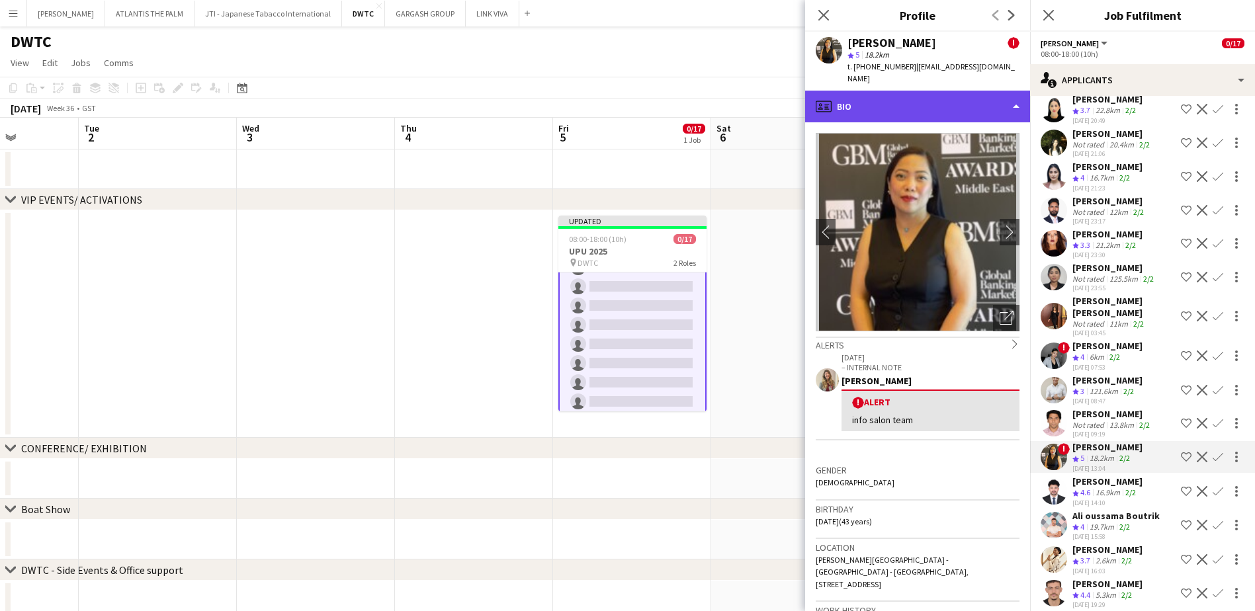
click at [893, 97] on div "profile Bio" at bounding box center [917, 107] width 225 height 32
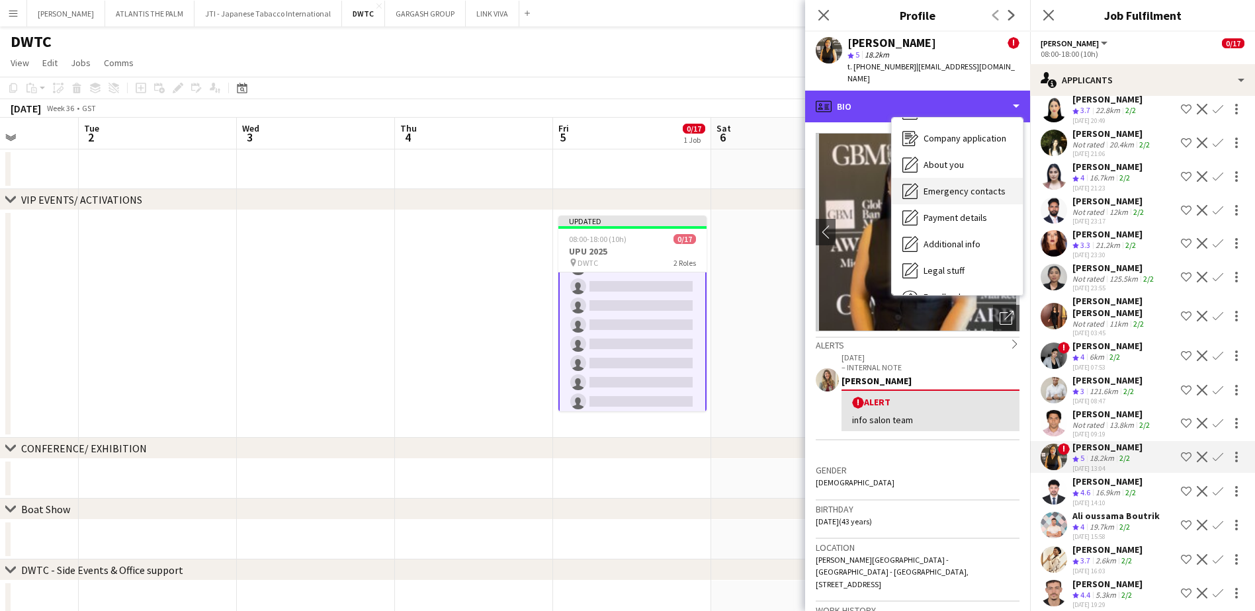
scroll to position [98, 0]
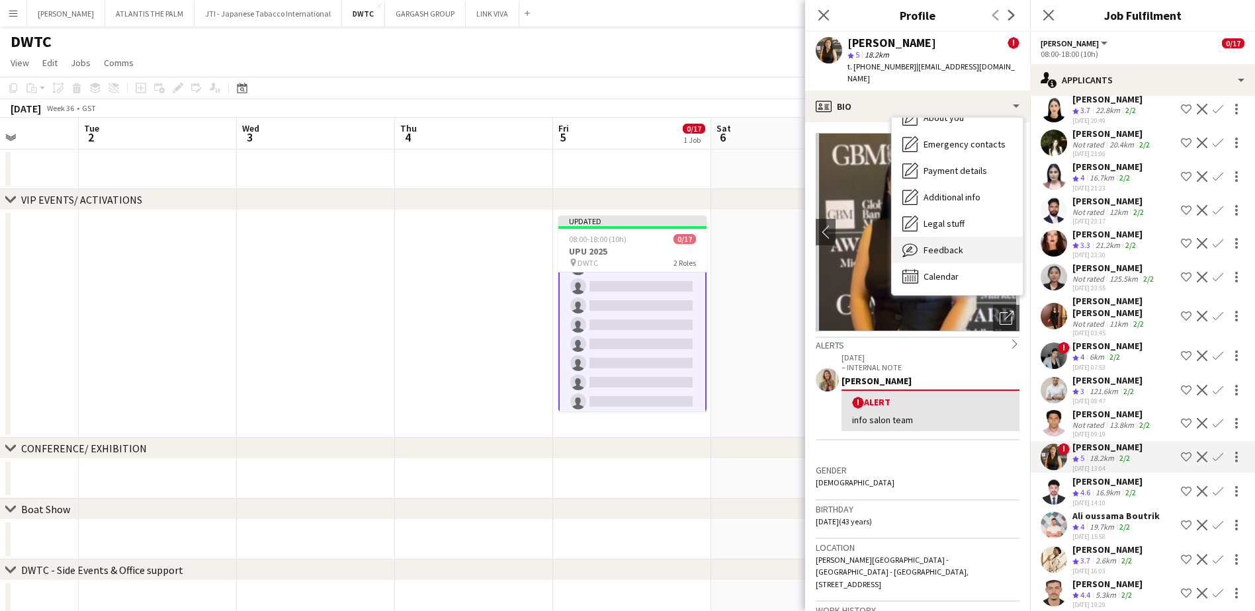
click at [955, 244] on span "Feedback" at bounding box center [944, 250] width 40 height 12
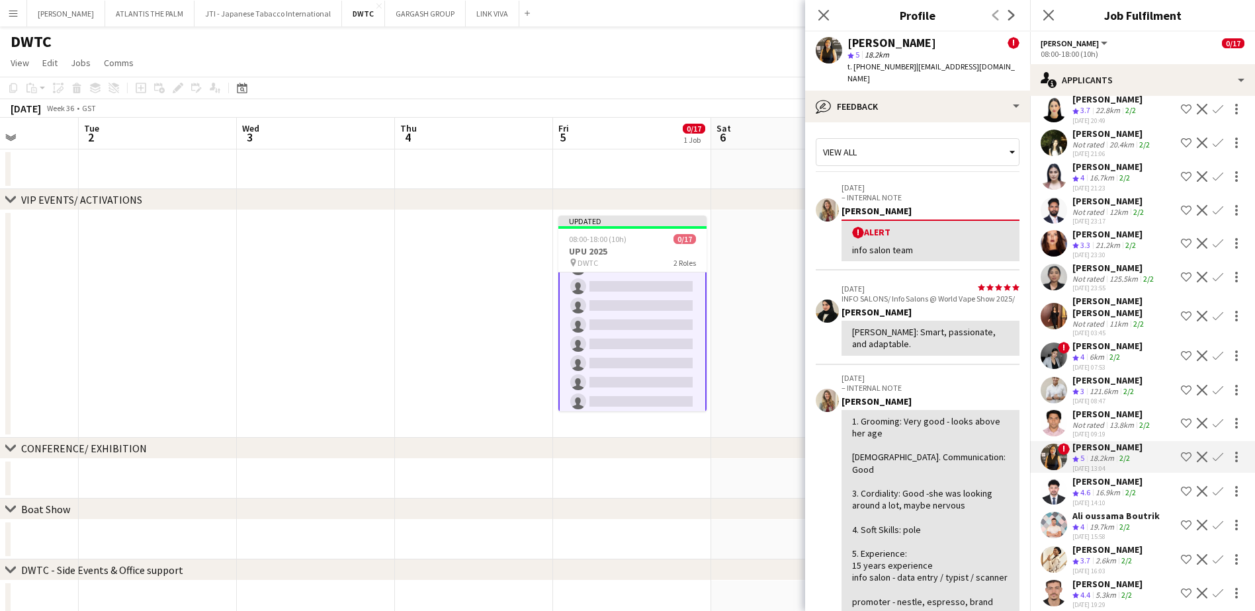
scroll to position [66, 0]
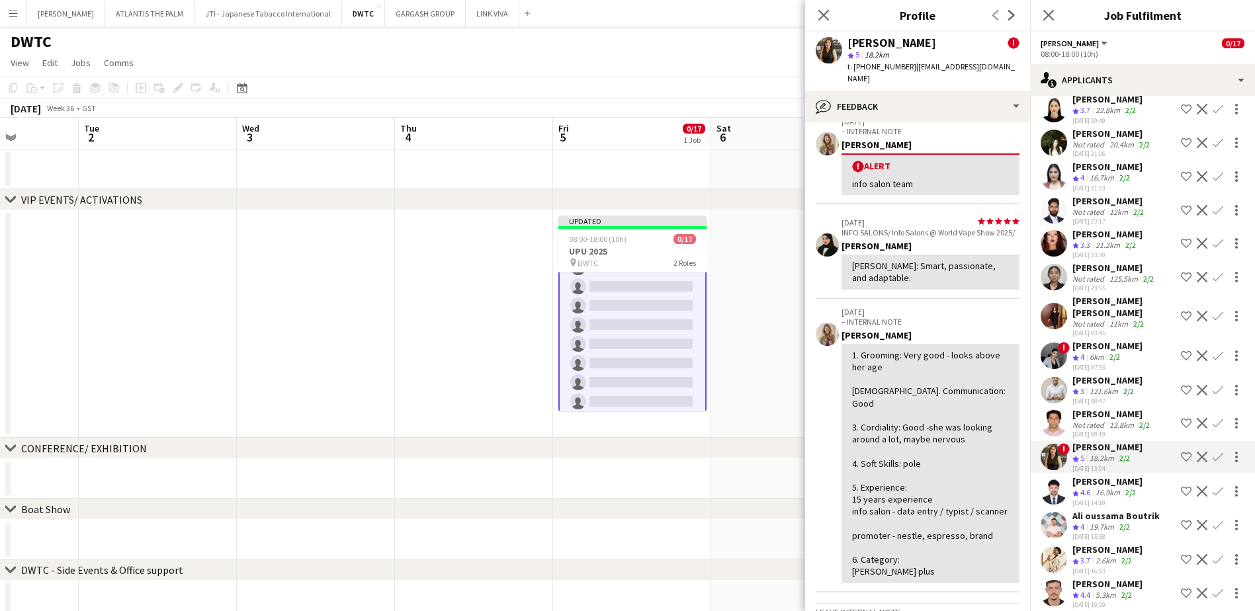
click at [1181, 452] on app-icon "Shortlist crew" at bounding box center [1186, 457] width 11 height 11
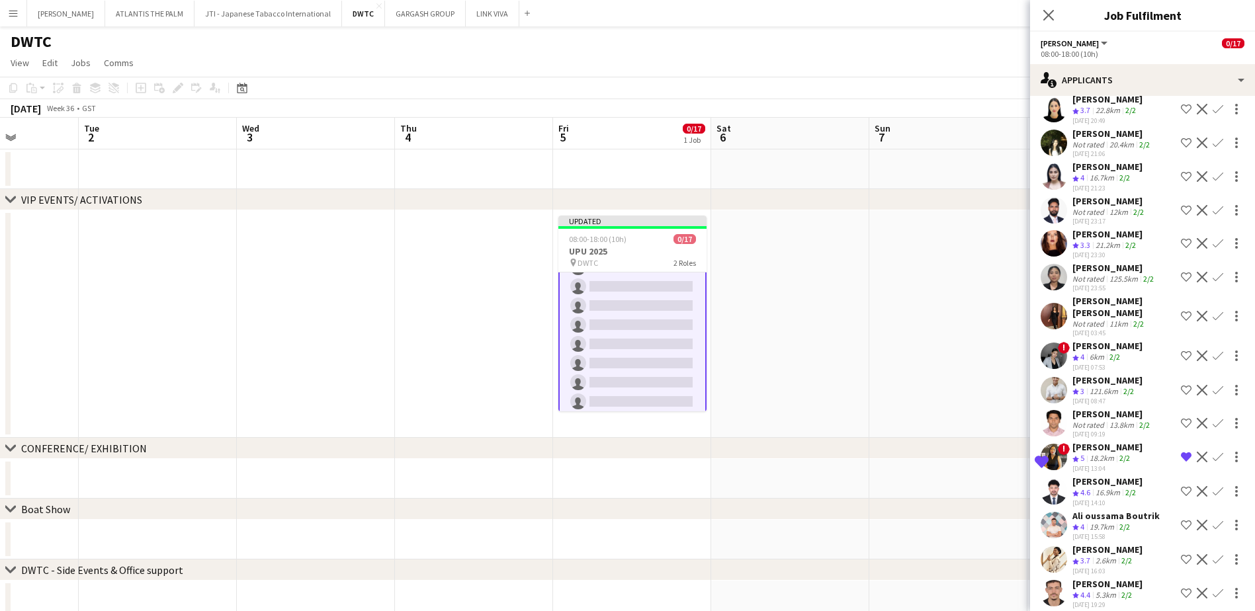
click at [1117, 488] on div "16.9km" at bounding box center [1108, 493] width 30 height 11
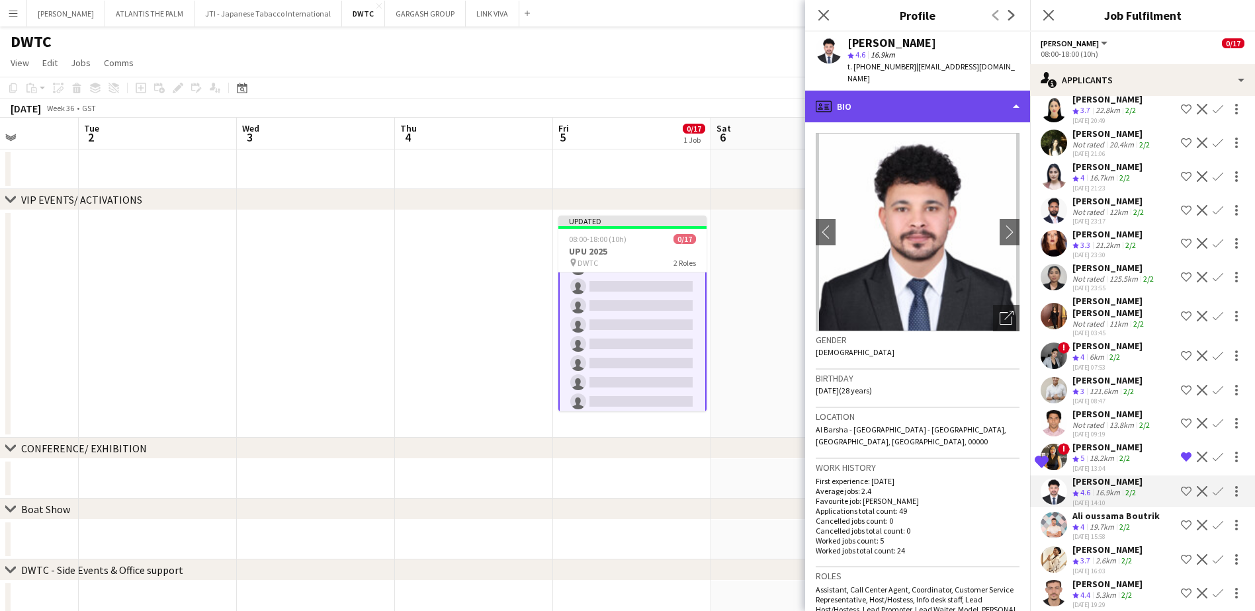
click at [910, 91] on div "profile Bio" at bounding box center [917, 107] width 225 height 32
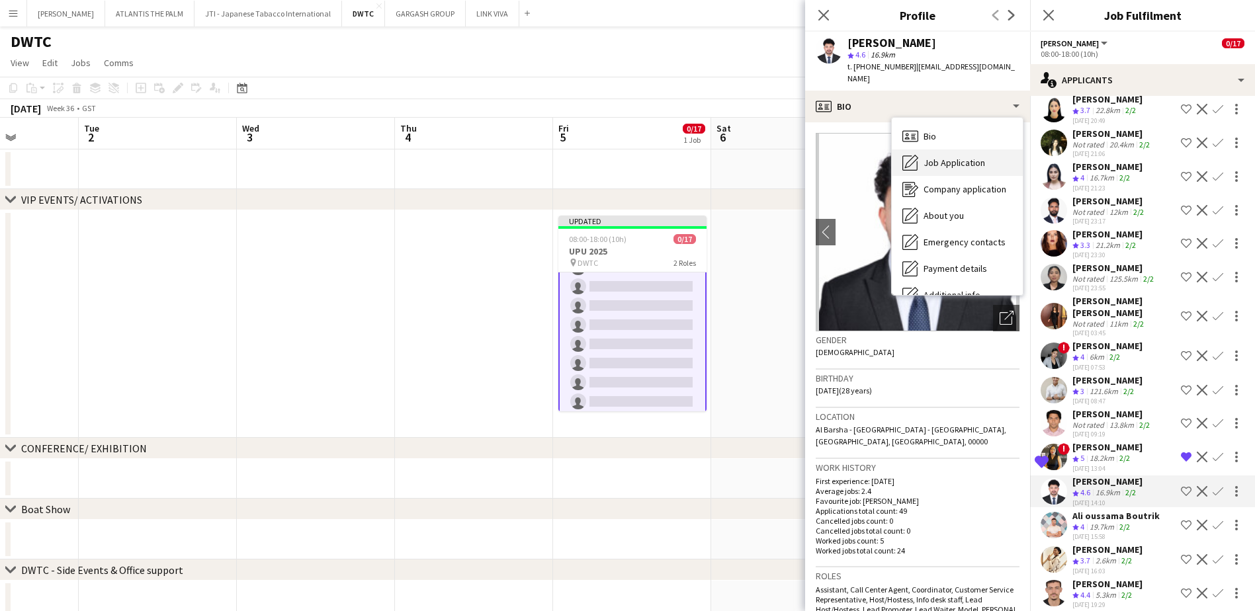
click at [948, 157] on span "Job Application" at bounding box center [955, 163] width 62 height 12
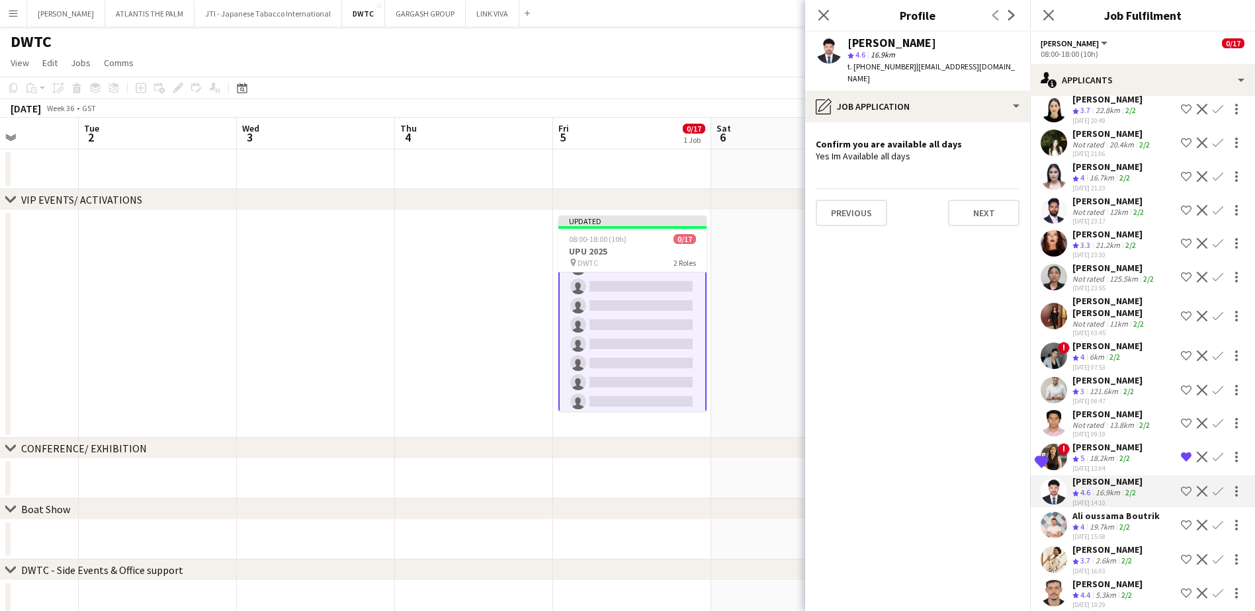
click at [1181, 486] on app-icon "Shortlist crew" at bounding box center [1186, 491] width 11 height 11
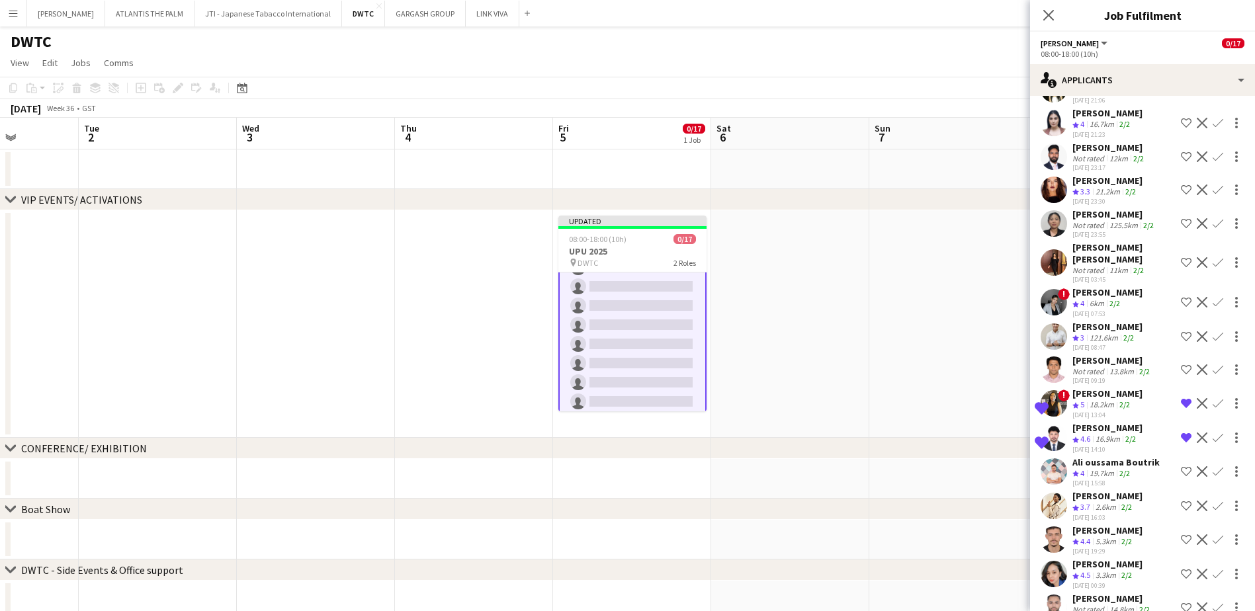
scroll to position [5925, 0]
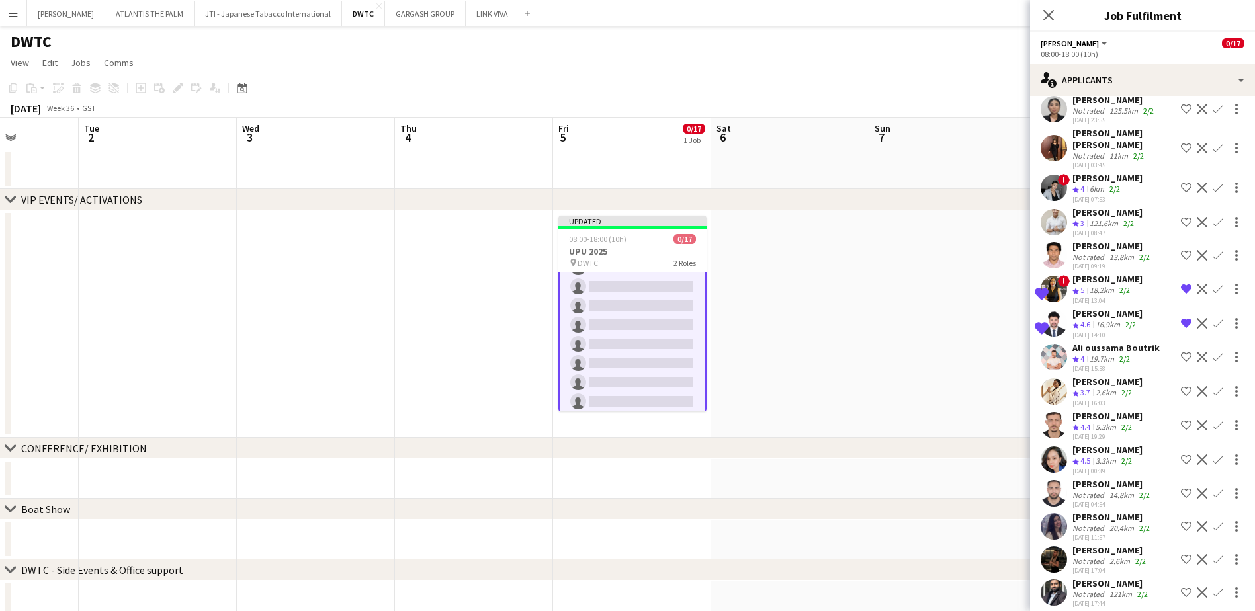
click at [952, 373] on app-date-cell at bounding box center [948, 324] width 158 height 228
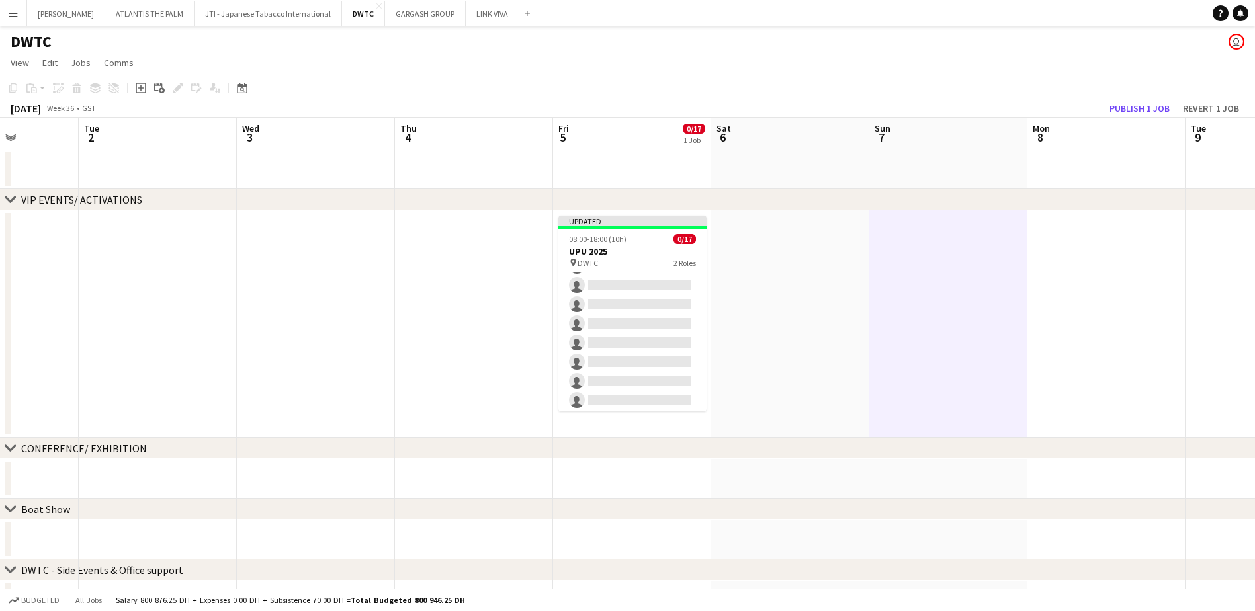
scroll to position [197, 0]
click at [1149, 99] on div "Copy Paste Paste Ctrl+V Paste with crew Ctrl+Shift+V Paste linked Job [GEOGRAPH…" at bounding box center [627, 97] width 1255 height 41
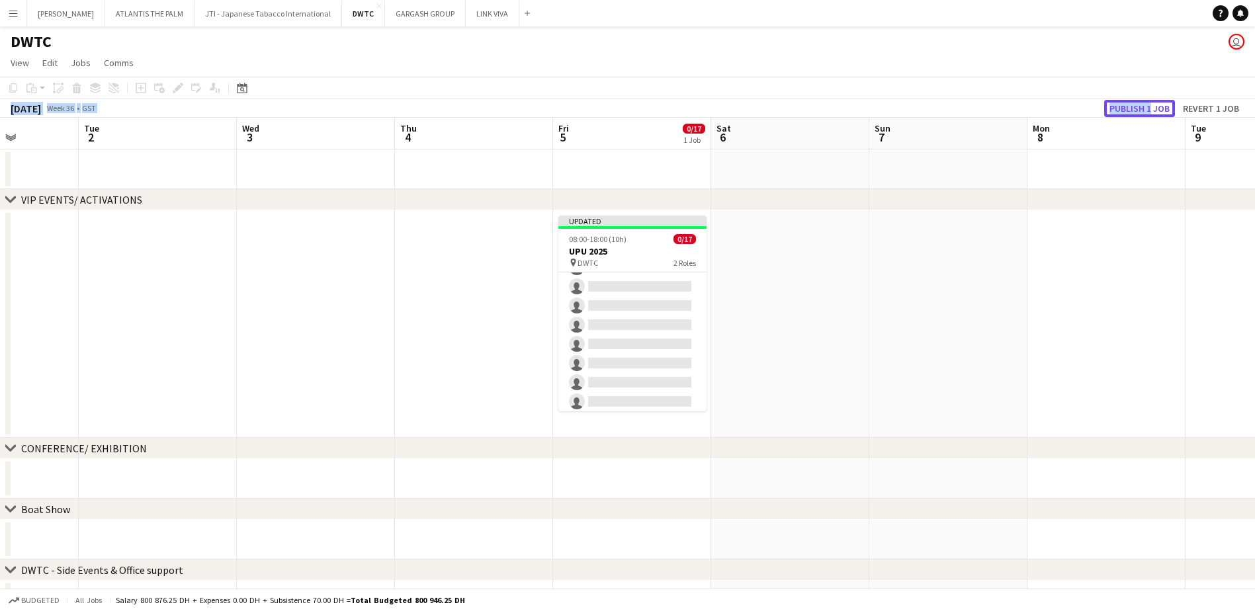
drag, startPoint x: 1149, startPoint y: 99, endPoint x: 1147, endPoint y: 114, distance: 14.7
click at [1147, 114] on button "Publish 1 job" at bounding box center [1139, 108] width 71 height 17
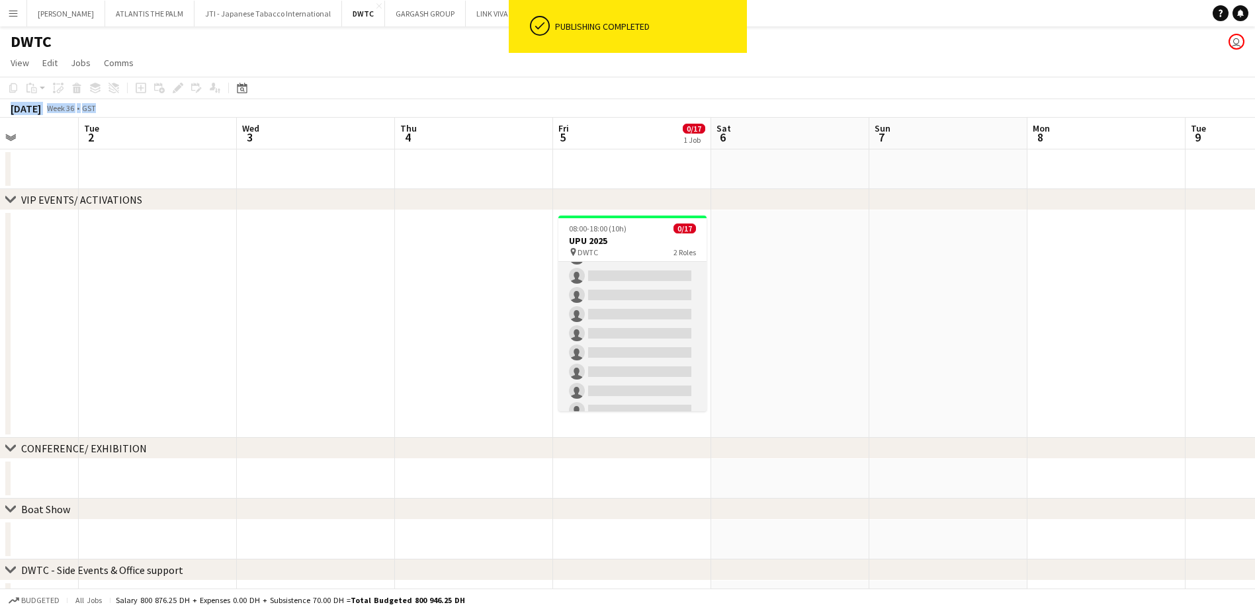
click at [633, 301] on app-card-role "[PERSON_NAME] 190A 0/15 08:00-18:00 (10h) single-neutral-actions single-neutral…" at bounding box center [632, 286] width 148 height 314
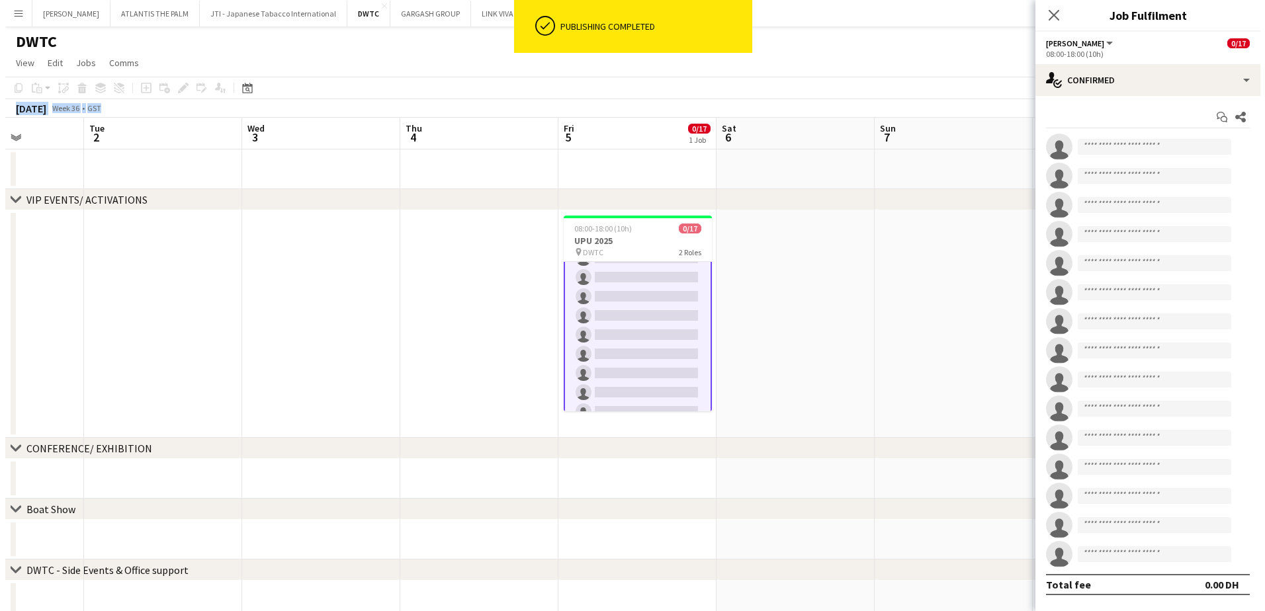
scroll to position [199, 0]
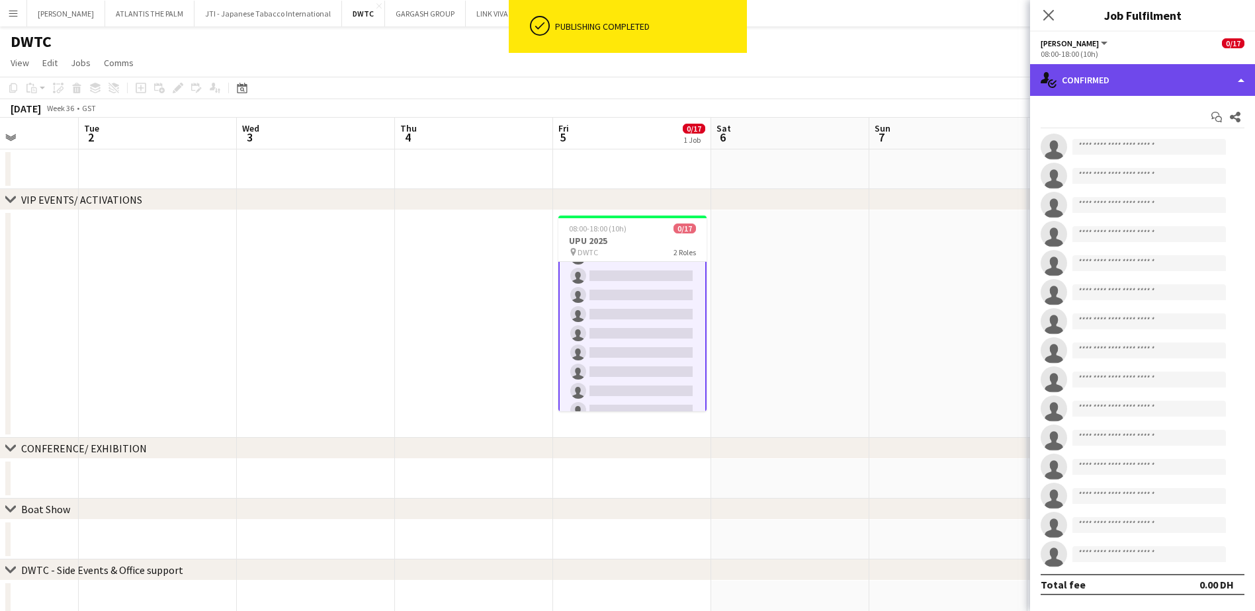
click at [1147, 85] on div "single-neutral-actions-check-2 Confirmed" at bounding box center [1142, 80] width 225 height 32
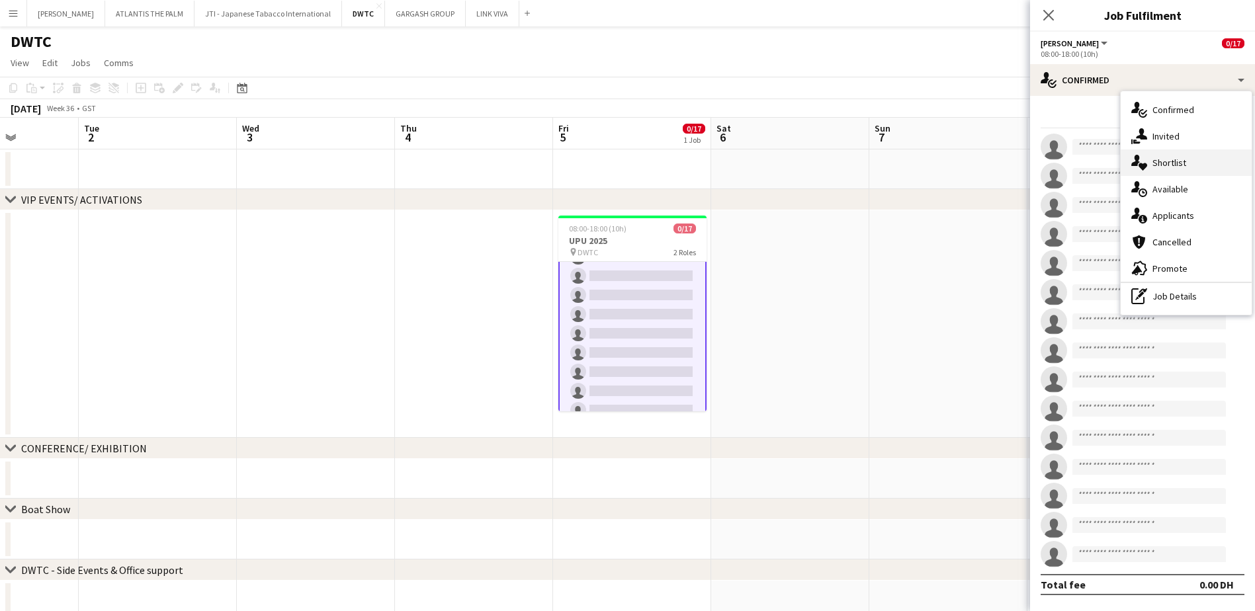
click at [1165, 170] on div "single-neutral-actions-heart Shortlist" at bounding box center [1186, 163] width 131 height 26
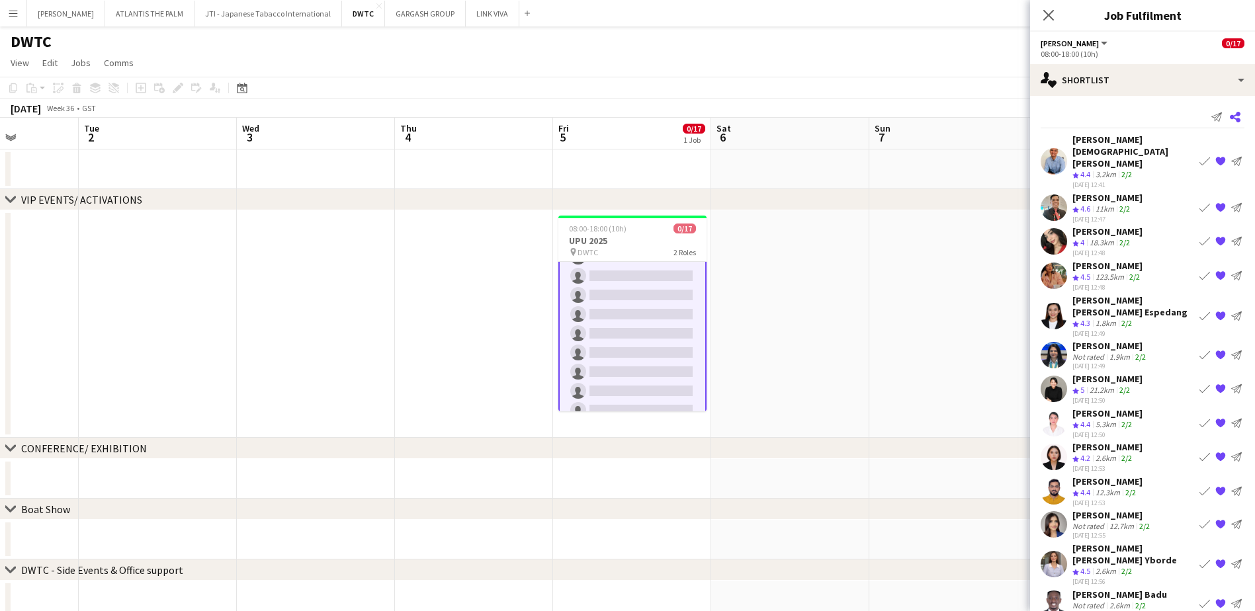
click at [1230, 115] on icon at bounding box center [1235, 117] width 11 height 11
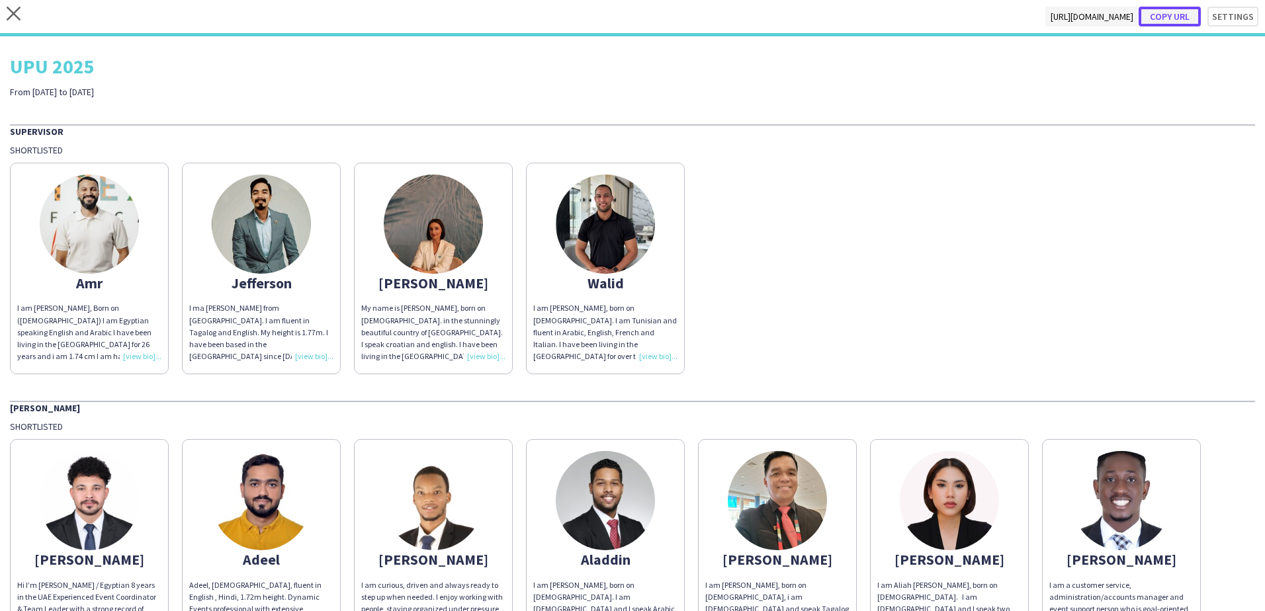
click at [1167, 16] on button "Copy url" at bounding box center [1170, 17] width 62 height 20
click at [20, 13] on icon "close" at bounding box center [14, 14] width 14 height 14
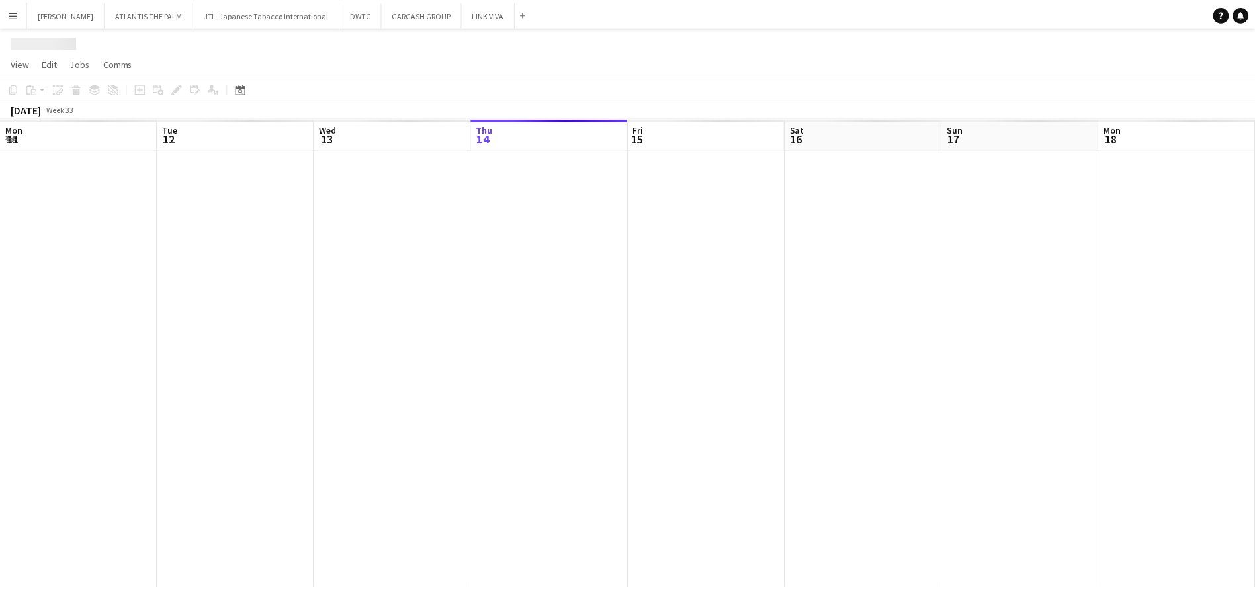
scroll to position [0, 316]
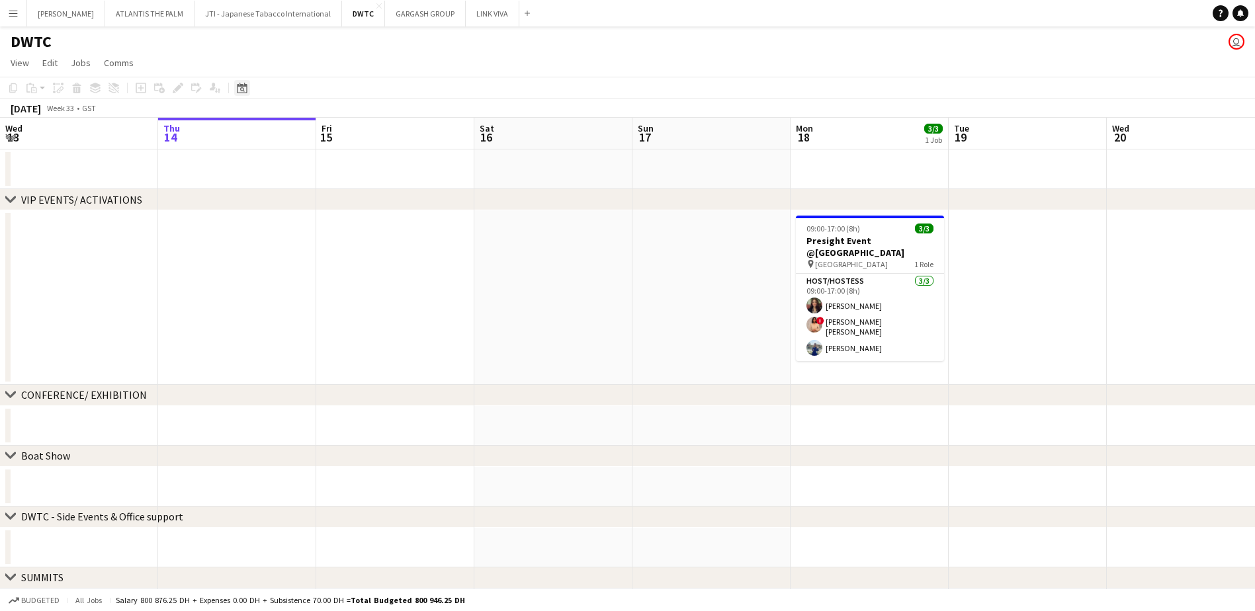
click at [242, 87] on icon "Date picker" at bounding box center [242, 88] width 11 height 11
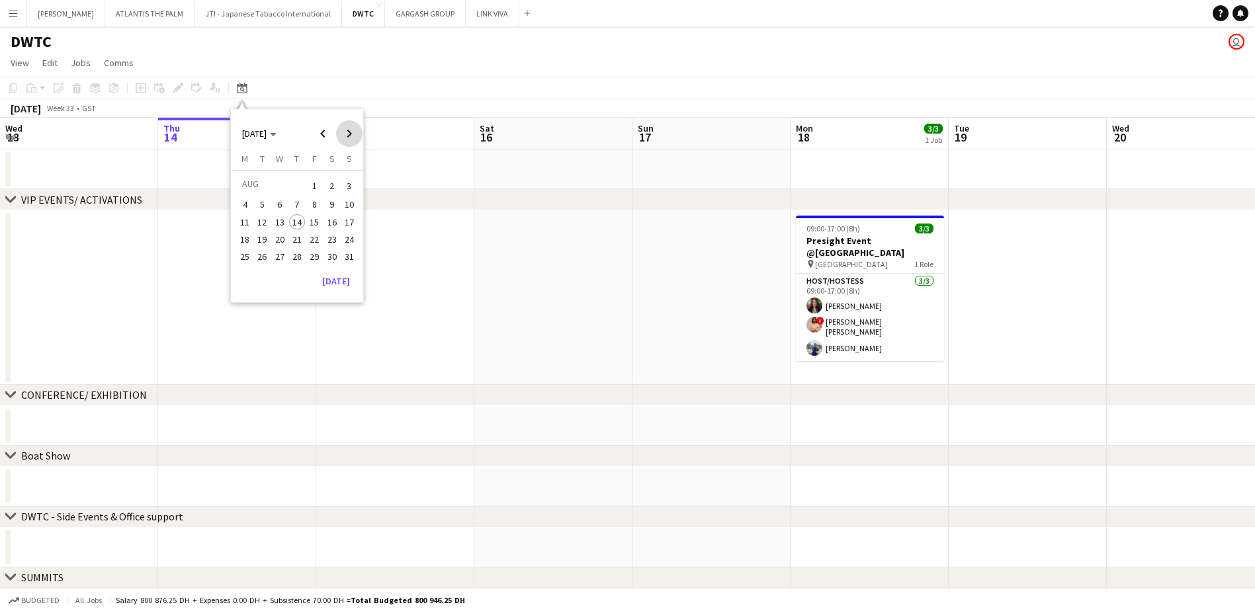
click at [351, 133] on span "Next month" at bounding box center [349, 133] width 26 height 26
click at [310, 202] on span "5" at bounding box center [314, 202] width 16 height 16
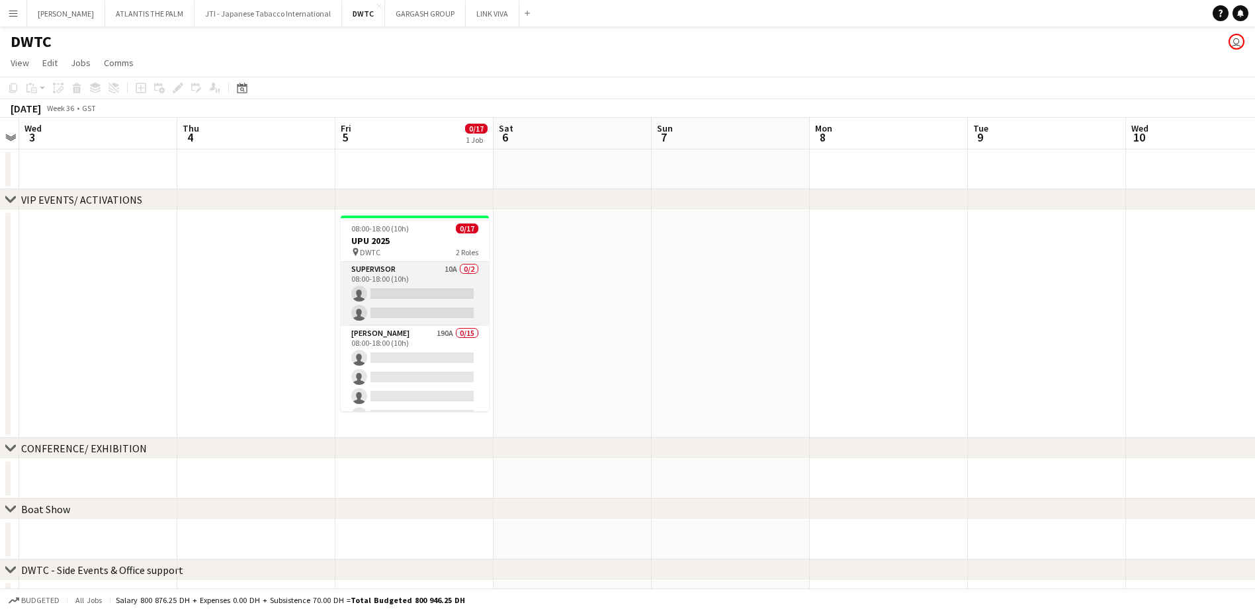
click at [447, 284] on app-card-role "Supervisor 10A 0/2 08:00-18:00 (10h) single-neutral-actions single-neutral-acti…" at bounding box center [415, 294] width 148 height 64
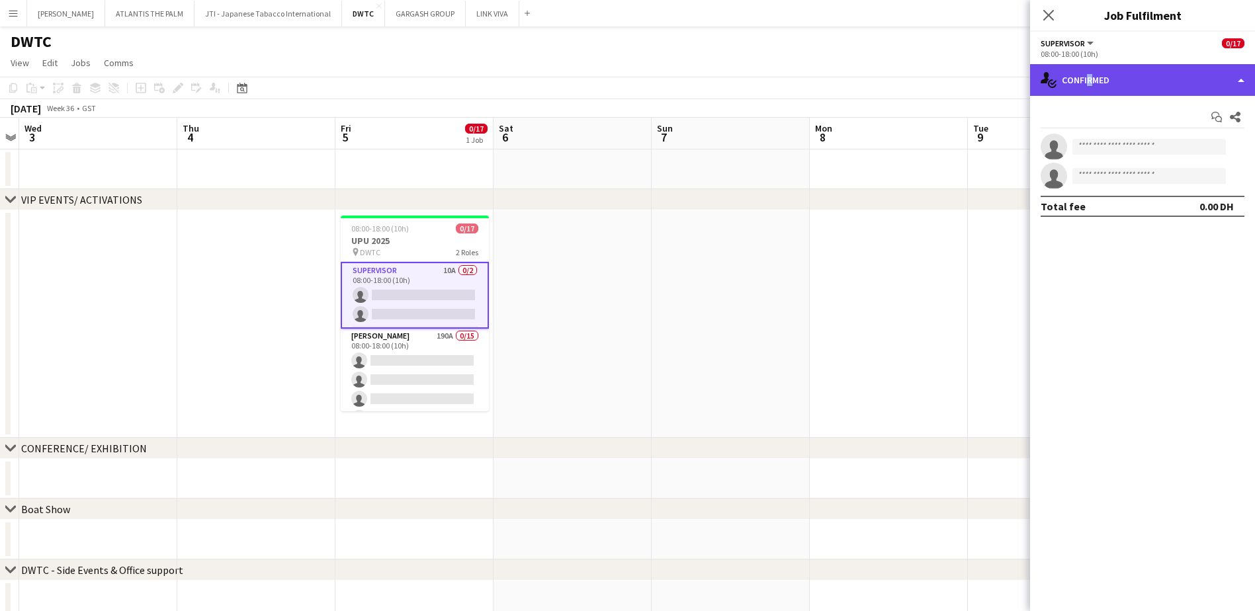
click at [1085, 82] on div "single-neutral-actions-check-2 Confirmed" at bounding box center [1142, 80] width 225 height 32
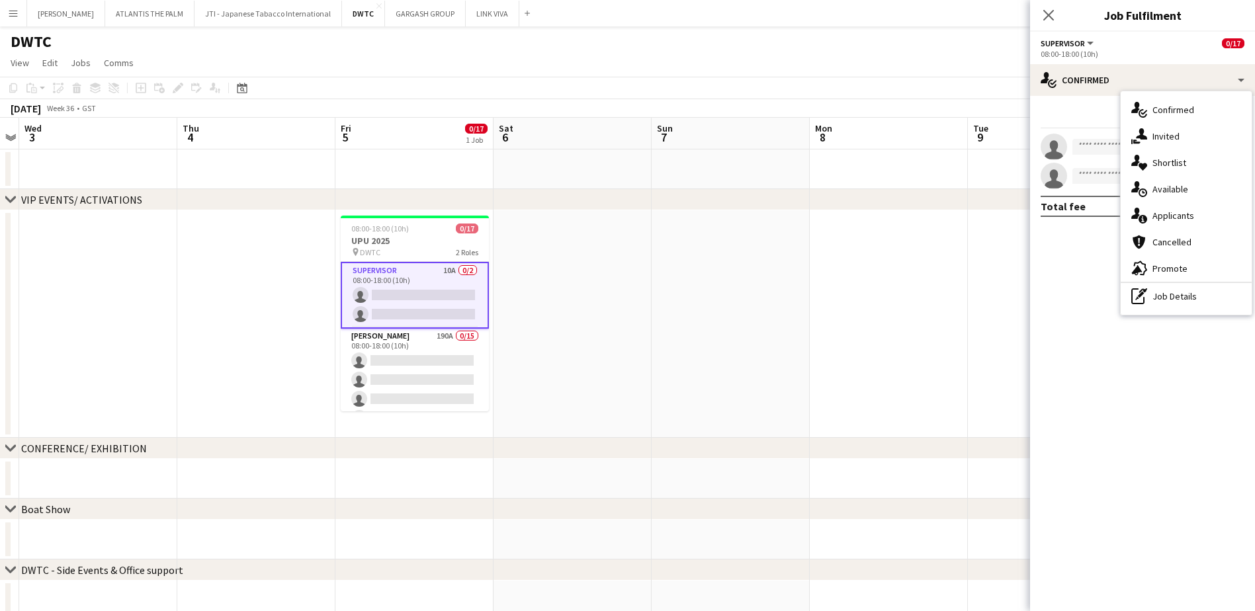
drag, startPoint x: 1085, startPoint y: 82, endPoint x: 1165, endPoint y: 165, distance: 115.6
click at [1165, 165] on div "single-neutral-actions-heart Shortlist" at bounding box center [1186, 163] width 131 height 26
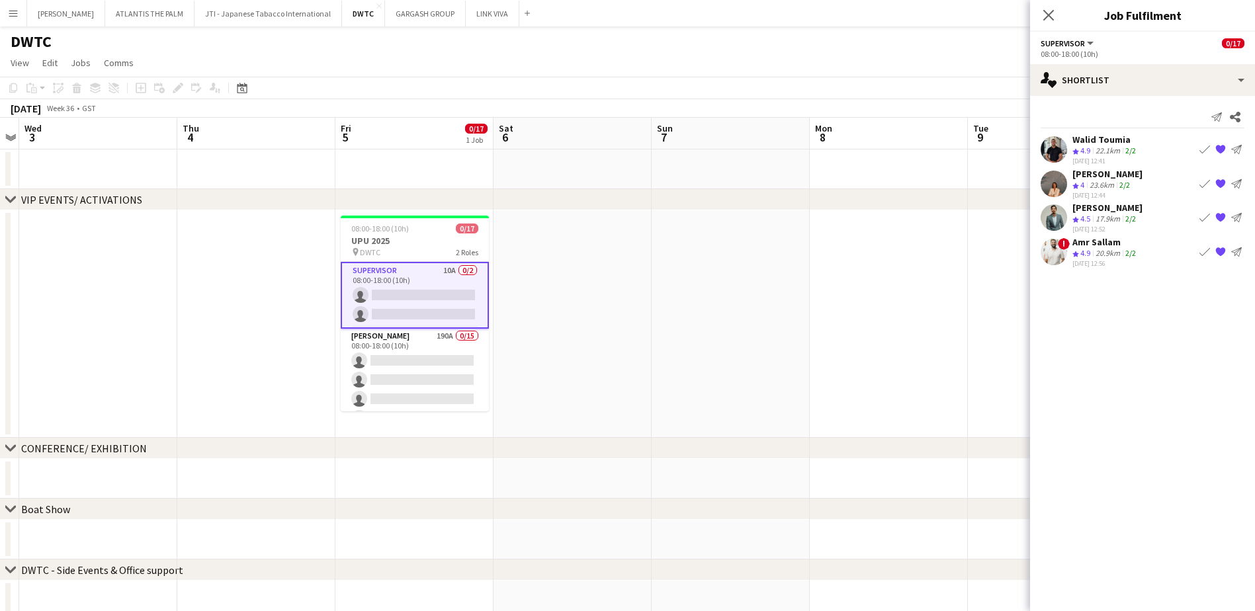
click at [1221, 150] on app-icon "{{ spriteTitle }}" at bounding box center [1221, 149] width 11 height 11
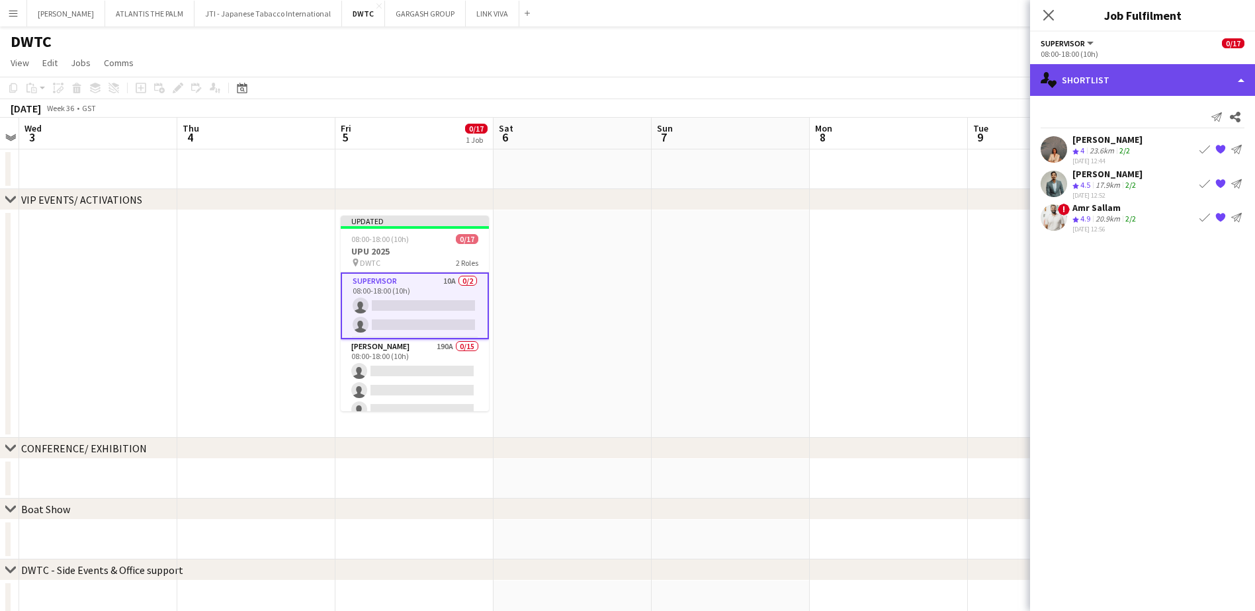
click at [1083, 83] on div "single-neutral-actions-heart Shortlist" at bounding box center [1142, 80] width 225 height 32
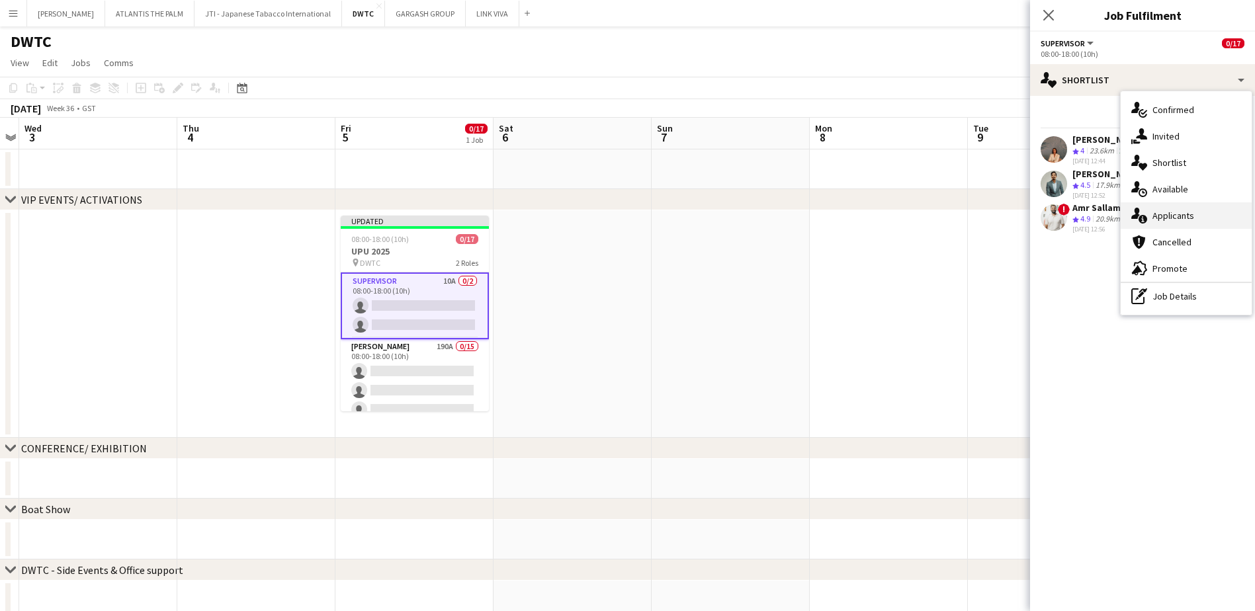
click at [1169, 212] on div "single-neutral-actions-information Applicants" at bounding box center [1186, 215] width 131 height 26
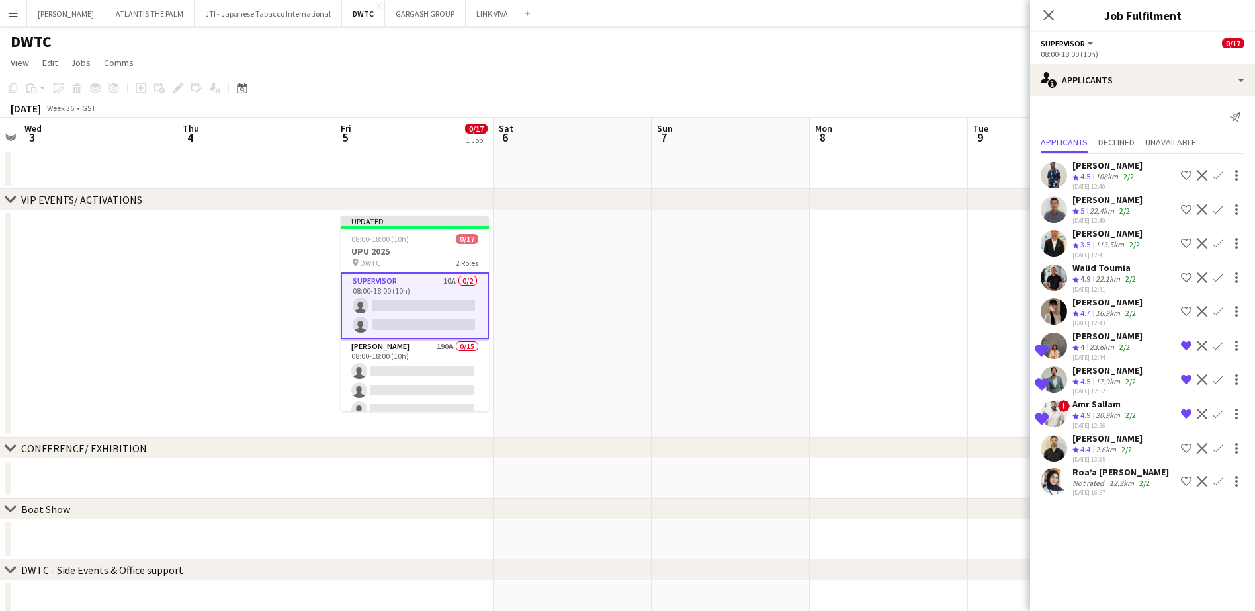
click at [1188, 312] on app-icon "Shortlist crew" at bounding box center [1186, 311] width 11 height 11
click at [1188, 312] on app-icon "Remove crew from shortlist" at bounding box center [1186, 311] width 11 height 11
click at [1054, 214] on app-user-avatar at bounding box center [1054, 210] width 26 height 26
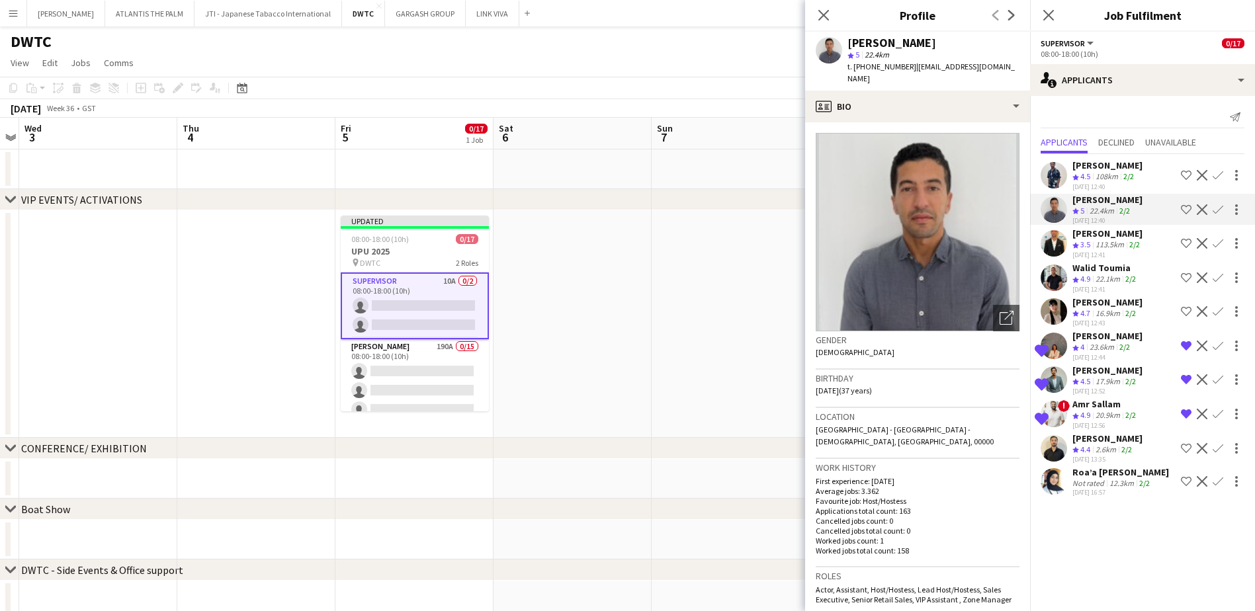
click at [1053, 177] on app-user-avatar at bounding box center [1054, 175] width 26 height 26
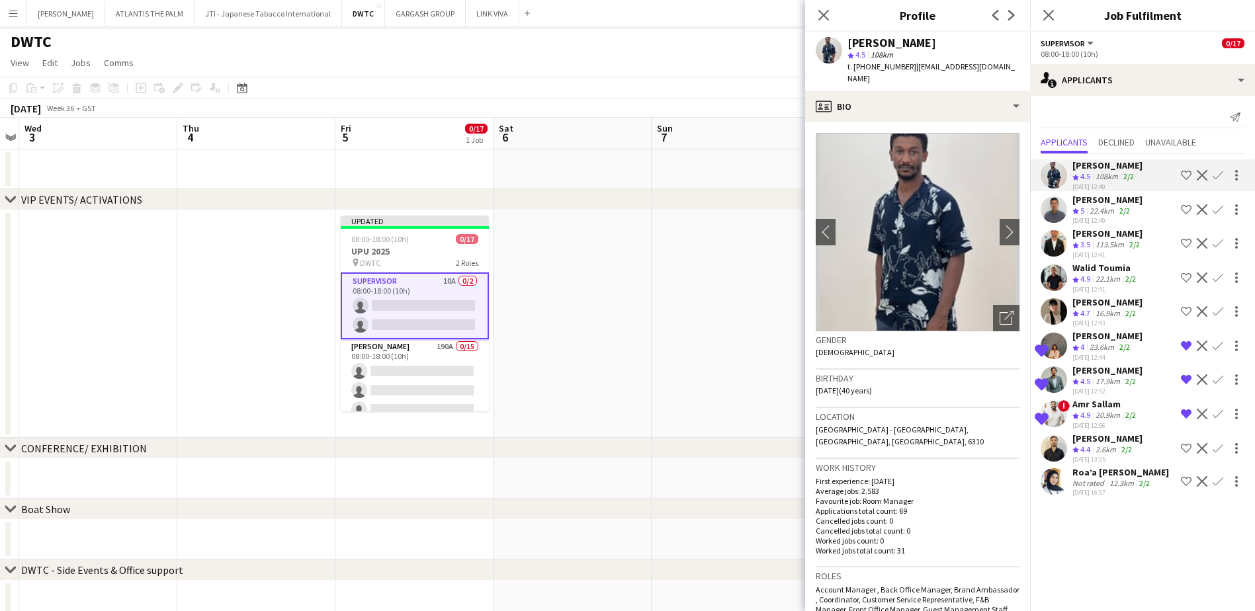
click at [1059, 212] on app-user-avatar at bounding box center [1054, 210] width 26 height 26
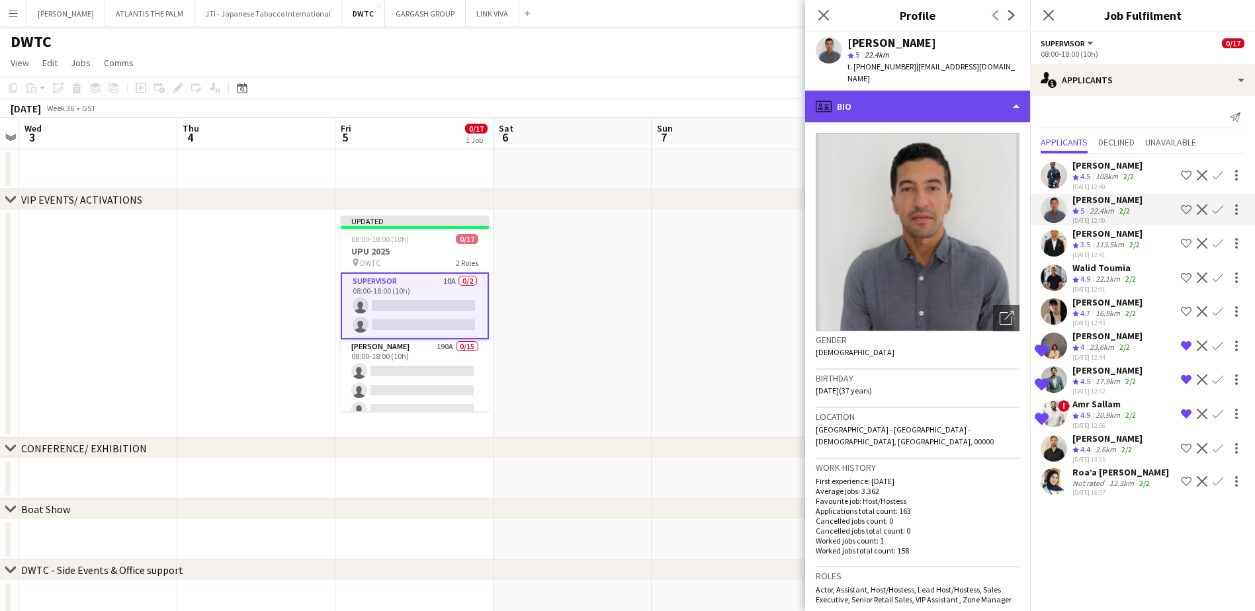
click at [909, 105] on div "profile Bio" at bounding box center [917, 107] width 225 height 32
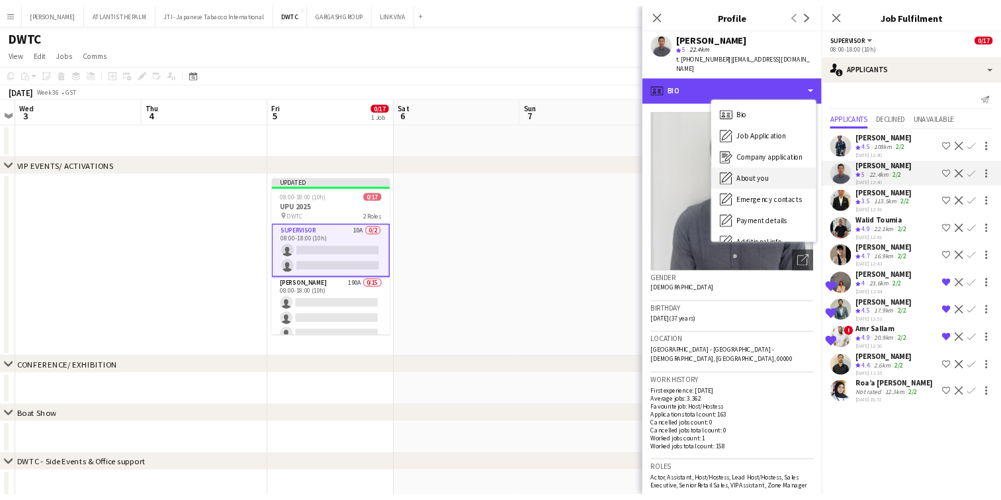
scroll to position [98, 0]
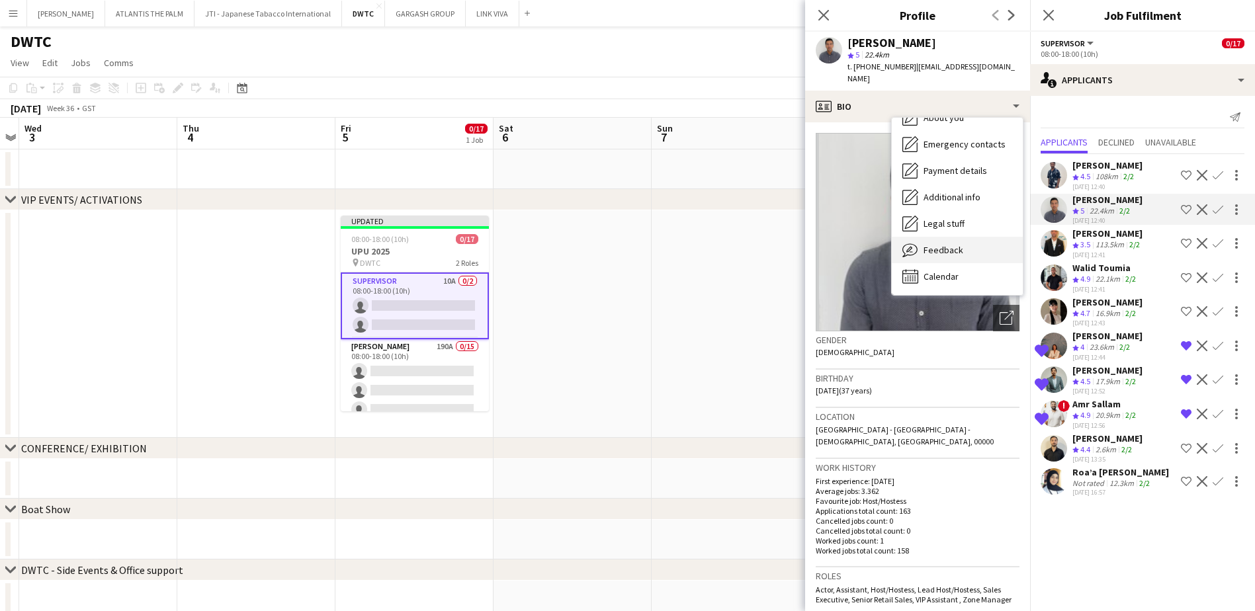
click at [948, 244] on span "Feedback" at bounding box center [944, 250] width 40 height 12
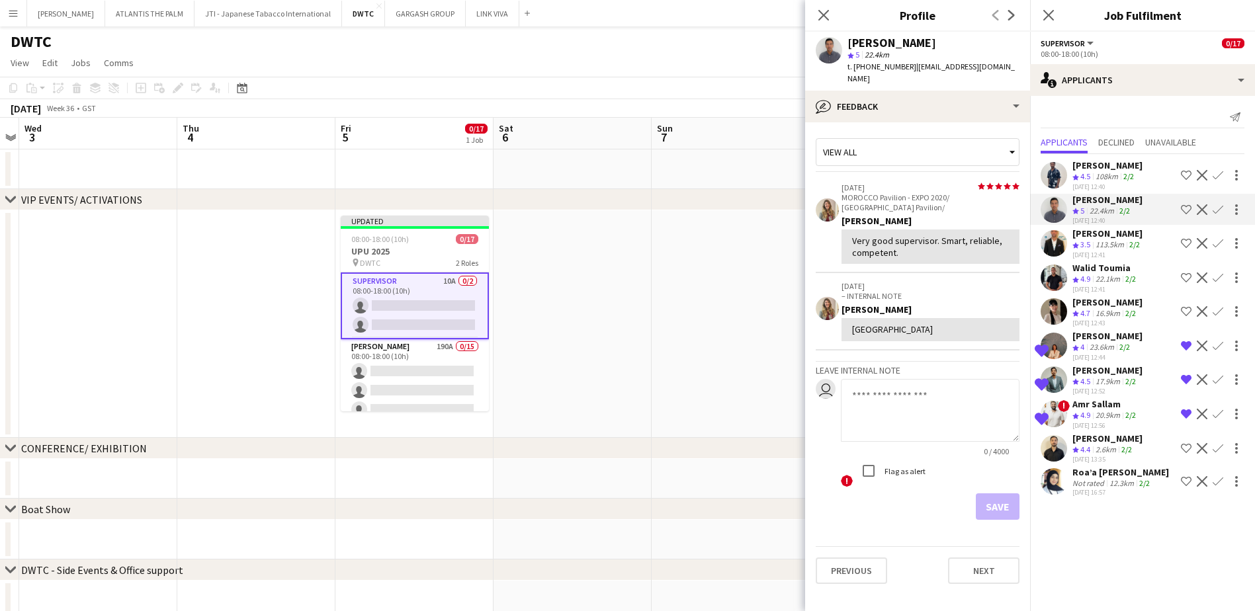
click at [1059, 178] on app-user-avatar at bounding box center [1054, 175] width 26 height 26
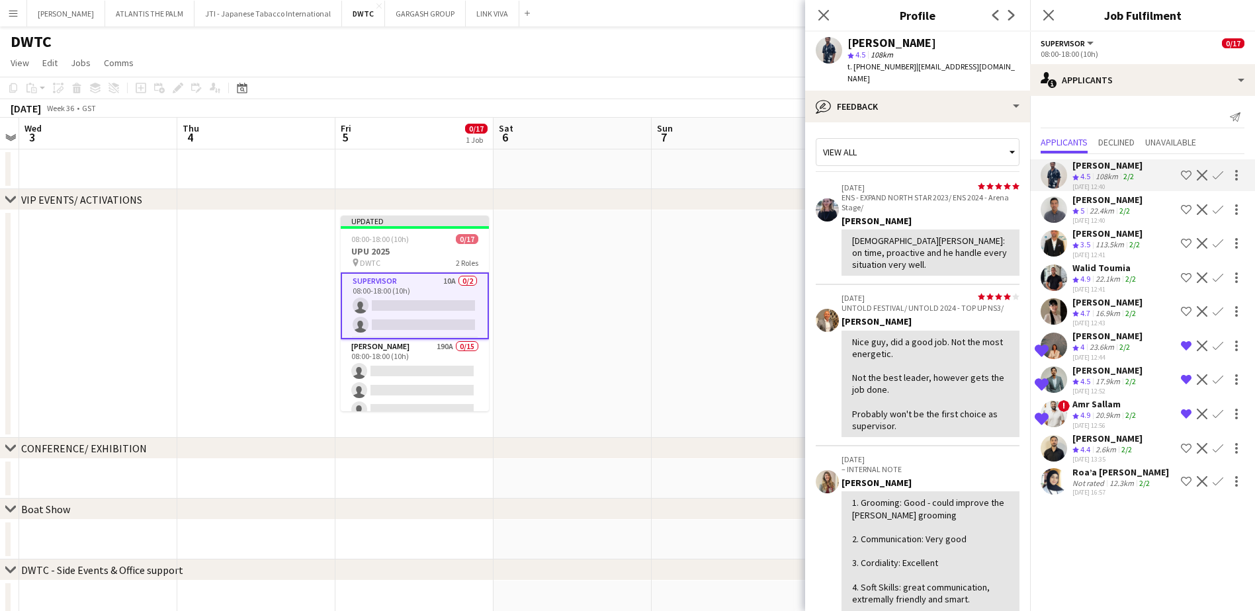
click at [1049, 447] on app-user-avatar at bounding box center [1054, 448] width 26 height 26
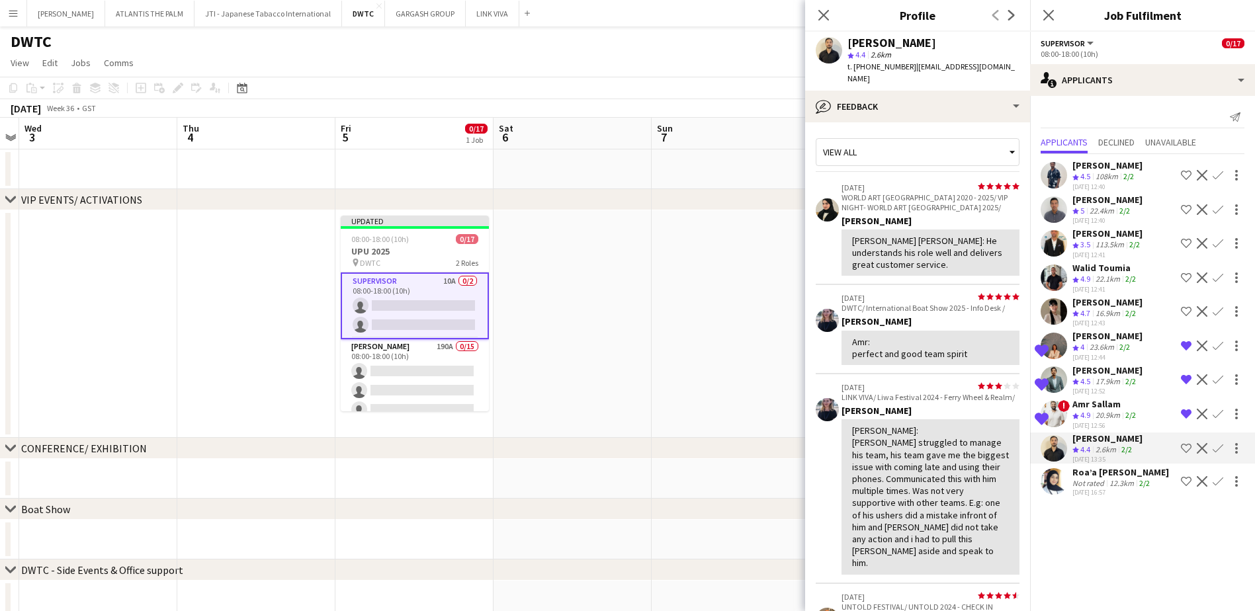
click at [1052, 492] on app-user-avatar at bounding box center [1054, 481] width 26 height 26
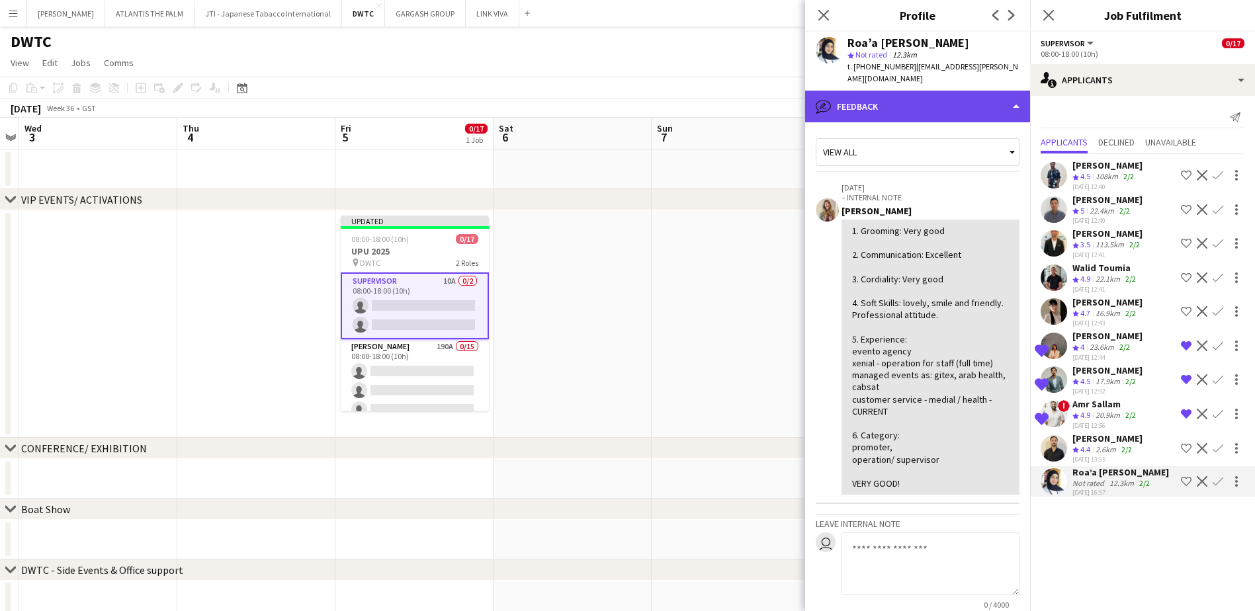
click at [895, 101] on div "bubble-pencil Feedback" at bounding box center [917, 107] width 225 height 32
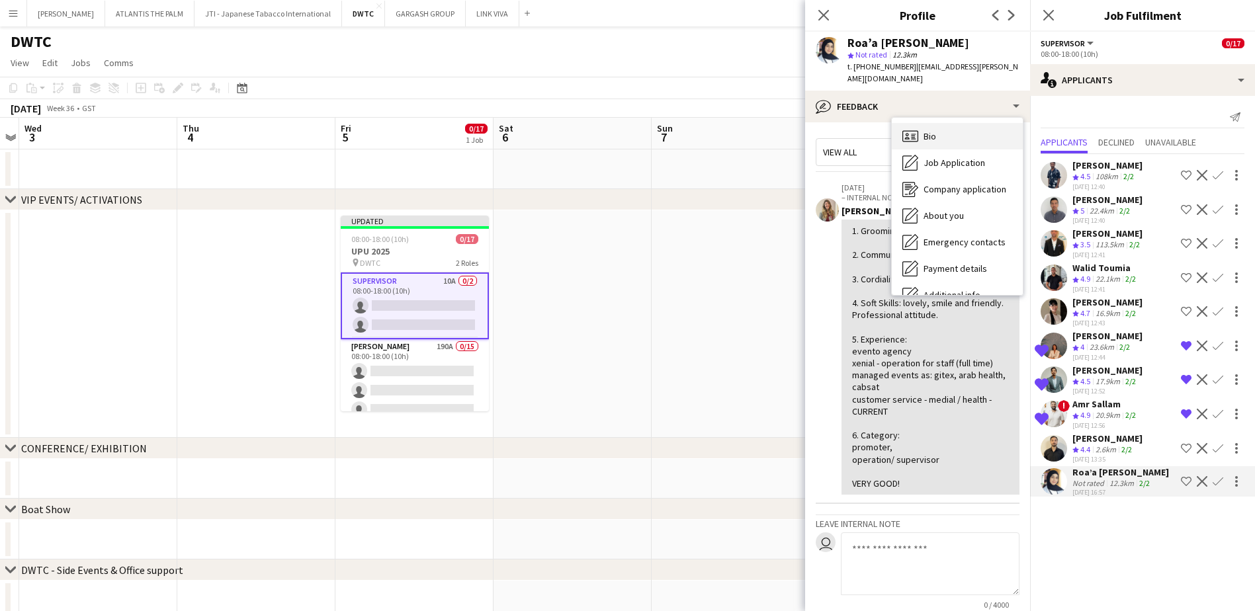
click at [926, 130] on span "Bio" at bounding box center [930, 136] width 13 height 12
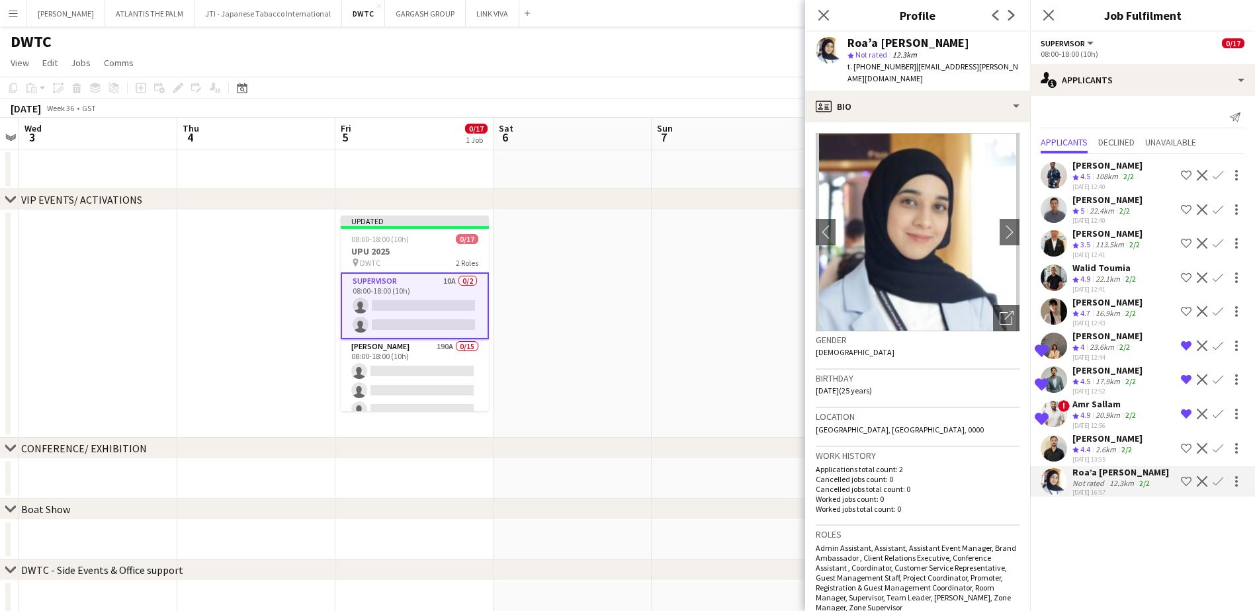
click at [1054, 246] on app-user-avatar at bounding box center [1054, 243] width 26 height 26
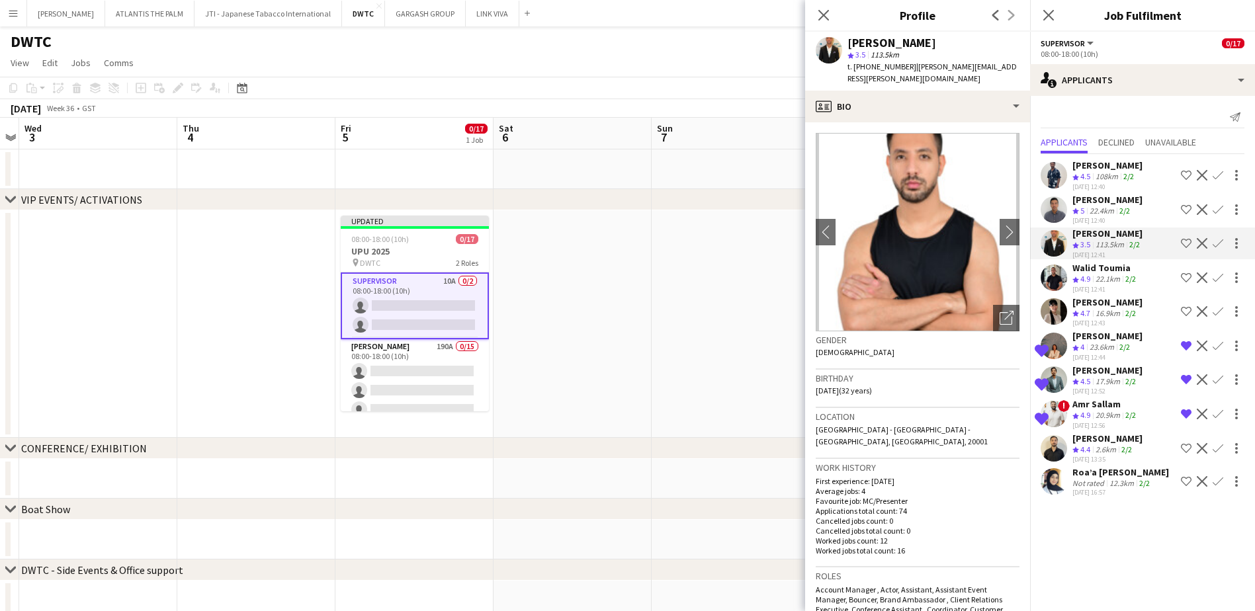
click at [1053, 217] on app-user-avatar at bounding box center [1054, 210] width 26 height 26
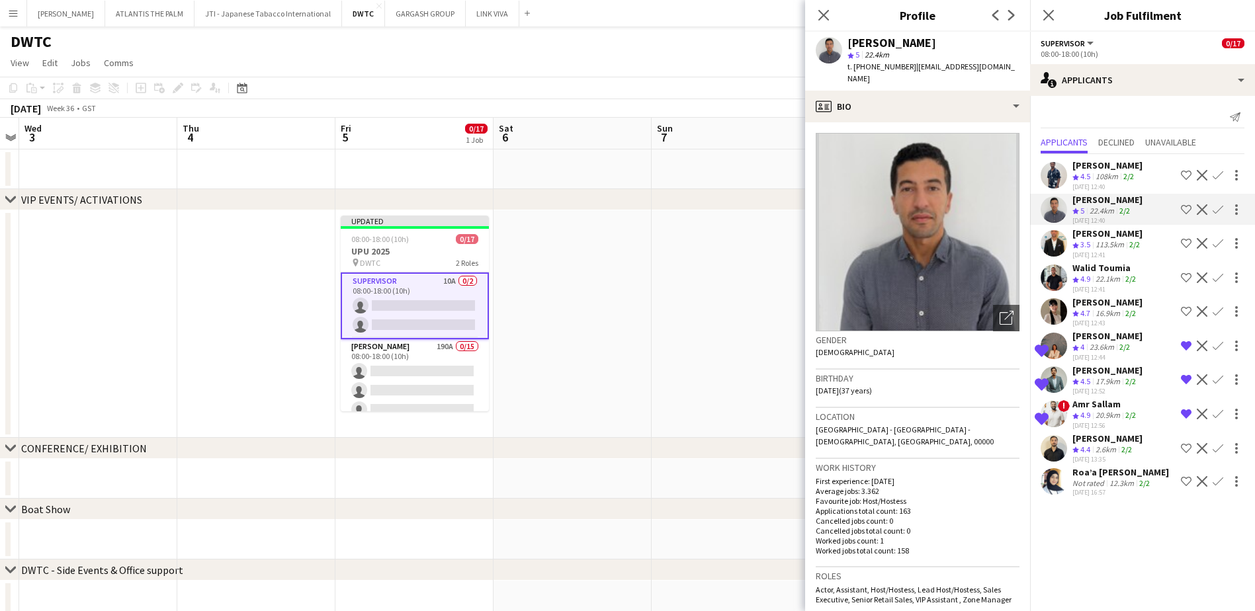
click at [1190, 212] on app-icon "Shortlist crew" at bounding box center [1186, 209] width 11 height 11
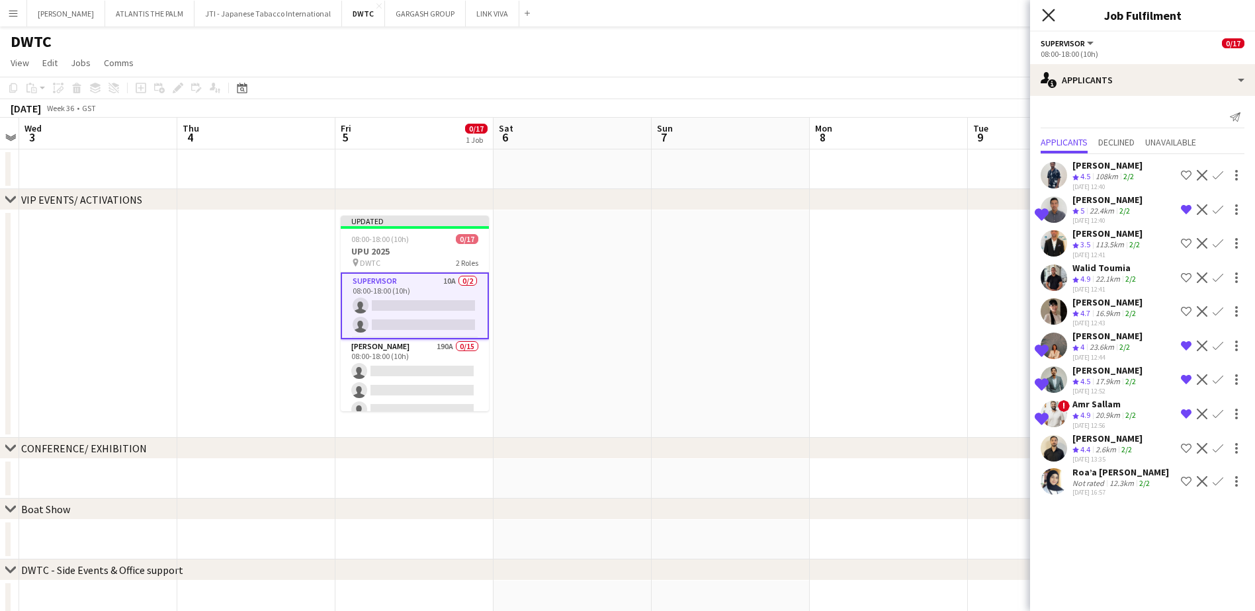
click at [1053, 20] on icon "Close pop-in" at bounding box center [1048, 15] width 13 height 13
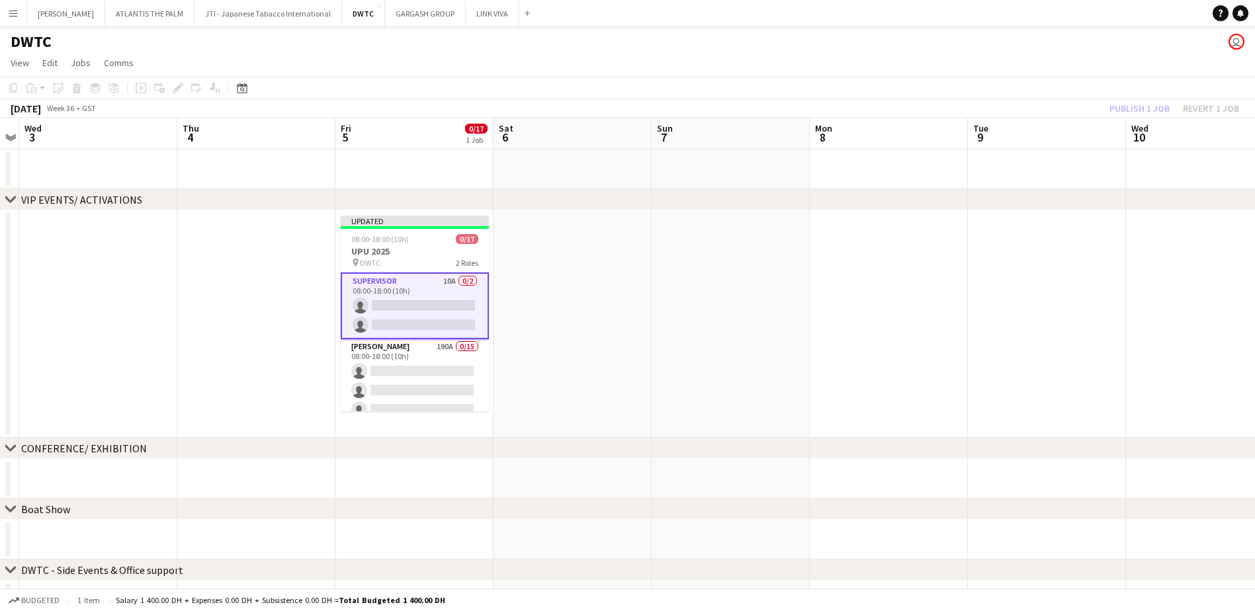
drag, startPoint x: 1096, startPoint y: 28, endPoint x: 1133, endPoint y: 81, distance: 64.5
click at [1096, 29] on div "DWTC user" at bounding box center [627, 38] width 1255 height 25
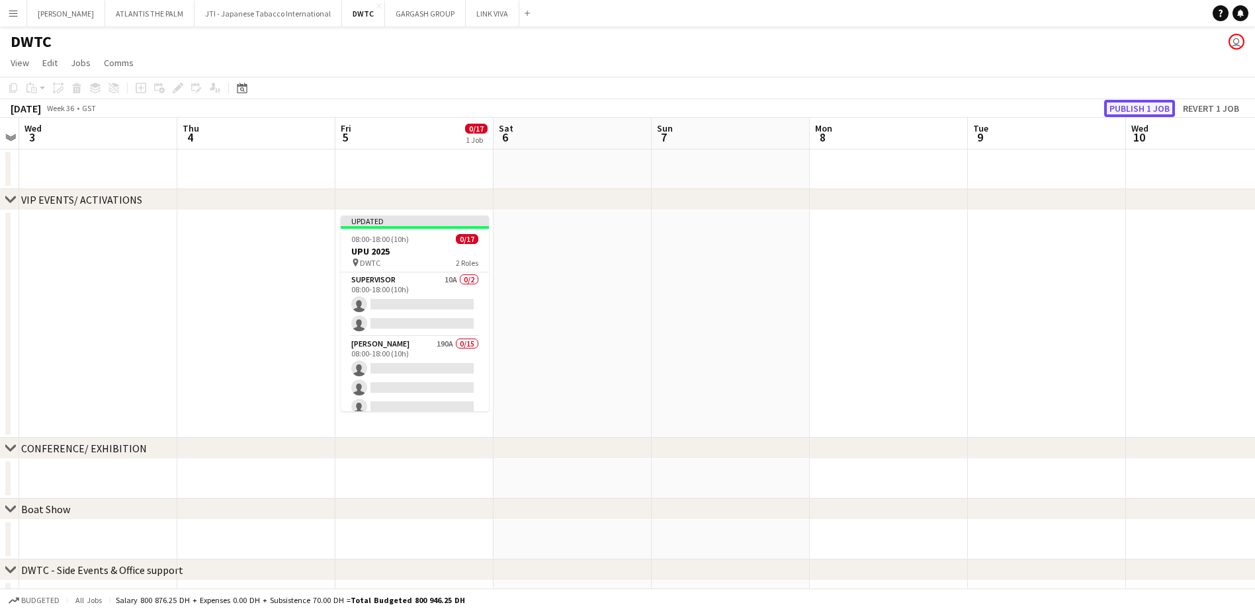
click at [1145, 105] on button "Publish 1 job" at bounding box center [1139, 108] width 71 height 17
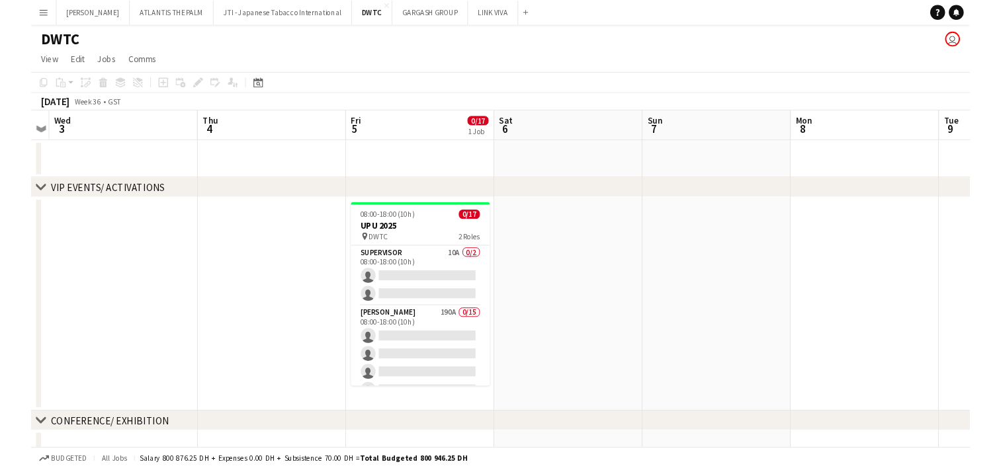
scroll to position [0, 455]
